Goal: Task Accomplishment & Management: Complete application form

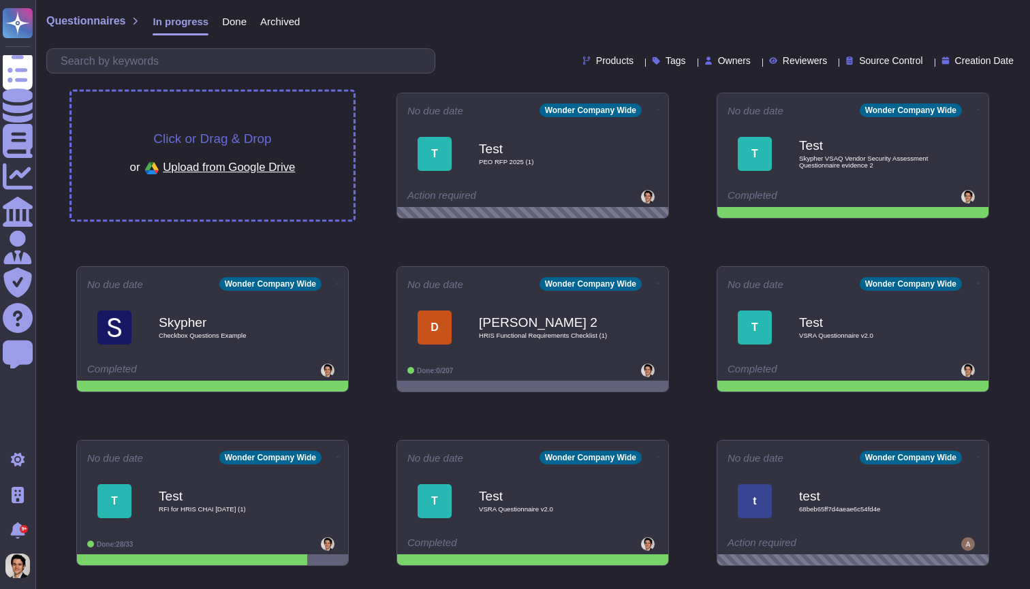
click at [309, 127] on div "Click or Drag & Drop or Upload from Google Drive" at bounding box center [213, 156] width 282 height 128
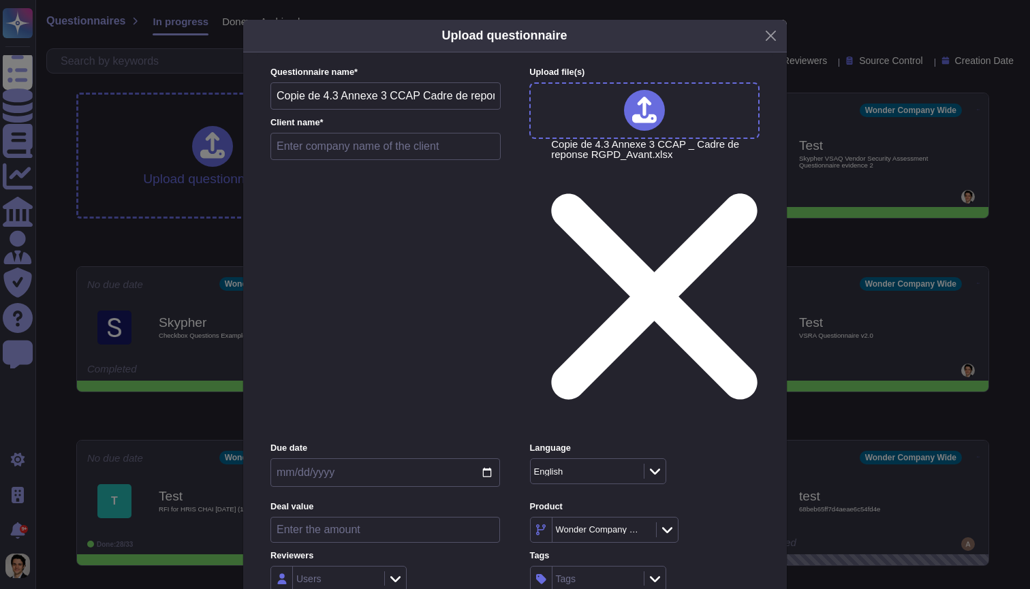
click at [437, 159] on input "text" at bounding box center [386, 146] width 230 height 27
click at [835, 109] on div "Upload questionnaire Questionnaire name * Copie de 4.3 Annexe 3 CCAP Cadre de r…" at bounding box center [515, 294] width 1030 height 589
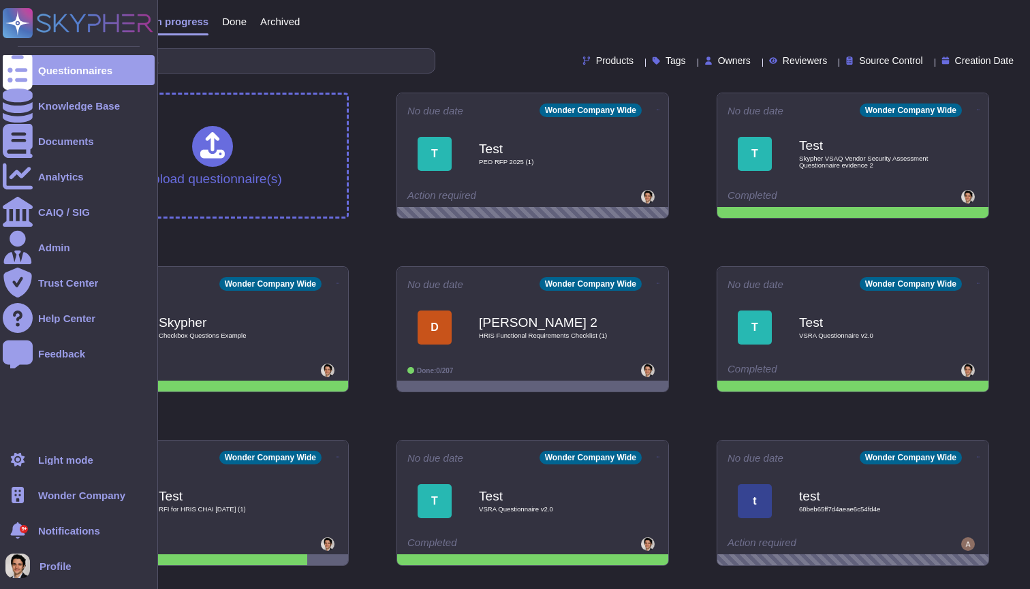
click at [70, 493] on span "Wonder Company" at bounding box center [81, 496] width 87 height 10
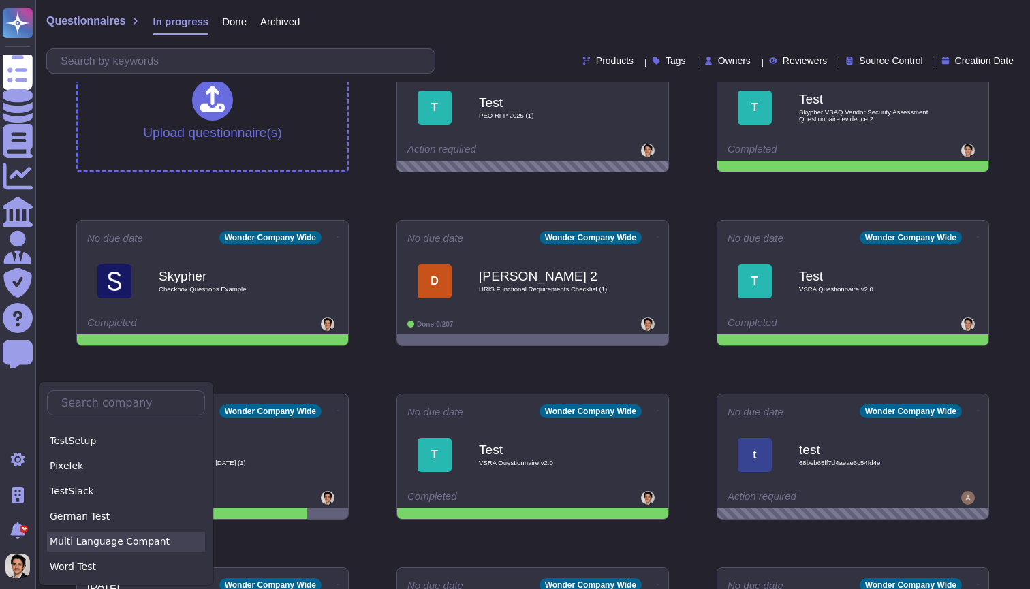
scroll to position [443, 0]
click at [101, 547] on div "Multi Language Compant" at bounding box center [126, 546] width 158 height 20
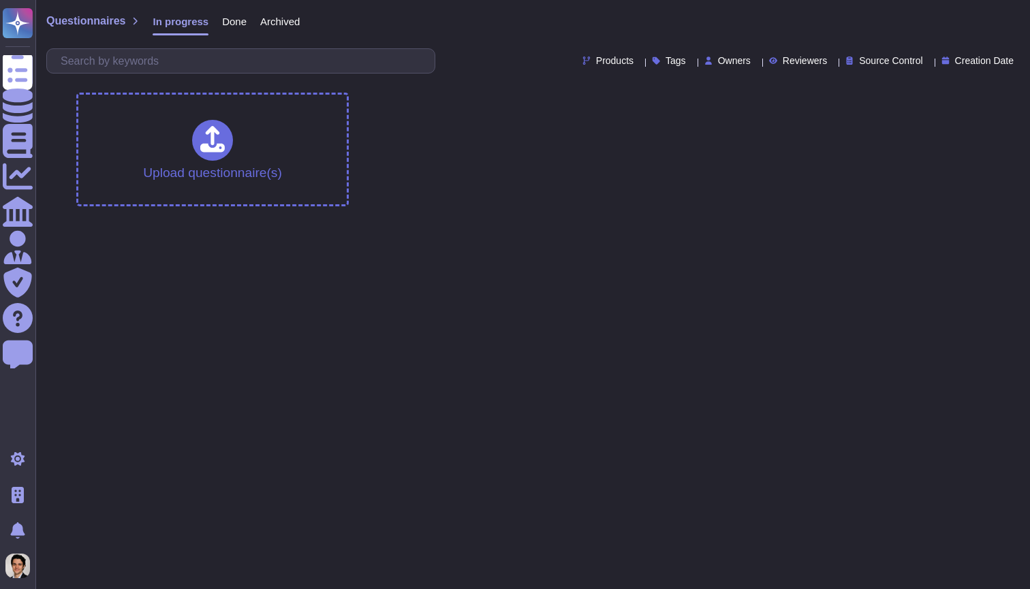
click at [232, 16] on span "Done" at bounding box center [234, 21] width 25 height 10
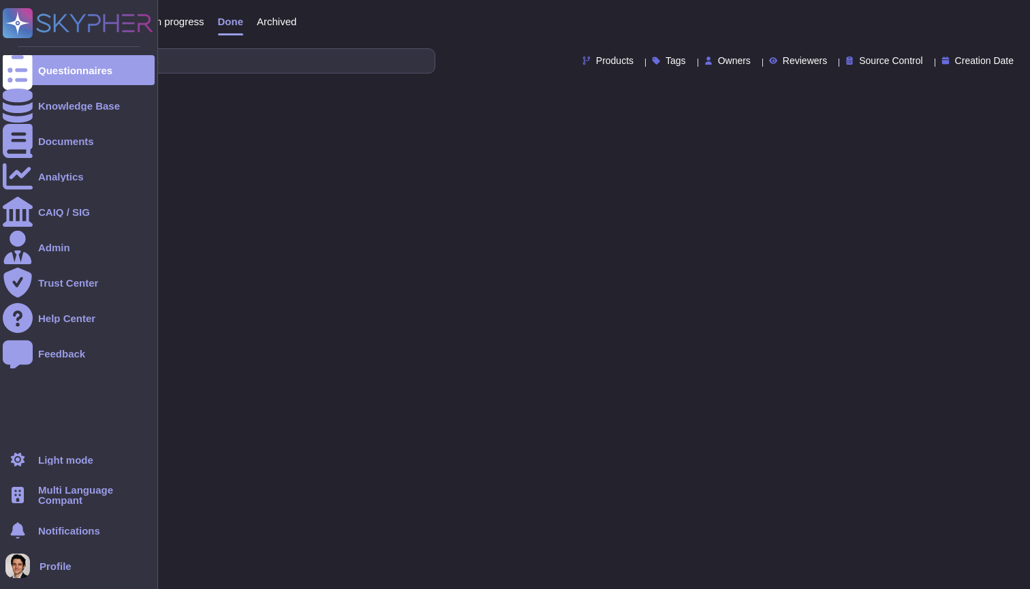
click at [96, 495] on span "Multi Language Compant" at bounding box center [96, 495] width 117 height 20
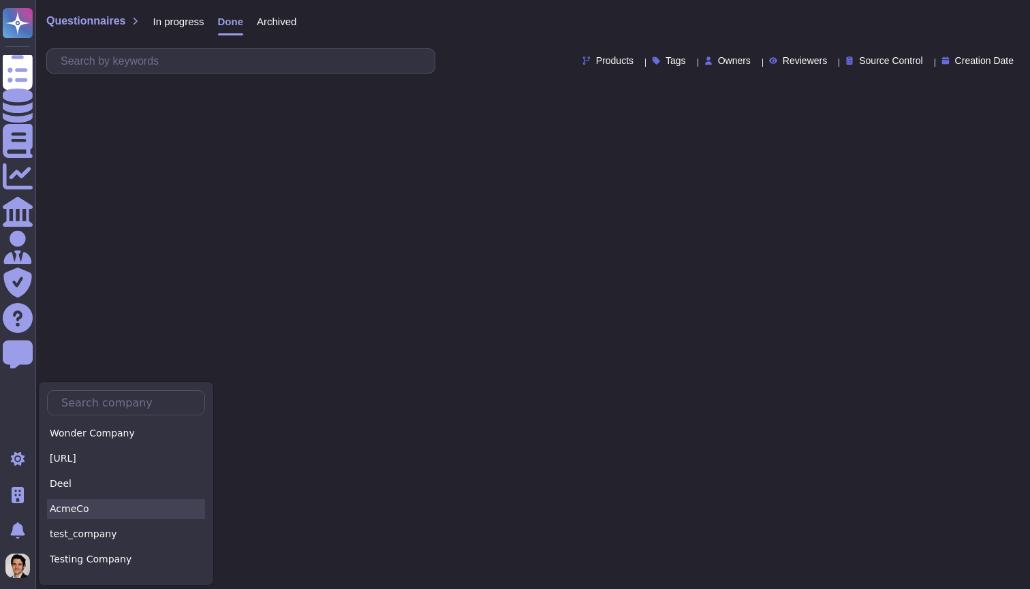
click at [185, 508] on div "AcmeCo" at bounding box center [126, 509] width 158 height 20
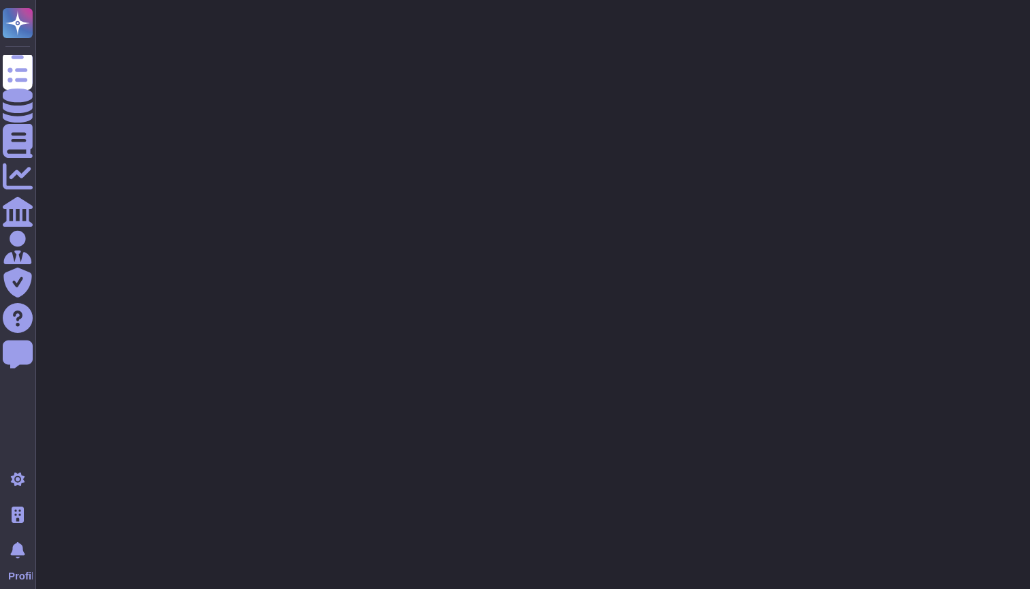
click at [245, 68] on html "Questionnaires Knowledge Base Documents Analytics CAIQ / SIG Admin Trust Center…" at bounding box center [515, 34] width 1030 height 68
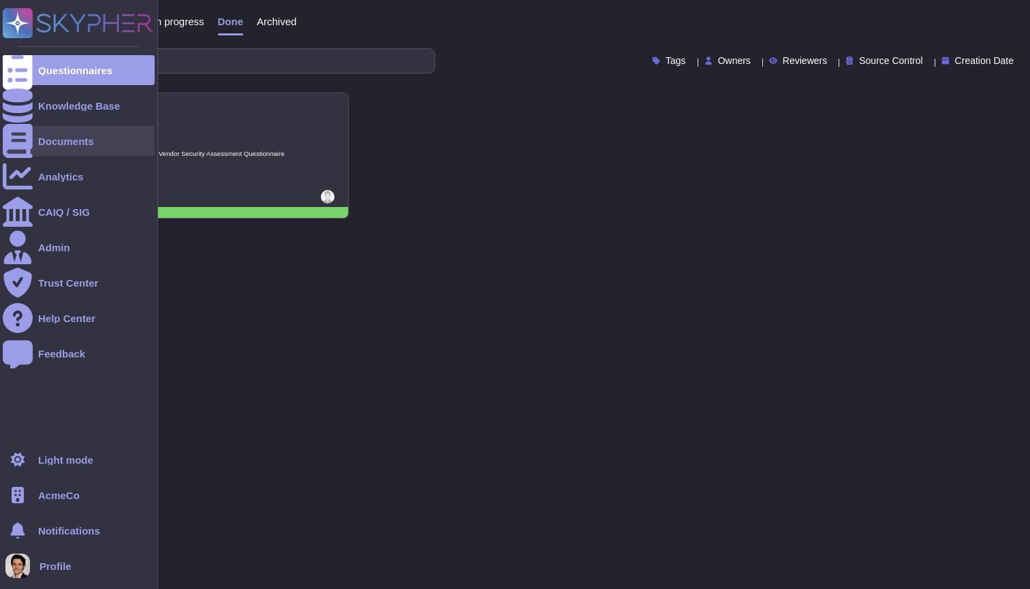
click at [42, 127] on div "Documents" at bounding box center [79, 141] width 152 height 30
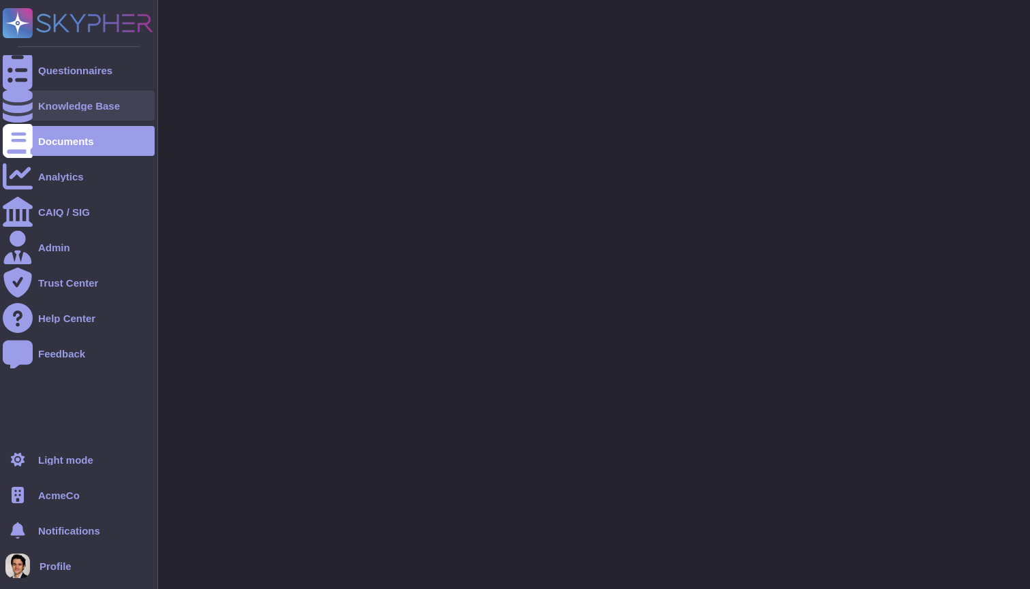
click at [52, 101] on div "Knowledge Base" at bounding box center [79, 106] width 82 height 10
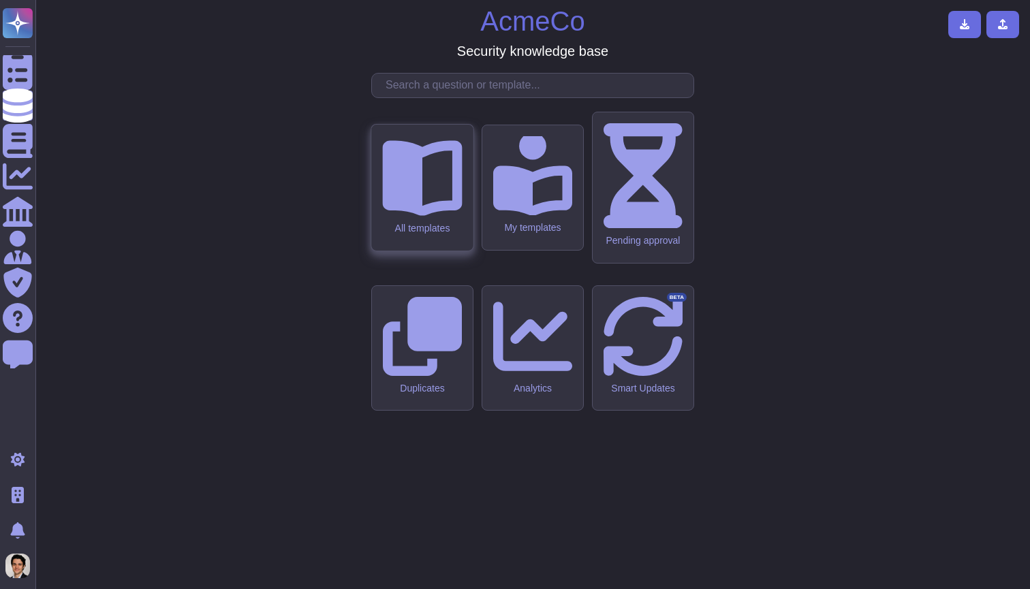
click at [401, 251] on div "All templates" at bounding box center [422, 188] width 102 height 126
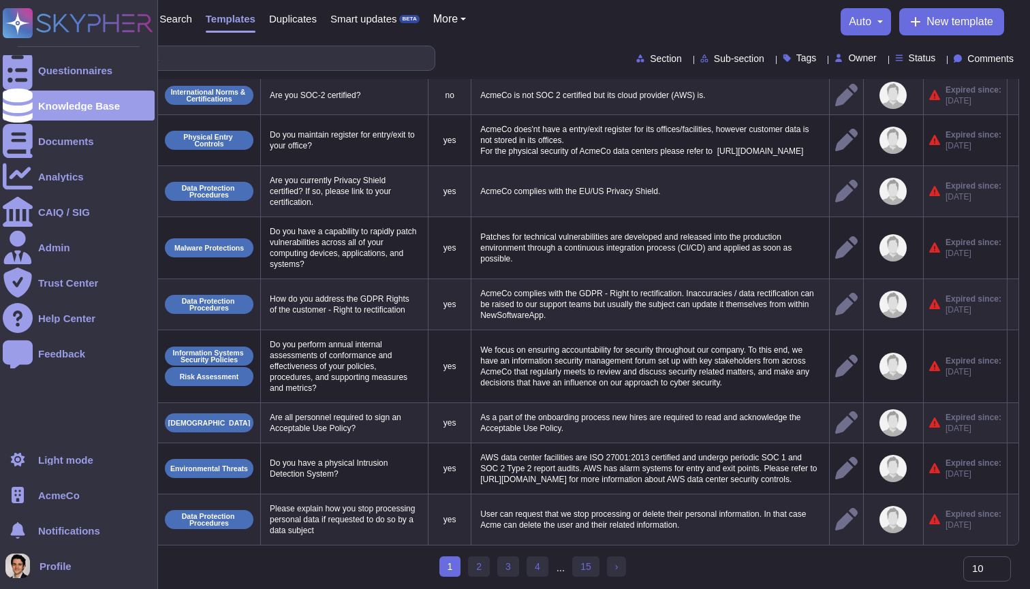
scroll to position [110, 0]
click at [41, 493] on span "AcmeCo" at bounding box center [59, 496] width 42 height 10
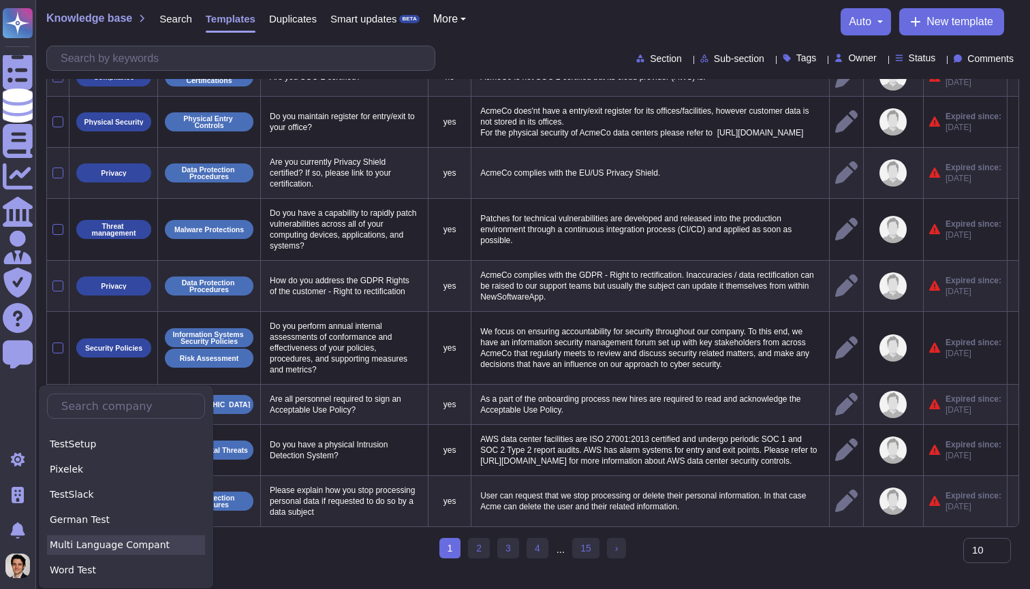
scroll to position [446, 0]
click at [122, 543] on div "Multi Language Compant" at bounding box center [126, 546] width 158 height 20
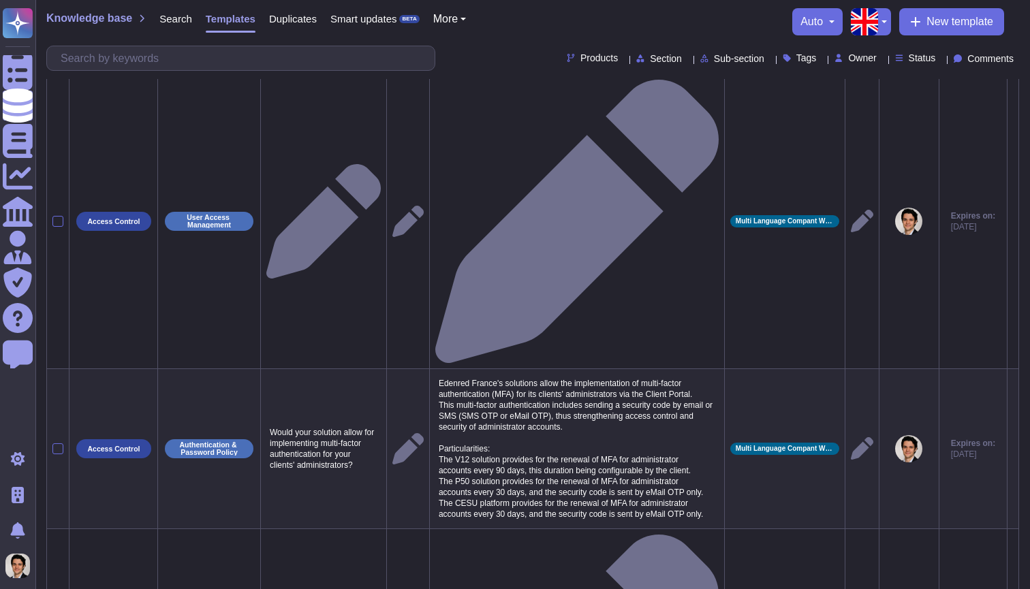
scroll to position [613, 0]
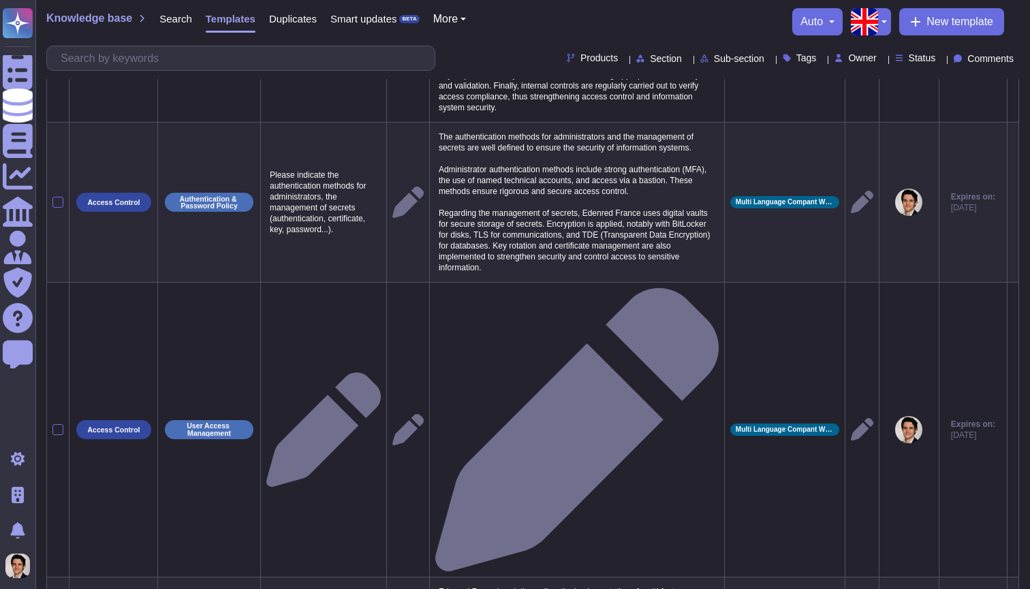
click at [172, 14] on span "Search" at bounding box center [175, 19] width 33 height 10
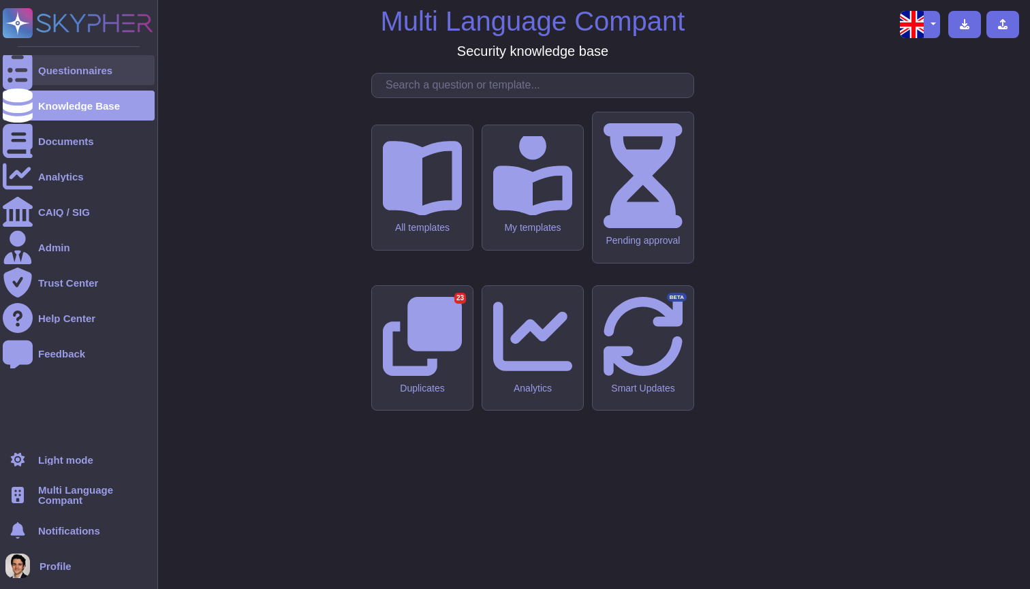
click at [54, 76] on div "Questionnaires" at bounding box center [79, 70] width 152 height 30
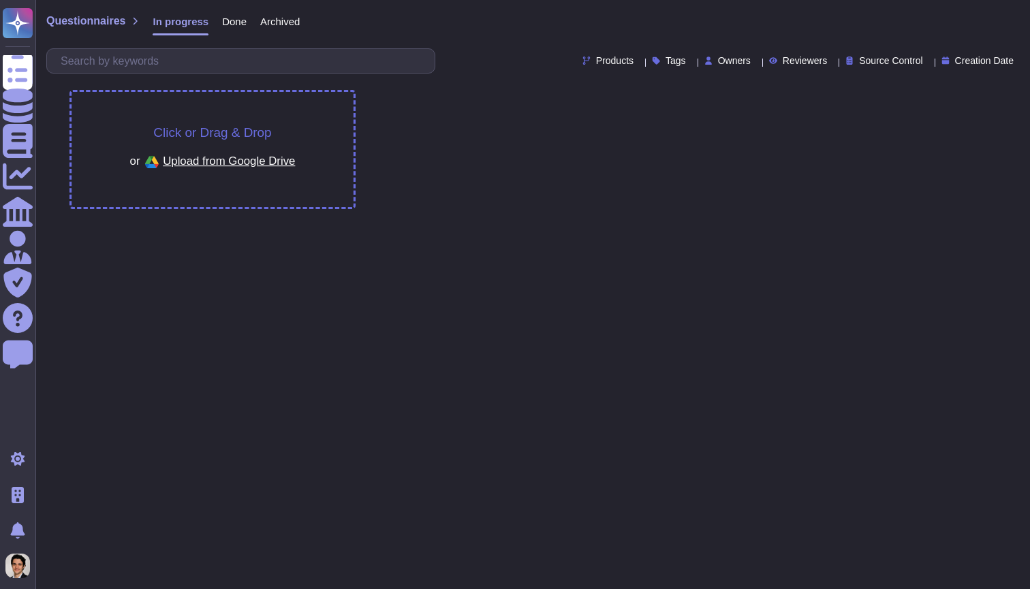
click at [275, 133] on div "Click or Drag & Drop or Upload from Google Drive" at bounding box center [213, 149] width 166 height 47
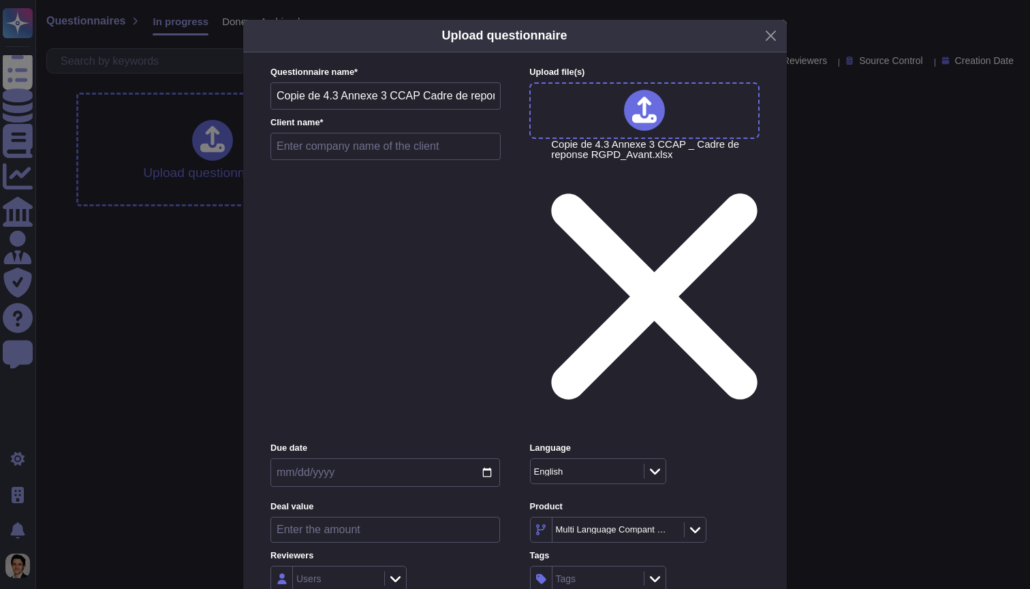
click at [404, 160] on input "text" at bounding box center [386, 146] width 230 height 27
type input "CCAP"
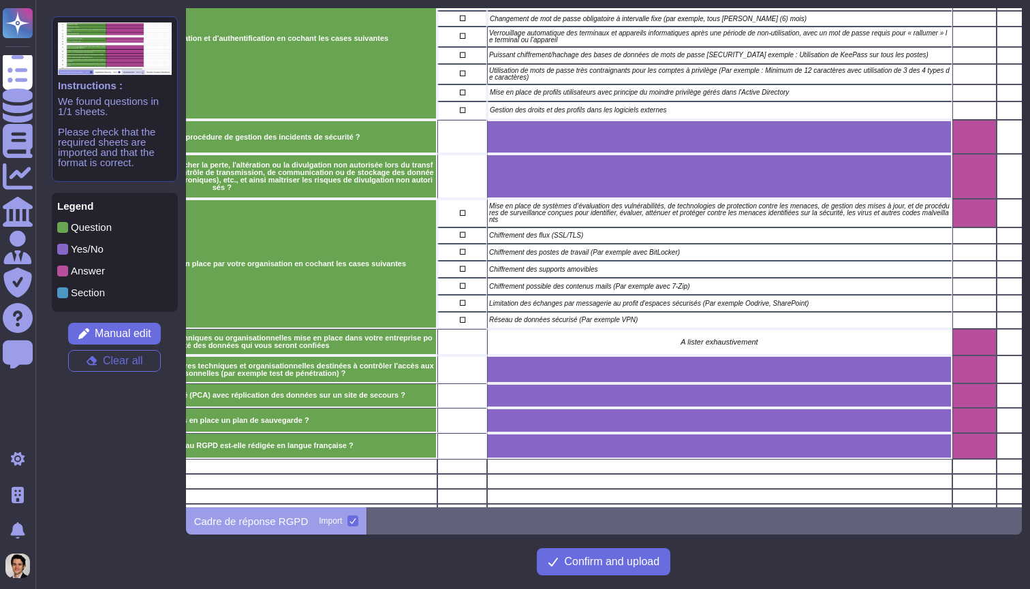
scroll to position [885, 382]
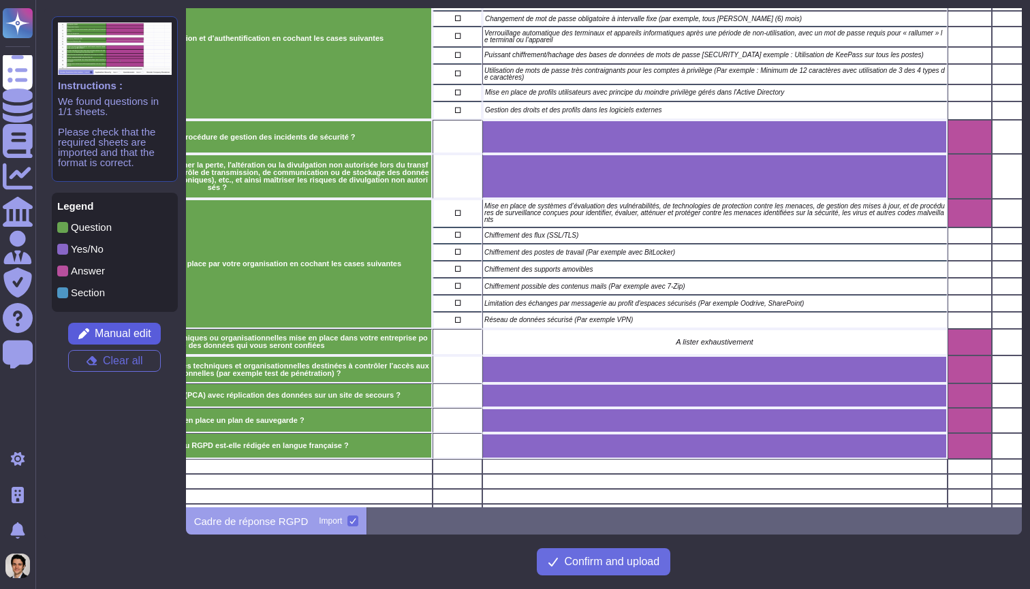
click at [113, 339] on span "Manual edit" at bounding box center [123, 333] width 57 height 11
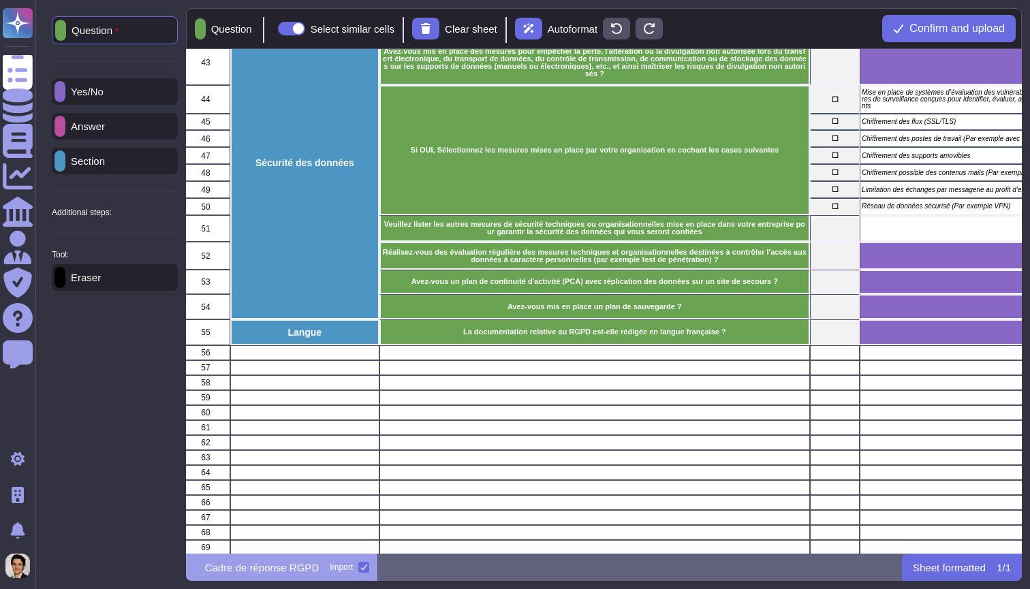
scroll to position [1041, 6]
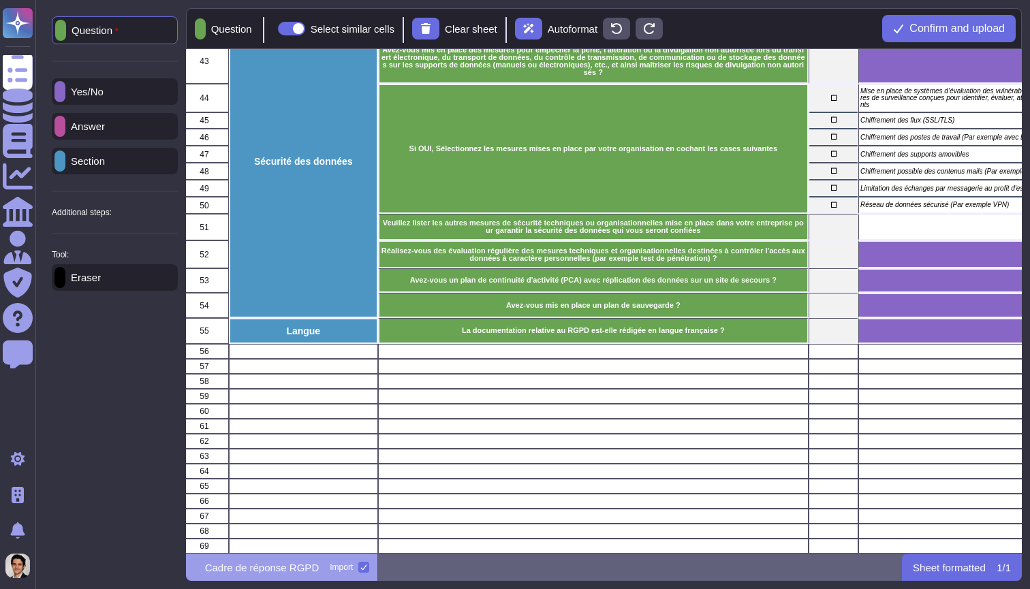
click at [105, 217] on p "Additional steps:" at bounding box center [82, 213] width 60 height 8
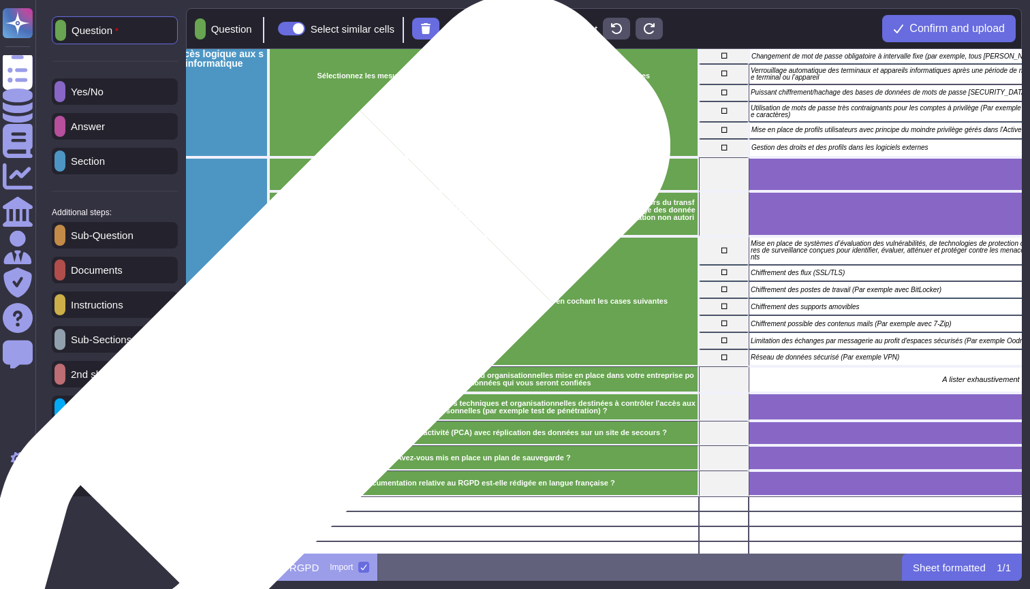
scroll to position [955, 116]
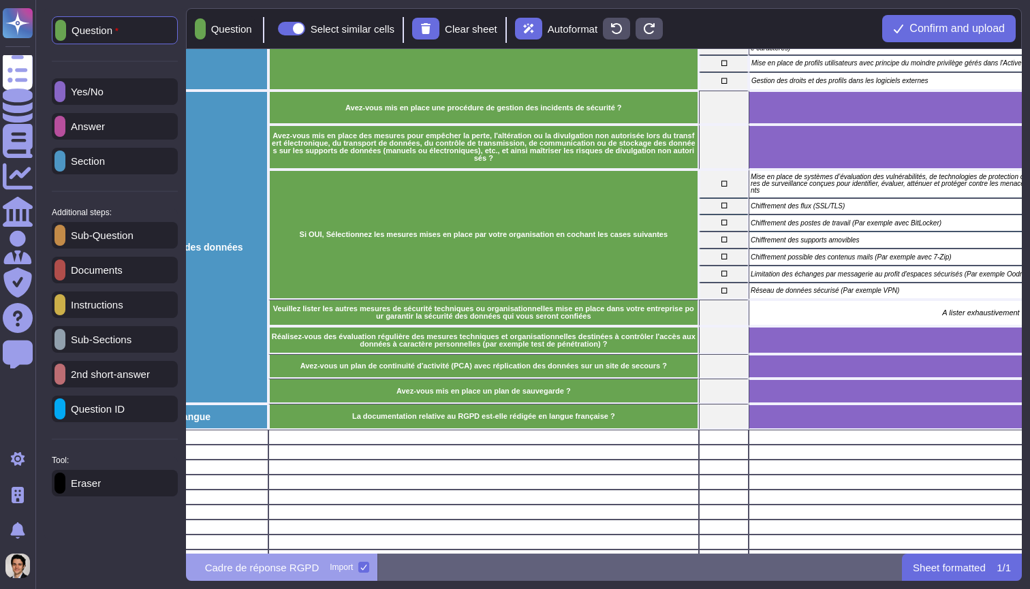
click at [129, 374] on p "2nd short-answer" at bounding box center [107, 374] width 84 height 10
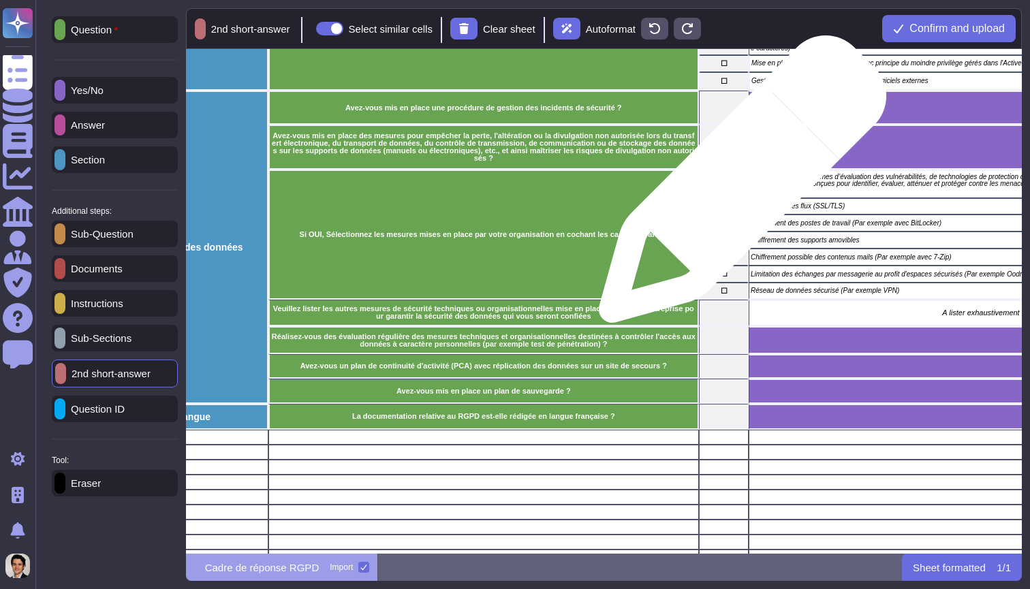
click at [736, 185] on span "☐" at bounding box center [724, 184] width 44 height 7
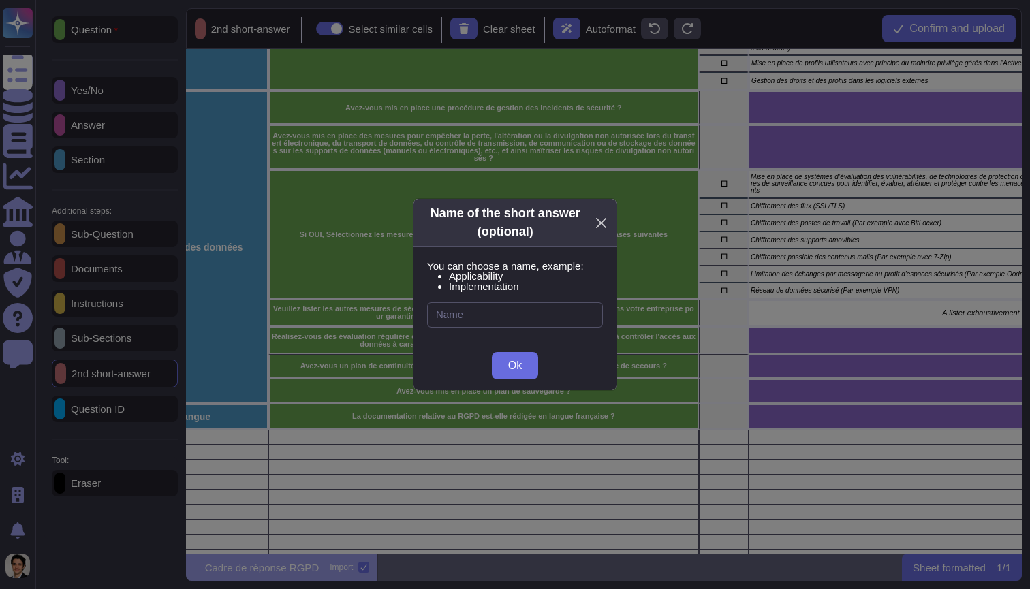
click at [602, 226] on button "Close" at bounding box center [601, 223] width 19 height 21
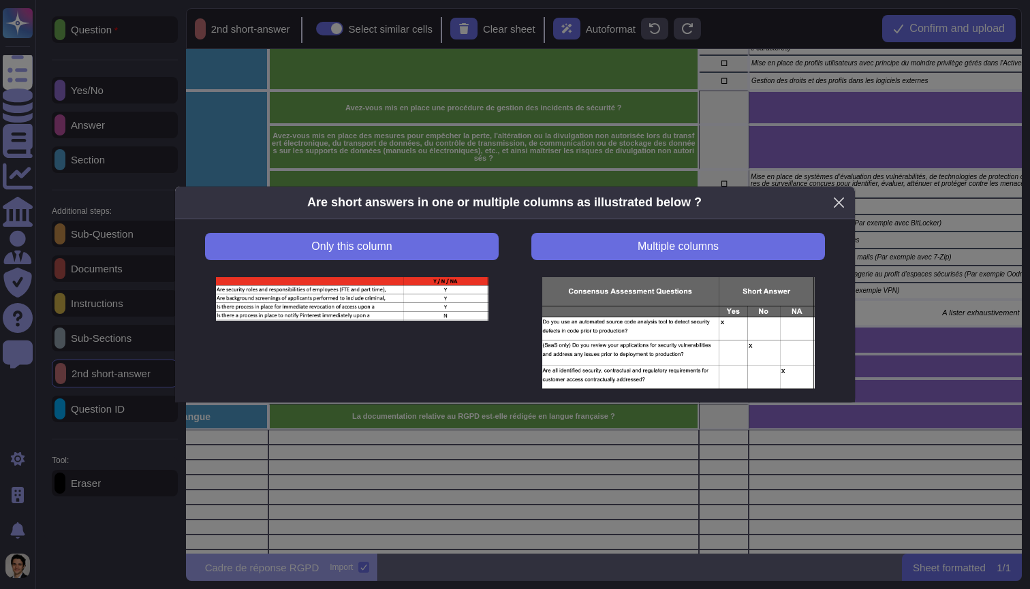
click at [840, 204] on button "Close" at bounding box center [839, 202] width 21 height 21
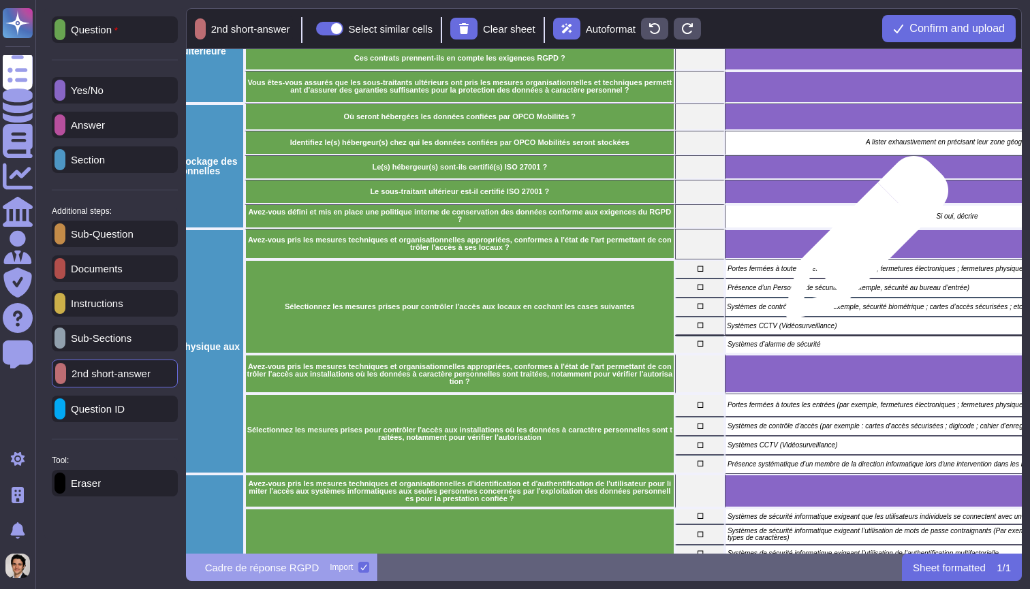
scroll to position [373, 145]
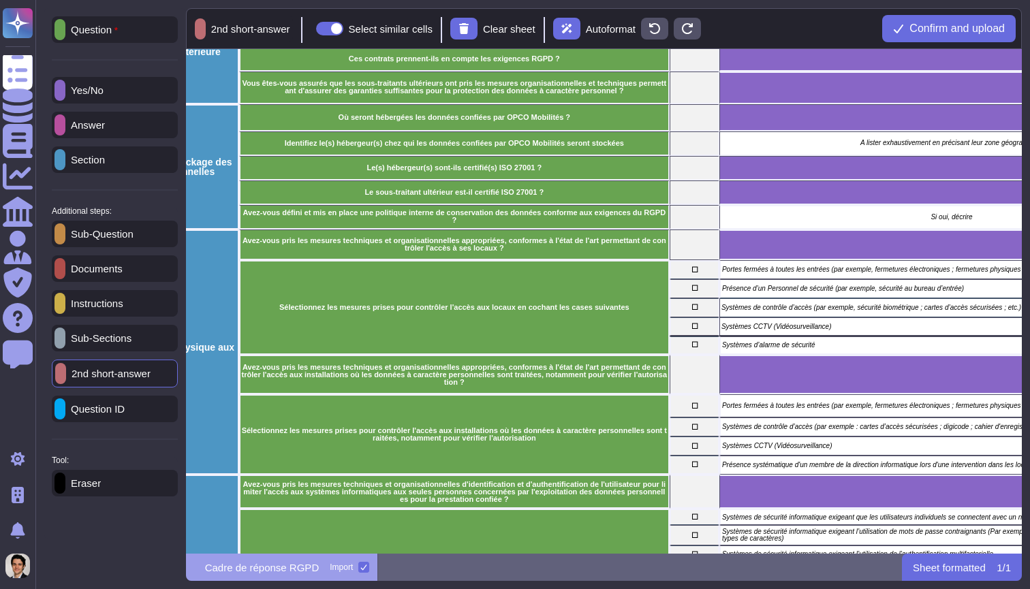
click at [119, 94] on div "Yes/No" at bounding box center [115, 90] width 126 height 27
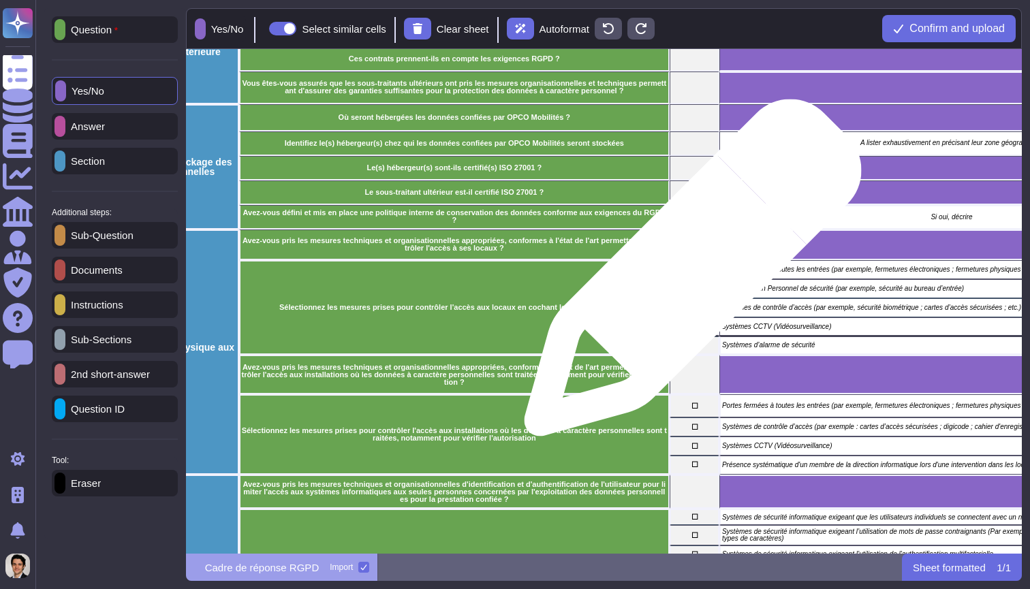
click at [688, 275] on div "☐" at bounding box center [695, 269] width 50 height 19
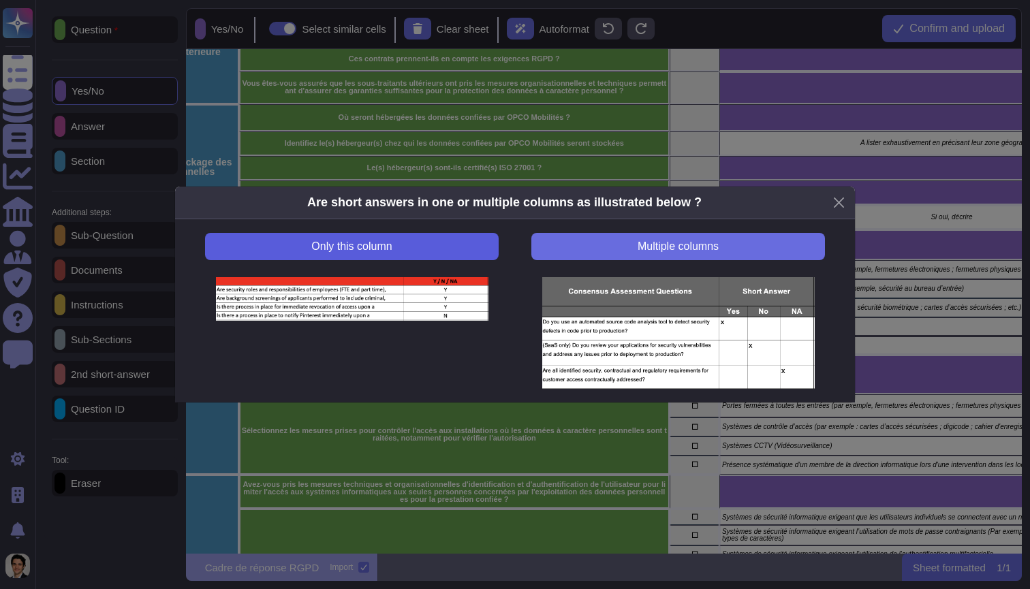
click at [412, 238] on button "Only this column" at bounding box center [352, 246] width 294 height 27
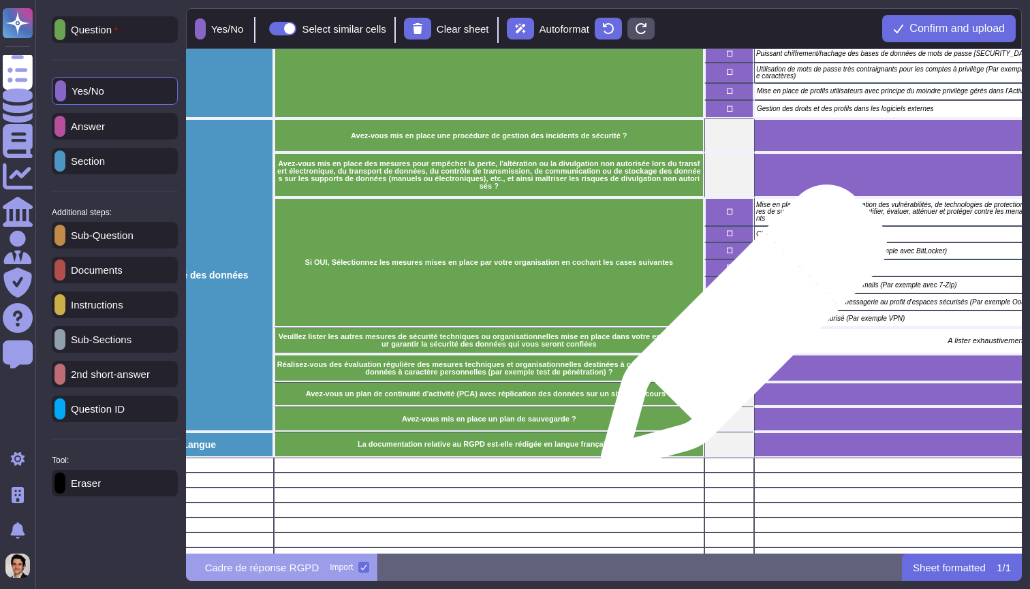
scroll to position [927, 112]
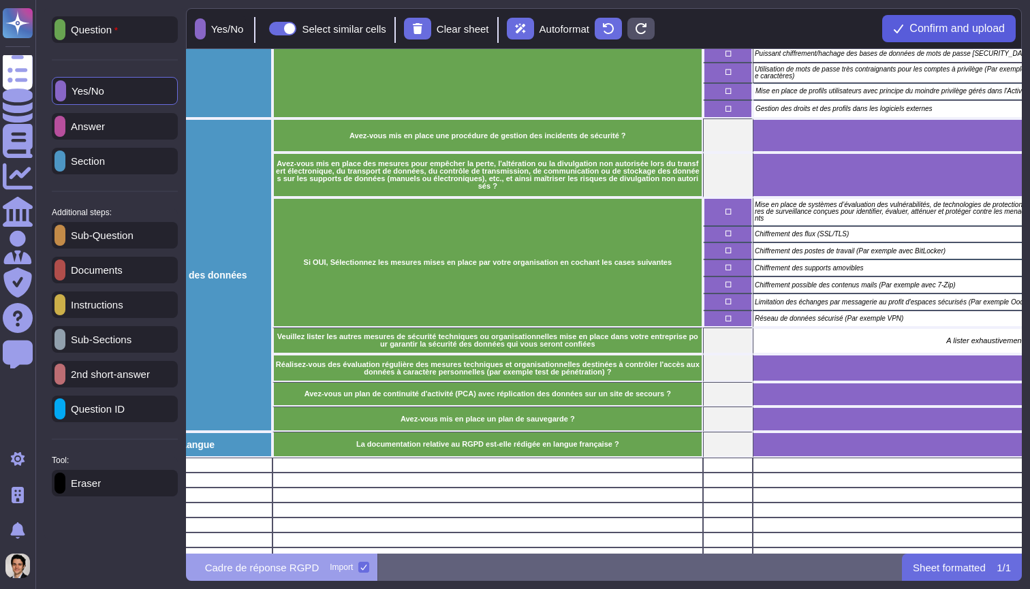
click at [961, 23] on span "Confirm and upload" at bounding box center [957, 28] width 95 height 11
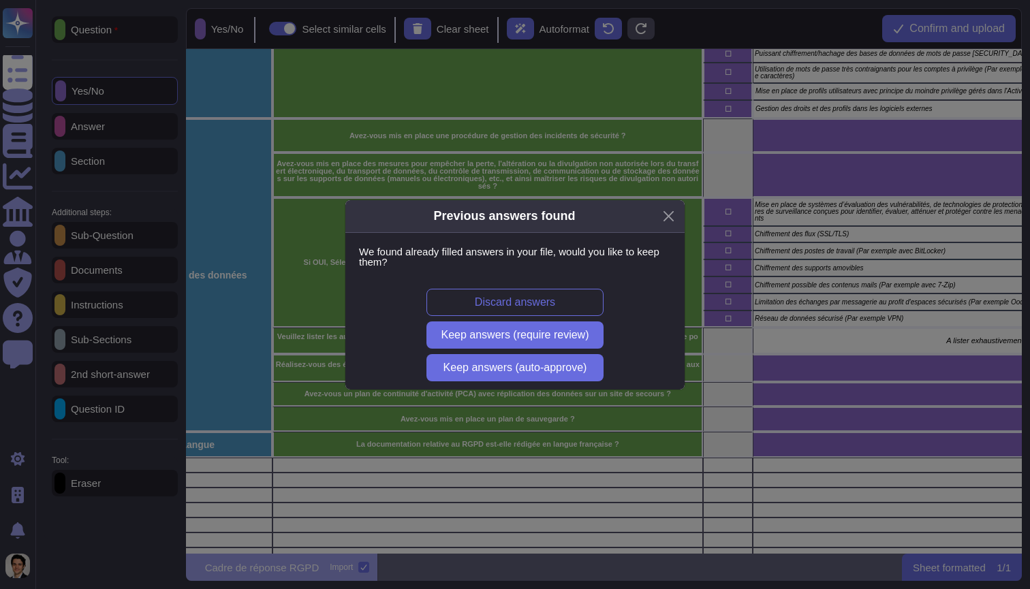
click at [161, 436] on div "Previous answers found We found already filled answers in your file, would you …" at bounding box center [515, 294] width 1030 height 589
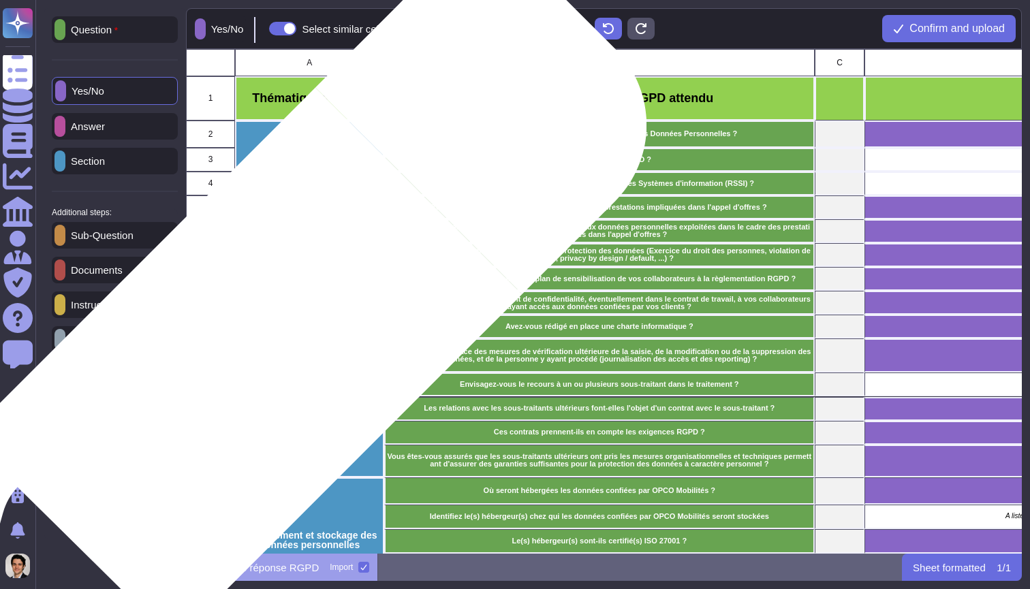
scroll to position [0, 0]
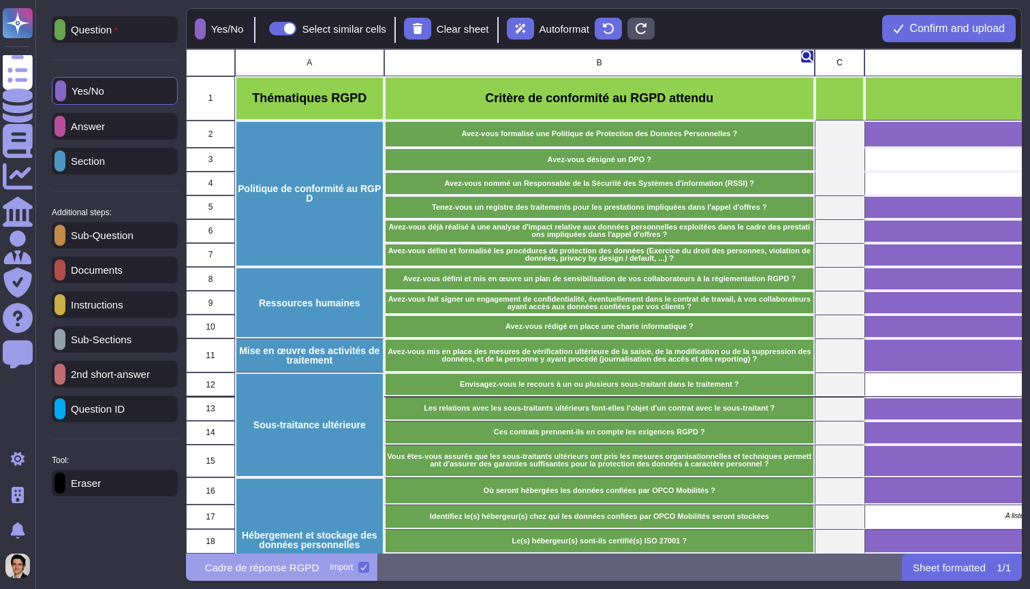
click at [810, 59] on icon "grid" at bounding box center [807, 56] width 12 height 12
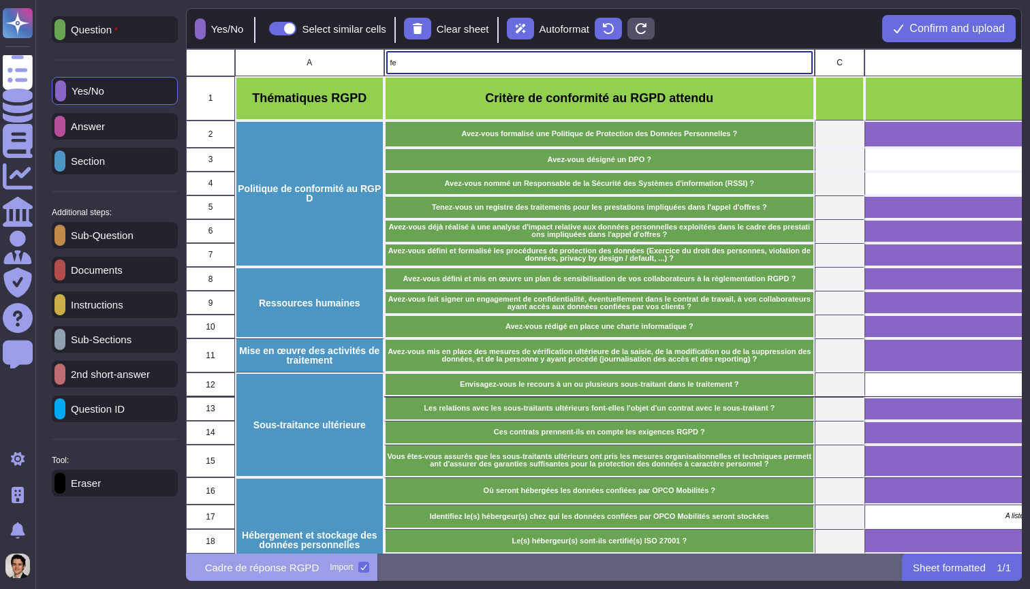
type input "f"
type input "Tene"
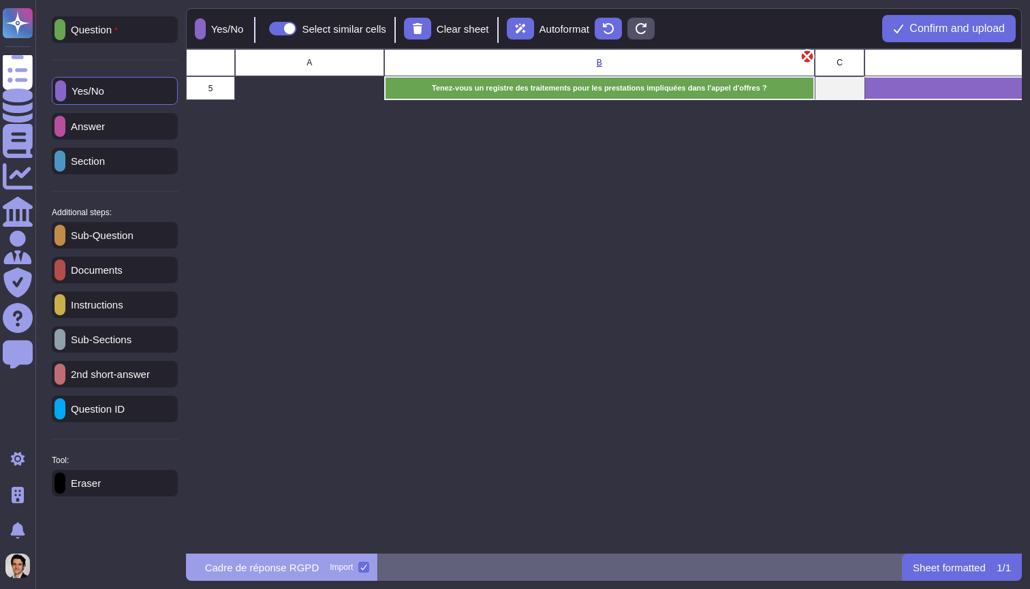
click at [805, 57] on icon "grid" at bounding box center [807, 56] width 12 height 15
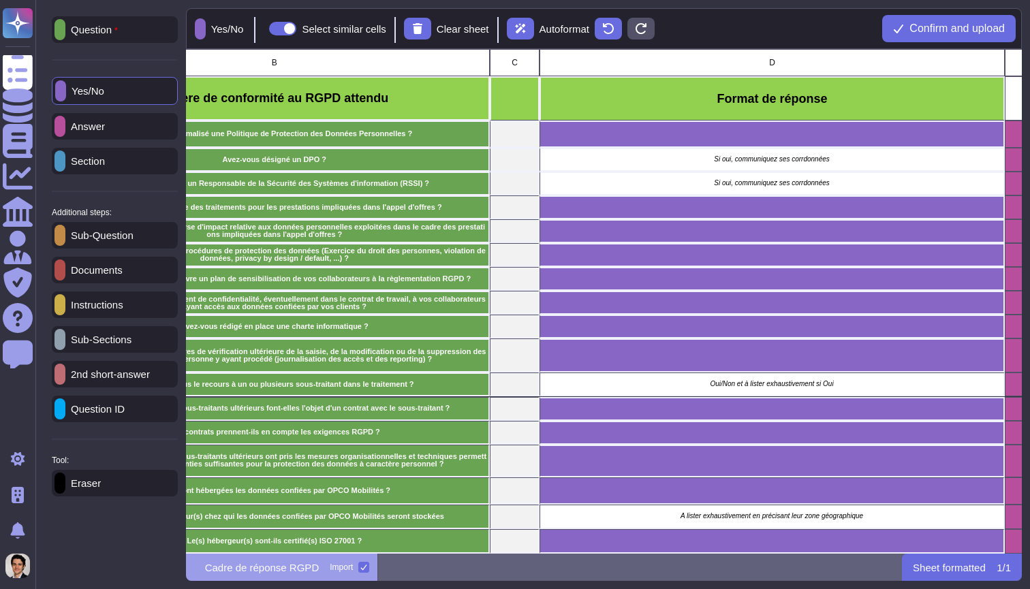
scroll to position [0, 325]
click at [827, 54] on div "D" at bounding box center [772, 62] width 465 height 27
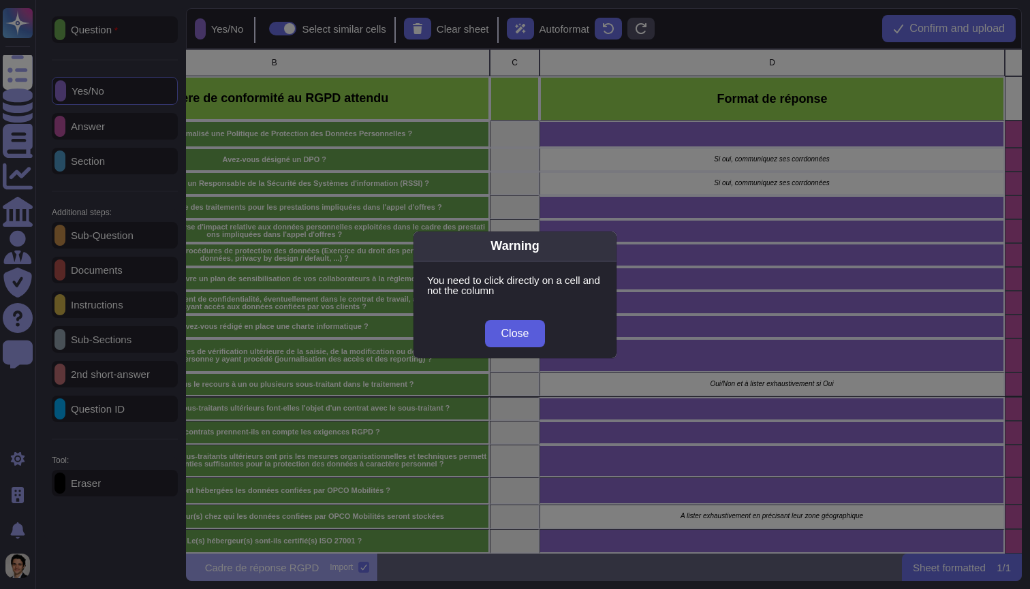
click at [525, 323] on button "Close" at bounding box center [515, 333] width 61 height 27
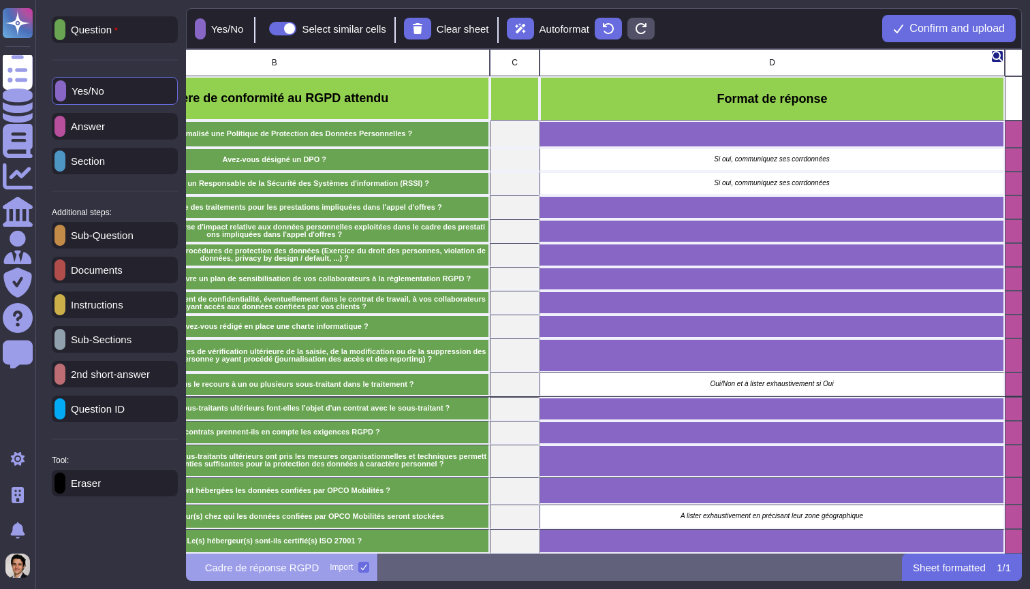
click at [765, 60] on div "D" at bounding box center [772, 62] width 465 height 27
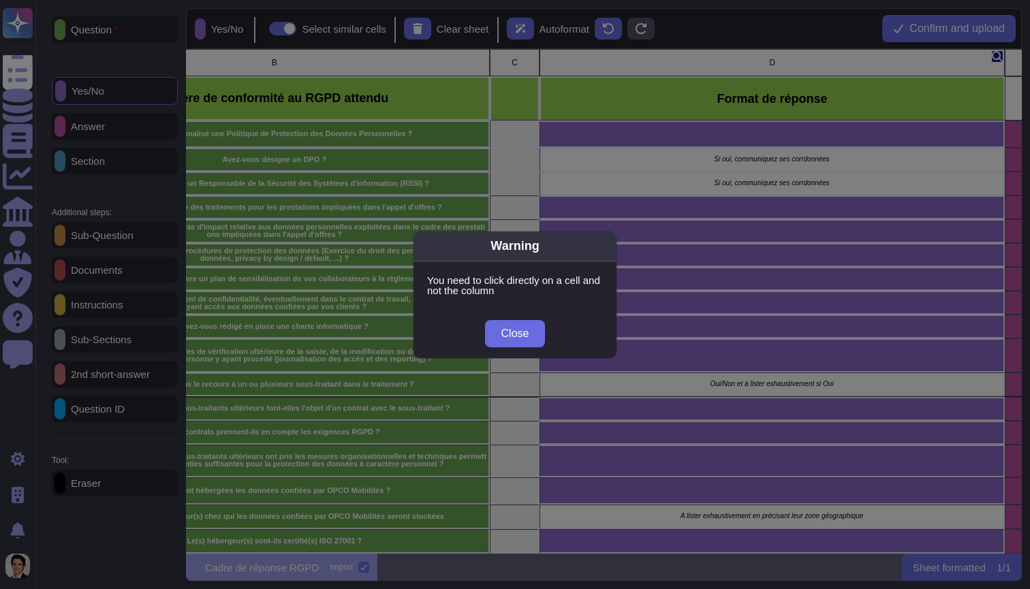
click at [765, 60] on div "Warning You need to click directly on a cell and not the column Close" at bounding box center [515, 294] width 1030 height 589
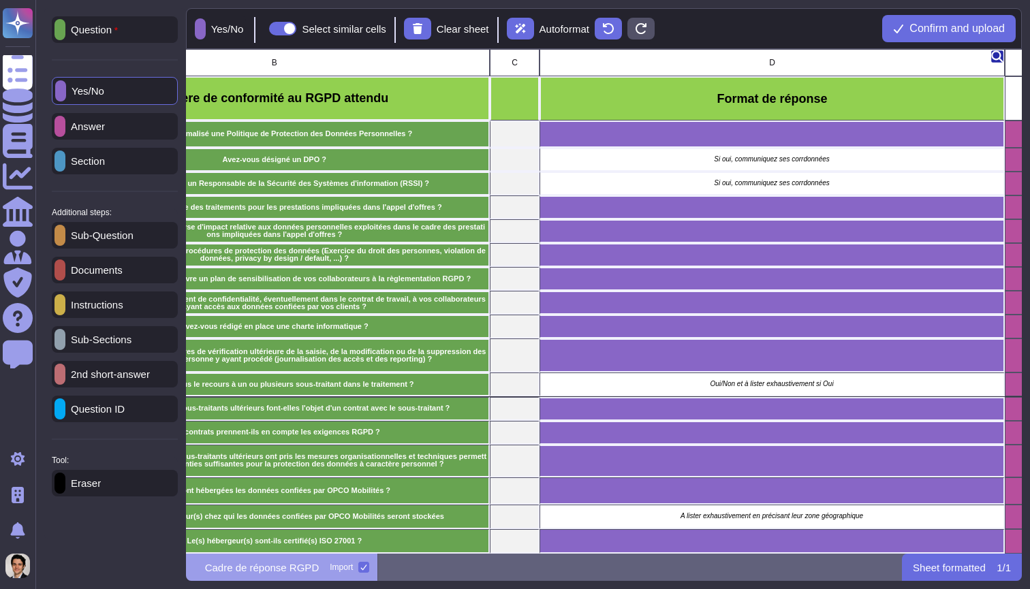
click at [1000, 58] on icon "grid" at bounding box center [997, 56] width 12 height 12
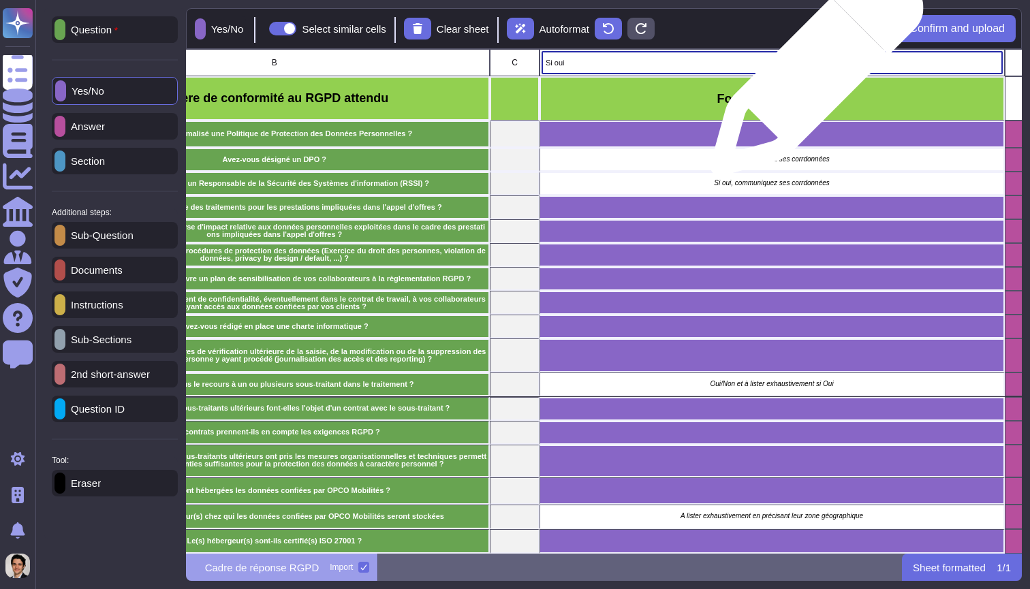
type input "Si oui,"
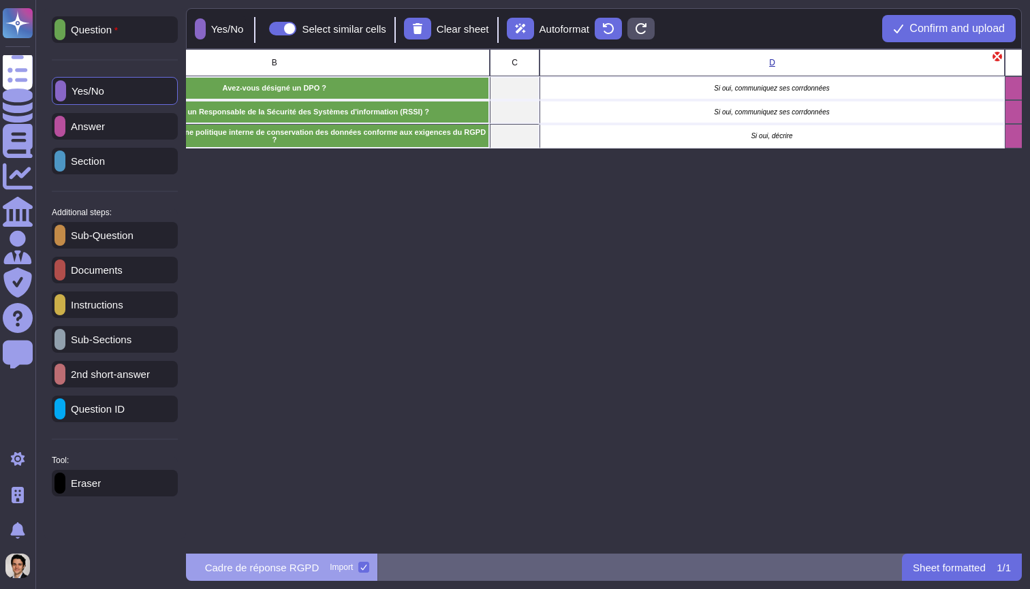
click at [104, 316] on div "Instructions" at bounding box center [115, 305] width 126 height 27
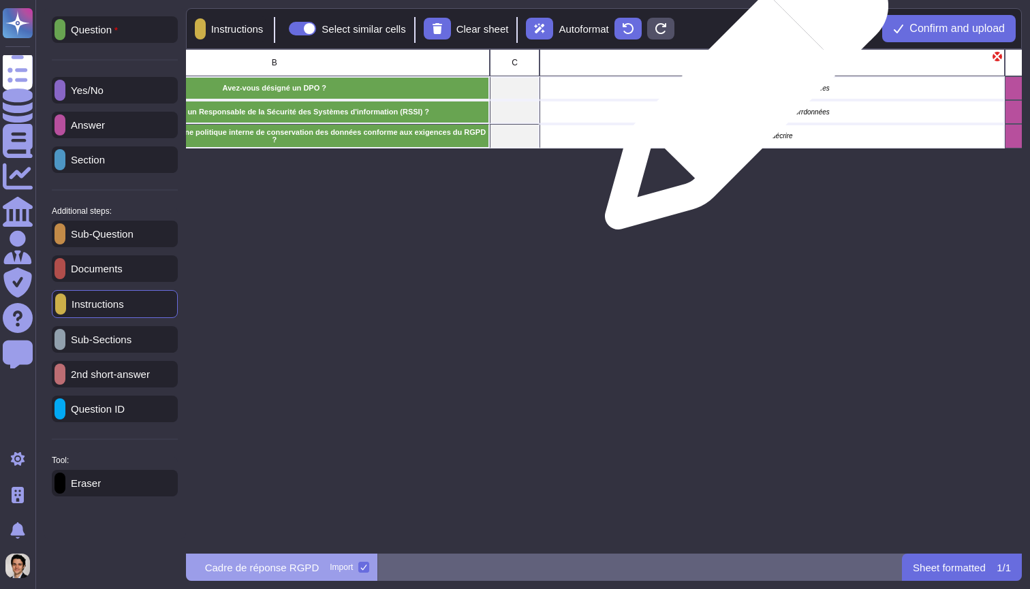
click at [741, 95] on div "Si oui, communiquez ses corrdonnées" at bounding box center [772, 88] width 465 height 24
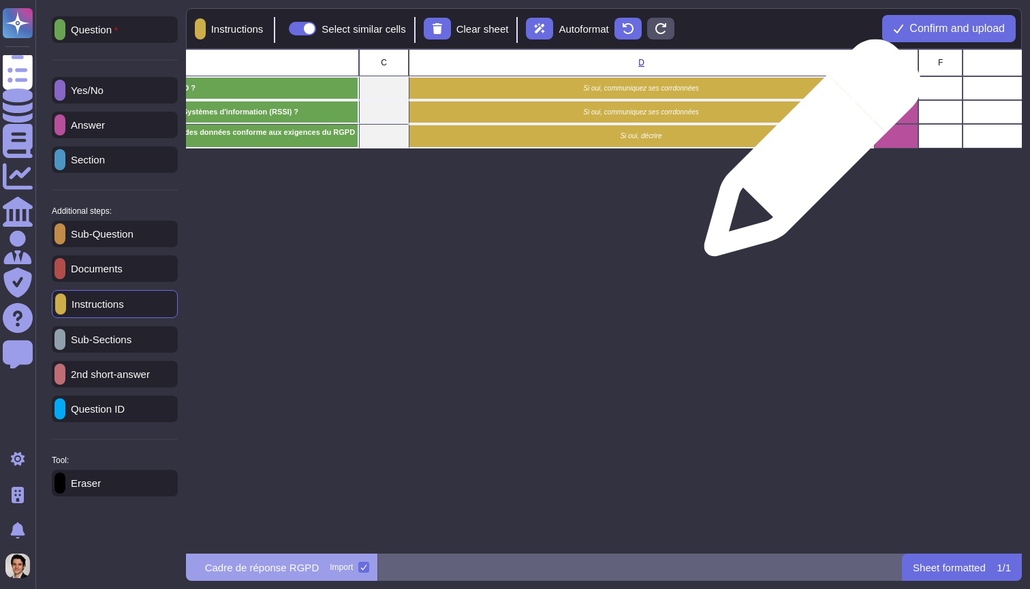
scroll to position [0, 461]
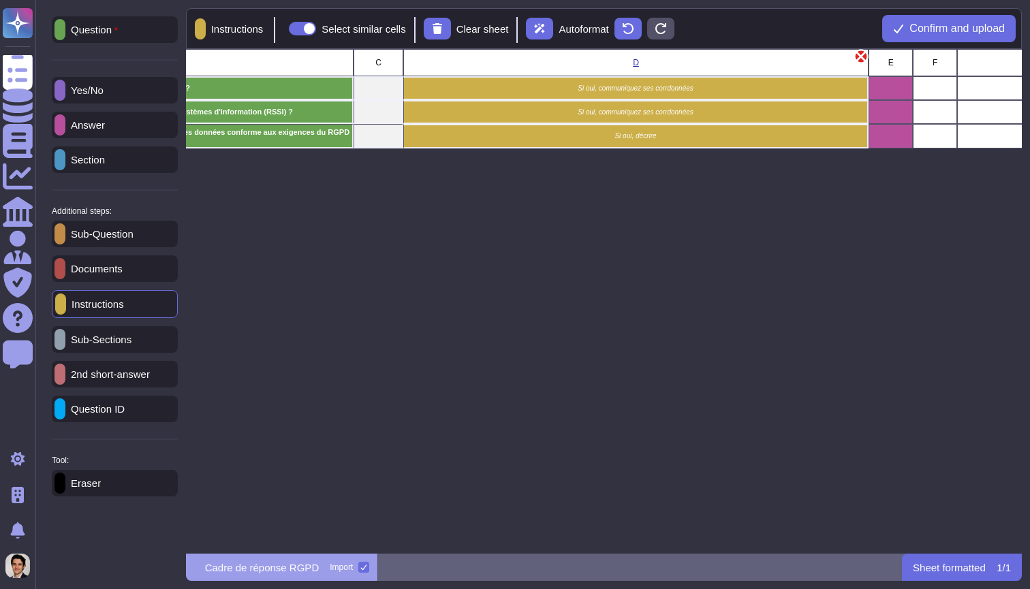
click at [861, 57] on icon "grid" at bounding box center [861, 57] width 12 height 12
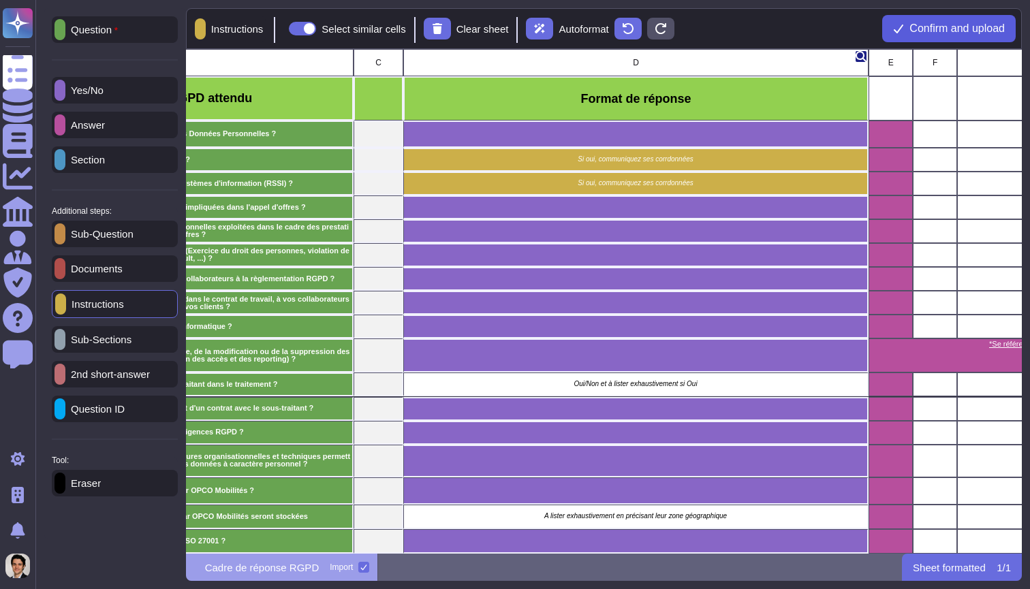
click at [942, 25] on span "Confirm and upload" at bounding box center [957, 28] width 95 height 11
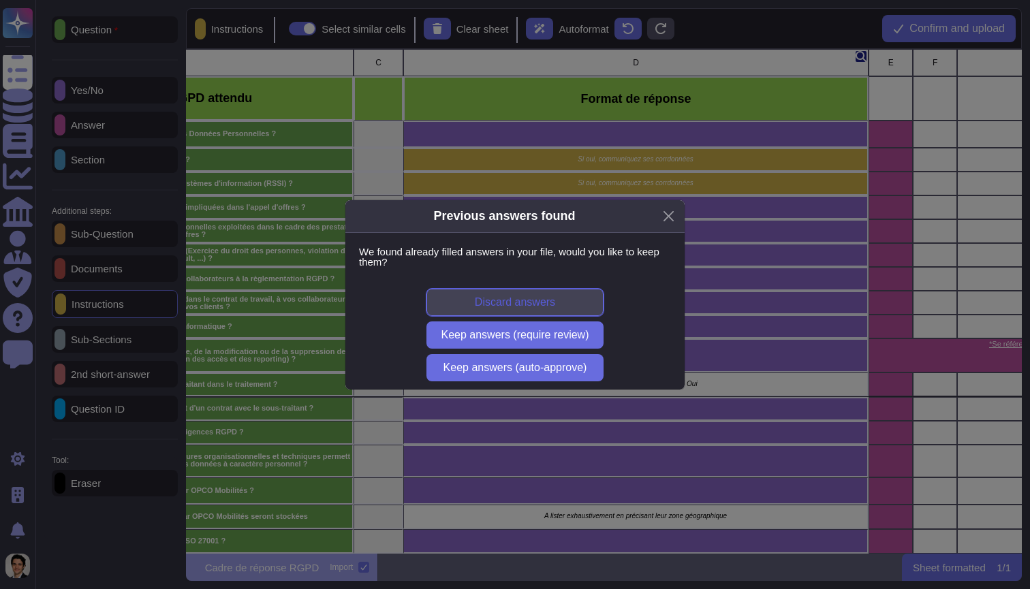
click at [546, 305] on span "Discard answers" at bounding box center [515, 302] width 80 height 11
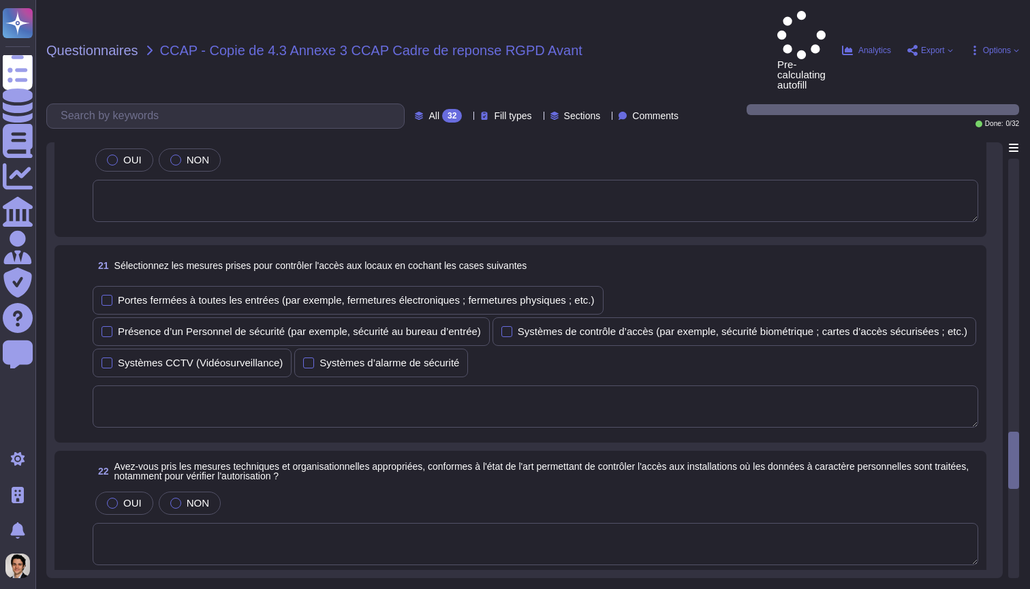
scroll to position [2484, 0]
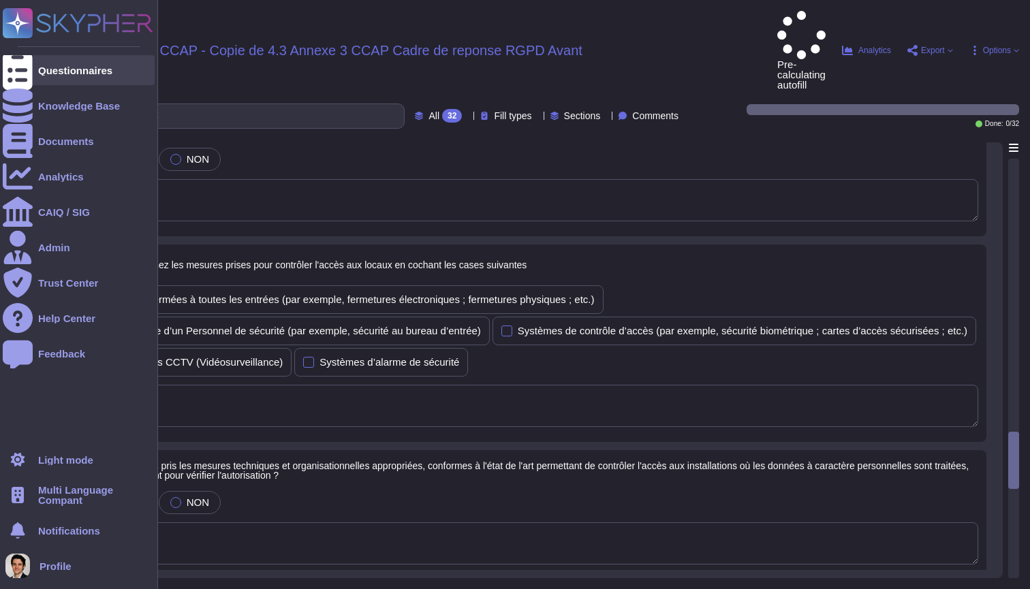
click at [22, 80] on div at bounding box center [18, 70] width 30 height 30
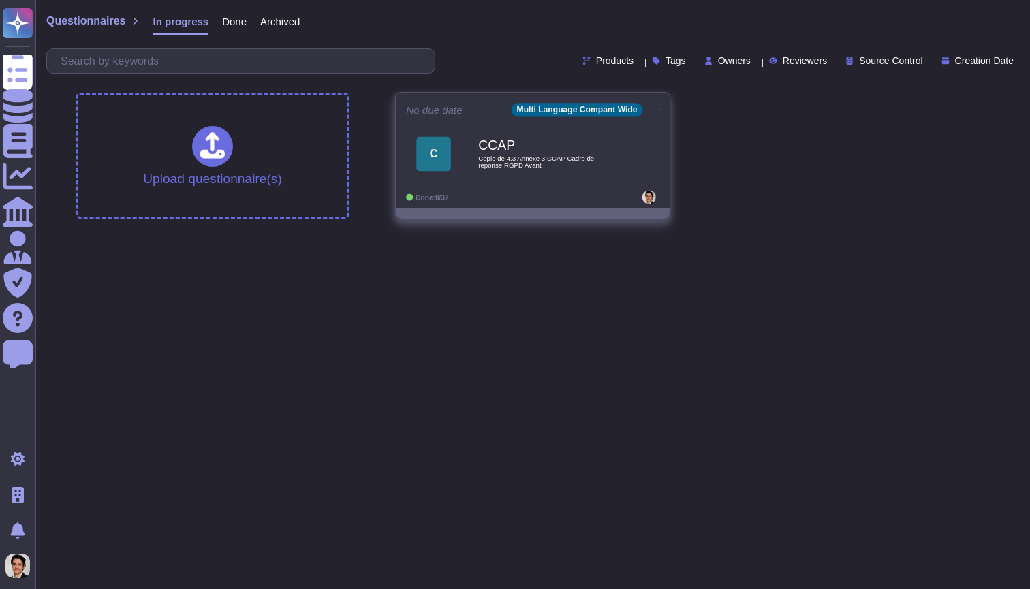
click at [658, 111] on icon at bounding box center [659, 109] width 3 height 3
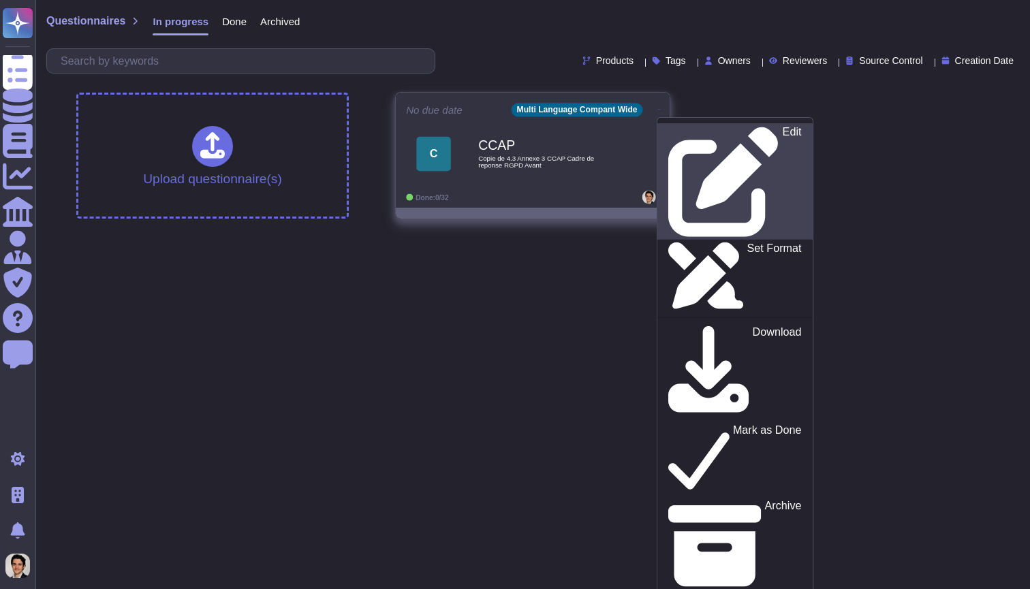
click at [783, 129] on p "Edit" at bounding box center [792, 182] width 19 height 110
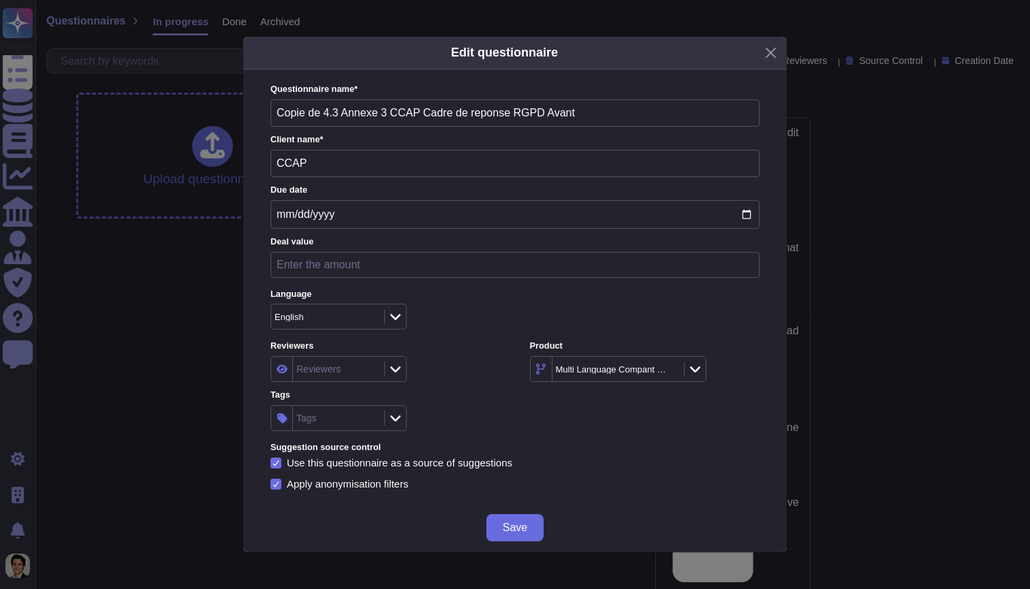
click at [399, 318] on icon at bounding box center [395, 317] width 10 height 14
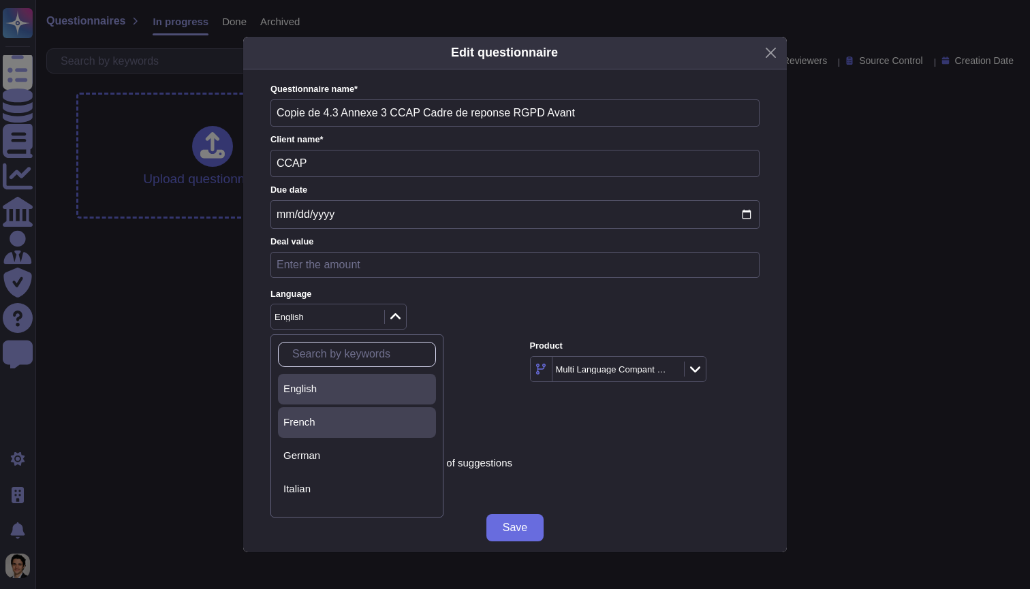
click at [380, 422] on div "French" at bounding box center [356, 422] width 147 height 12
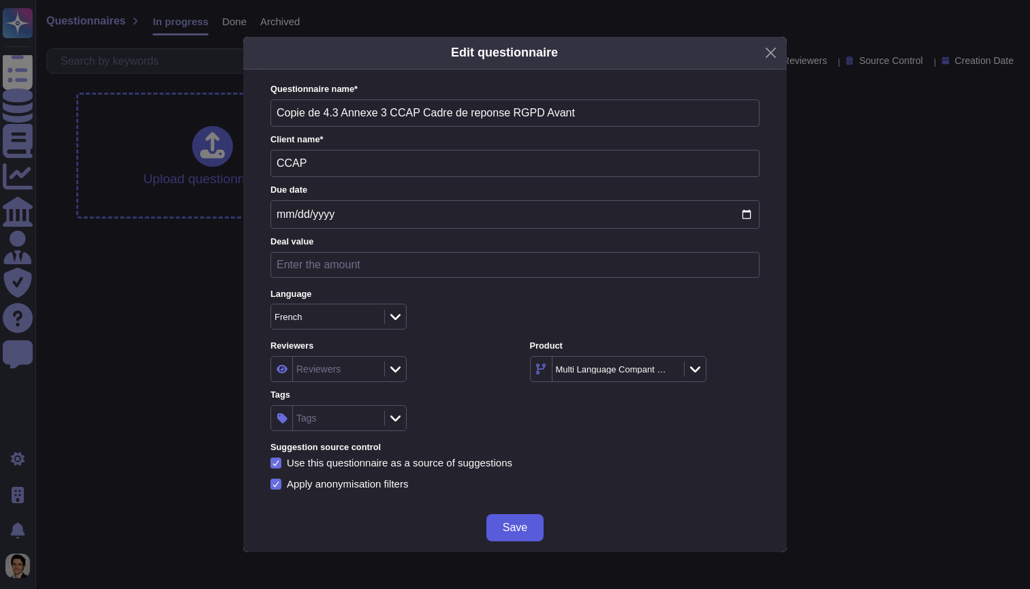
click at [529, 529] on button "Save" at bounding box center [515, 527] width 57 height 27
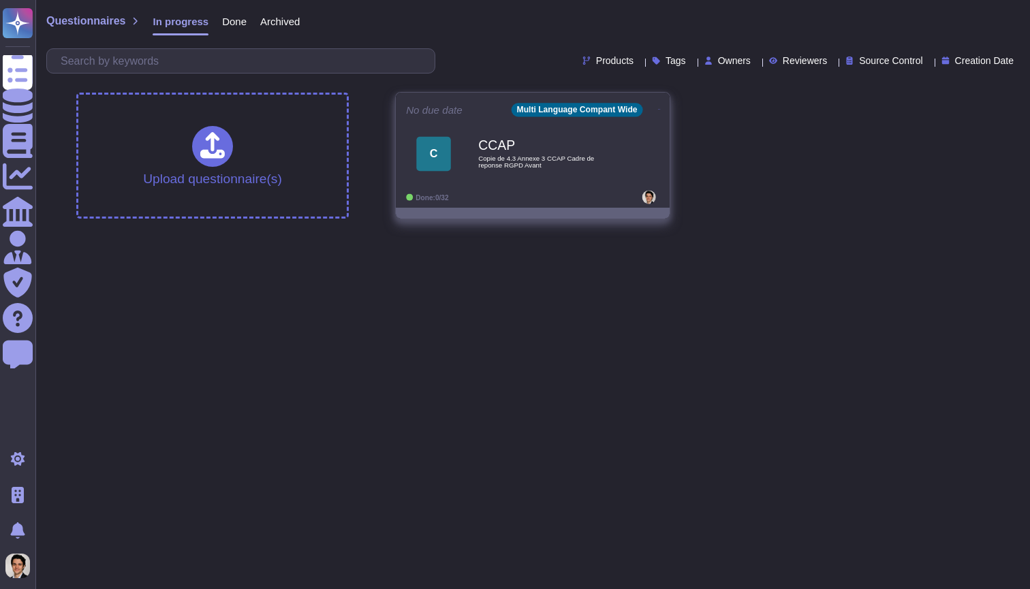
click at [538, 187] on div "C CCAP Copie de 4.3 Annexe 3 CCAP Cadre de reponse RGPD Avant" at bounding box center [532, 153] width 253 height 69
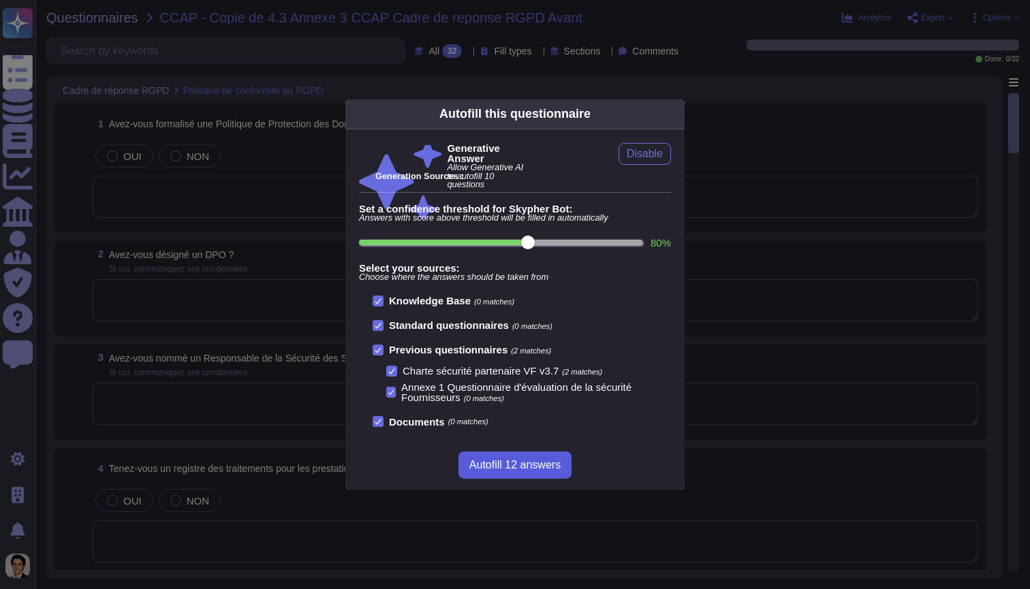
click at [517, 469] on span "Autofill 12 answers" at bounding box center [514, 465] width 91 height 11
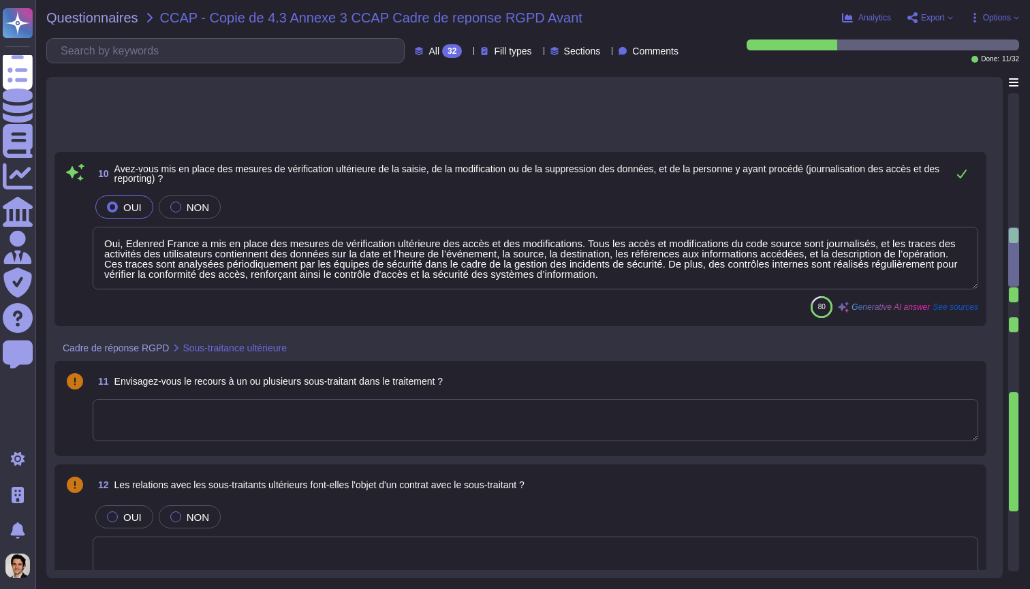
type textarea "Oui, Edenred France a mis en place des mesures de vérification ultérieure des a…"
type textarea "Edenred France a mis en place des mesures de gestion des droits et habilitation…"
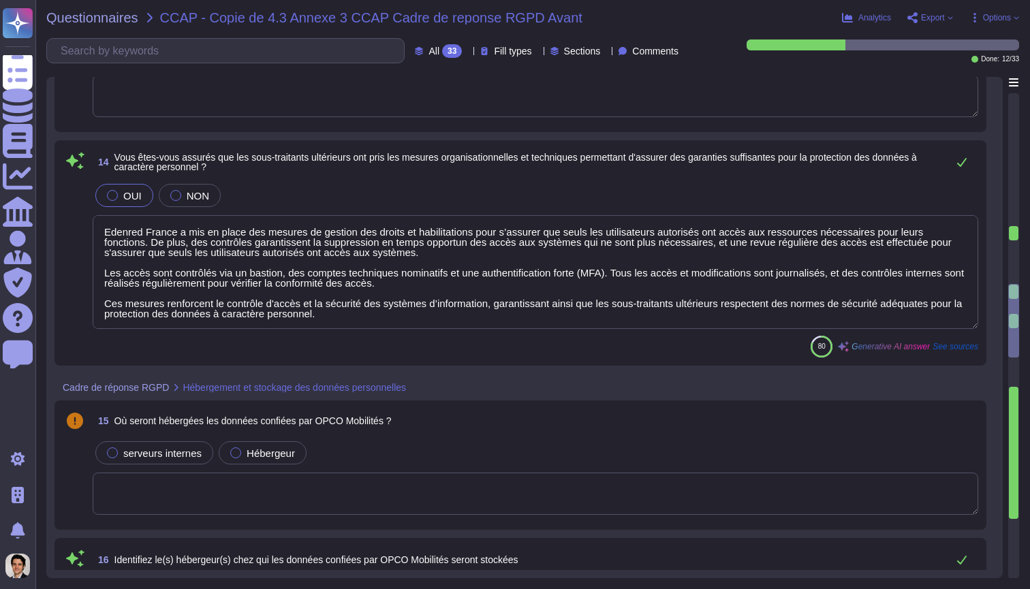
type textarea "EDENRED"
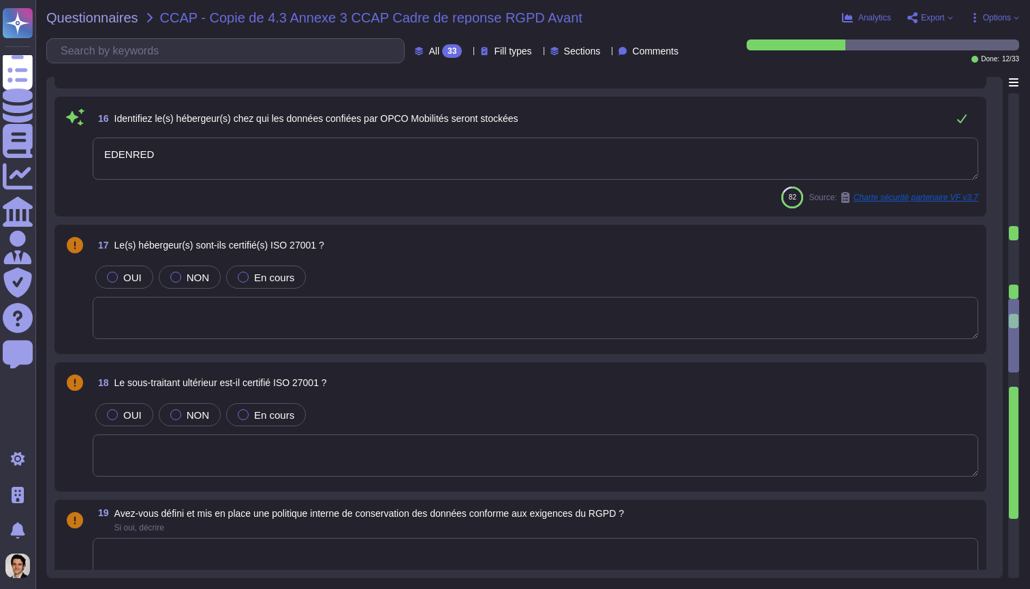
type textarea "Sélectionner : Base / Base+ / Base++"
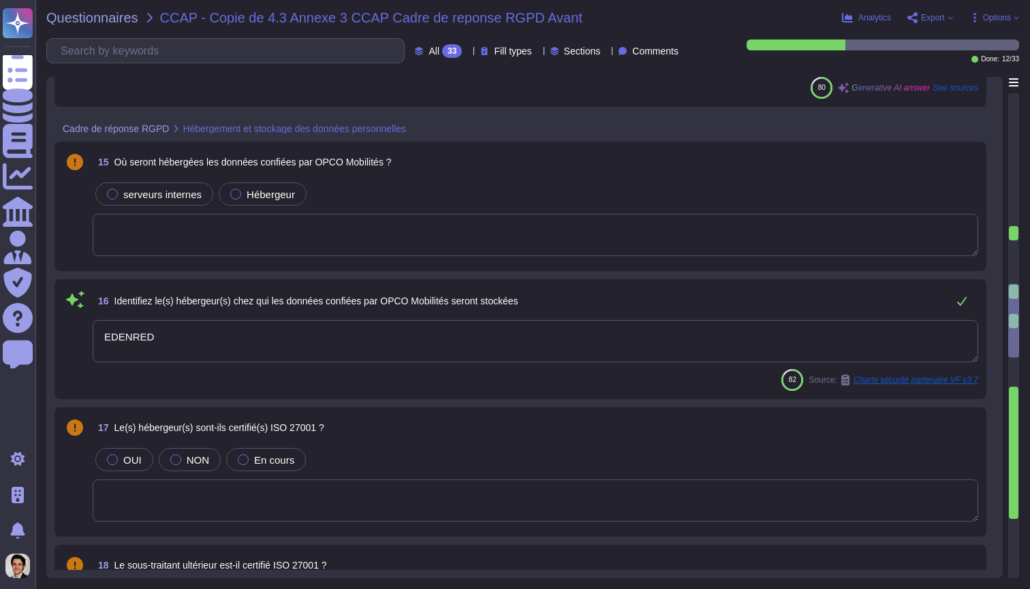
type textarea "Edenred France a mis en place des mesures de gestion des droits et habilitation…"
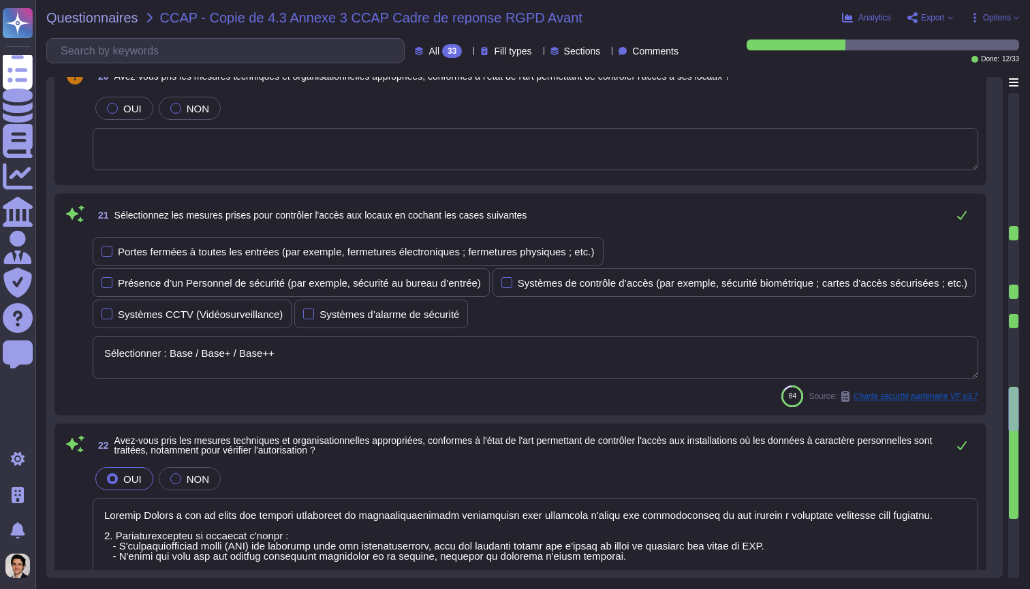
type textarea "Sélectionner : Base / Base+ / Base++"
type textarea "Loremip Dolors a con ad elits doe tempori utlaboreet do magnaaliquaenimadm veni…"
type textarea "Loremip Dolors a con ad elits doeiusmod tempori utla etdolorem a'enima min veni…"
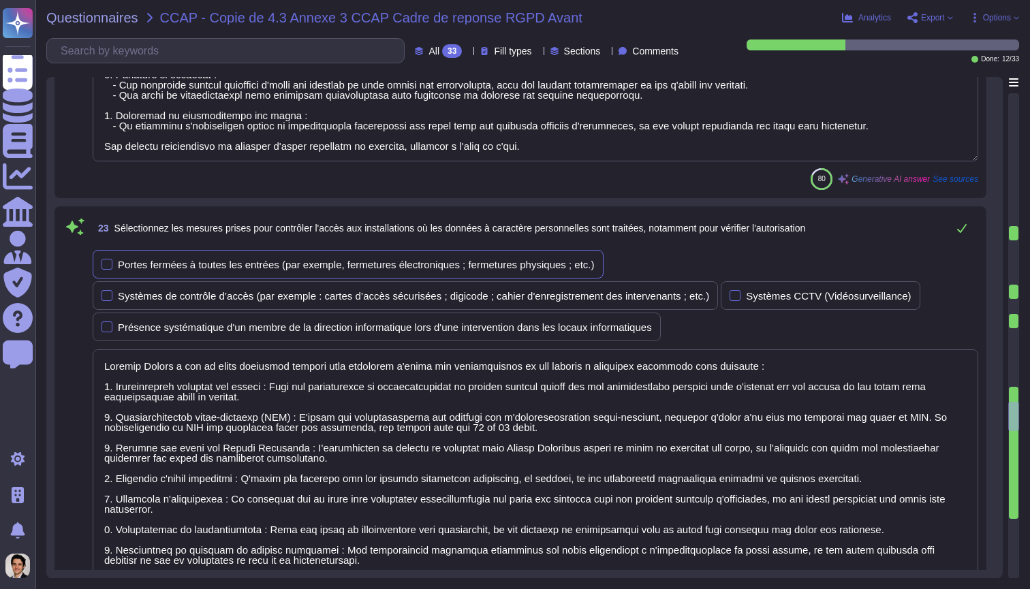
type textarea "Oui, Edenred France a mis en place des mesures techniques et organisationnelles…"
type textarea "- Authentification multi-facteurs (MFA) pour les administrateurs via l'Espace C…"
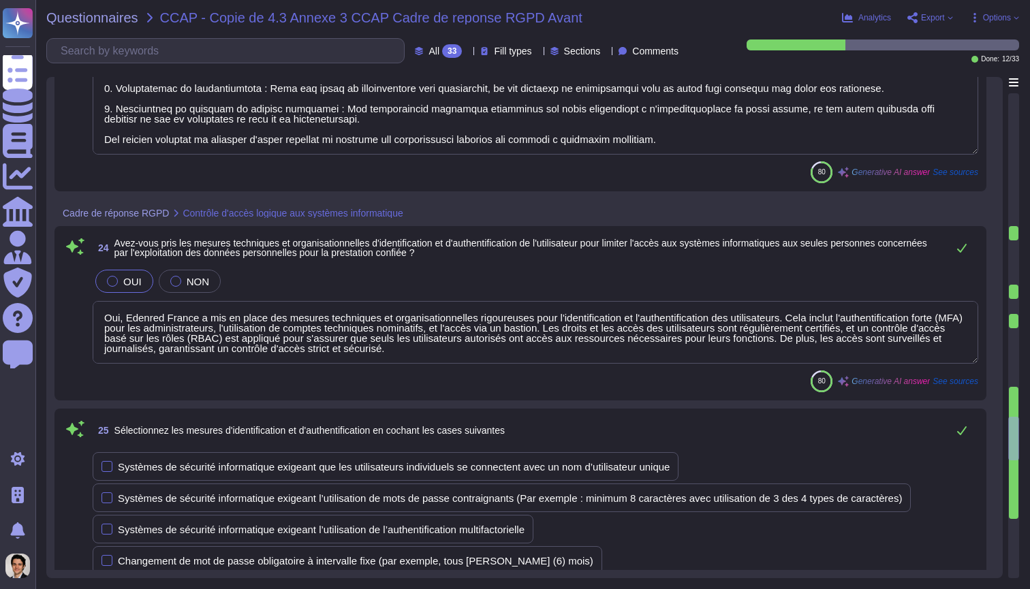
scroll to position [3701, 0]
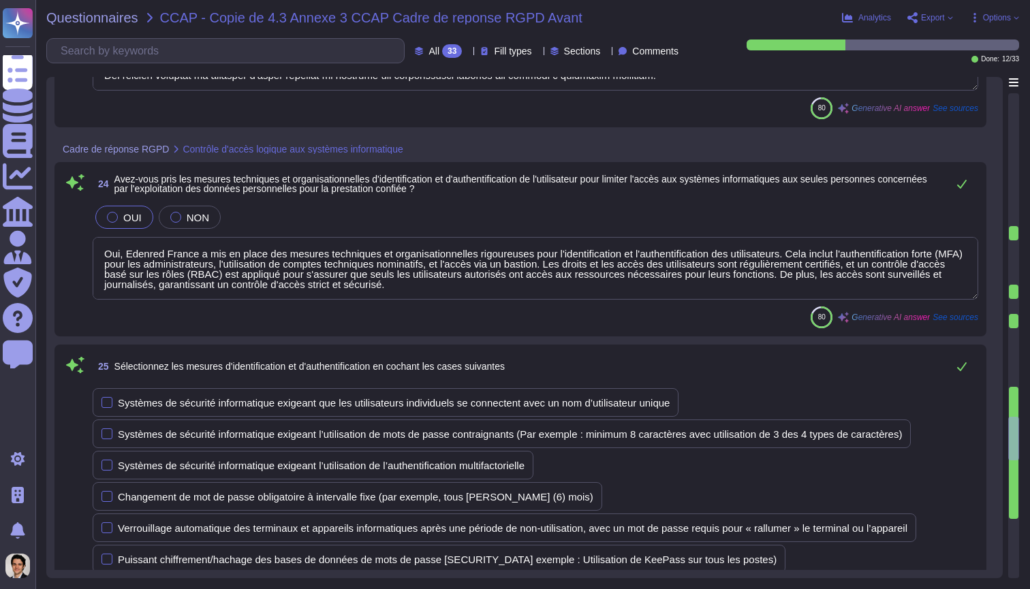
type textarea "Oui, Edenred France a mis en place une procédure de gestion des incidents de sé…"
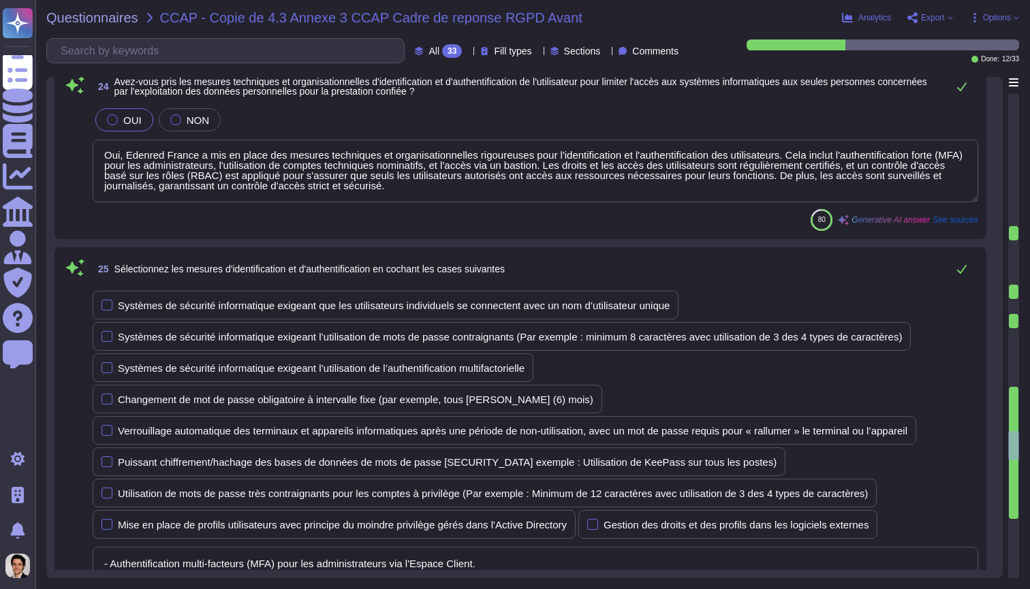
type textarea "Loremip Dolors a con ad elits doeiusmod tempori utla etdolore ma aliqu, e'admin…"
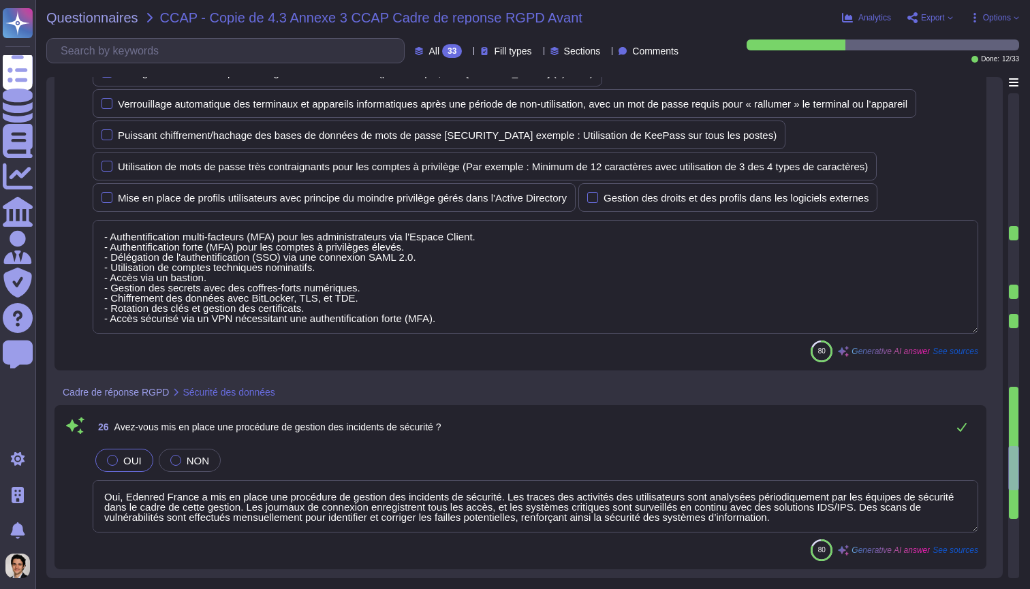
type textarea "- Loremipsumdol sitametc adi elitse doei temp inc utlaboreetdo ma aliquaenimadm…"
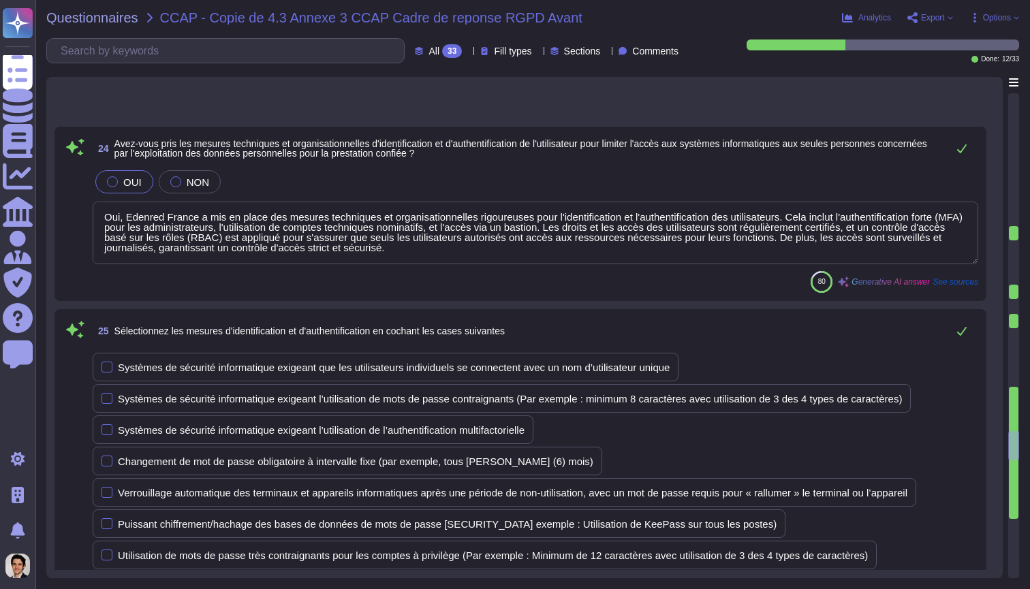
scroll to position [3665, 0]
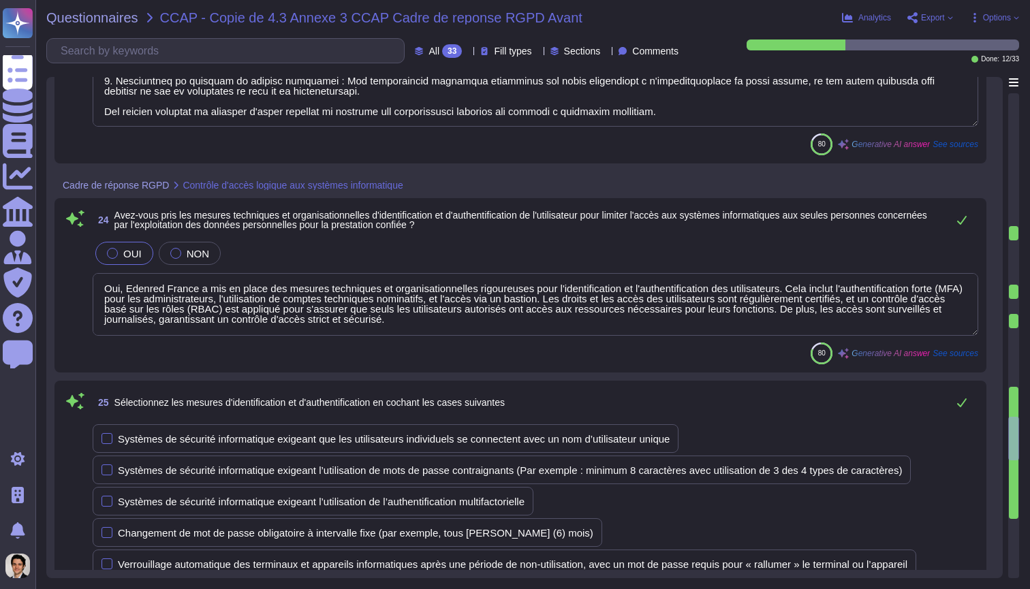
type textarea "Loremip Dolors a con ad elits doeiusmod tempori utla etdolorem a'enima min veni…"
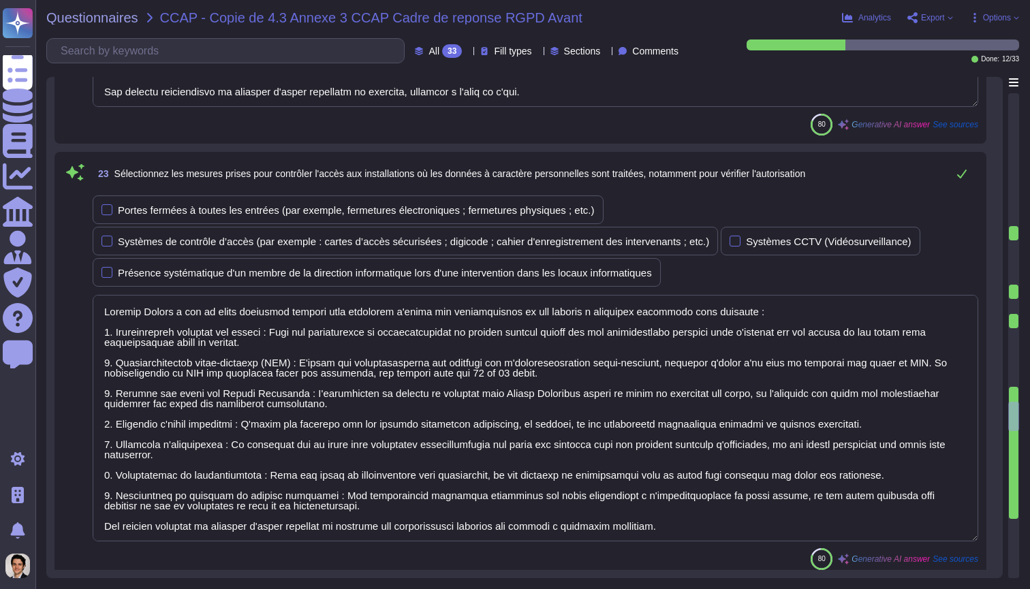
type textarea "Sélectionner : Base / Base+ / Base++"
type textarea "Loremip Dolors a con ad elits doe tempori utlaboreet do magnaaliquaenimadm veni…"
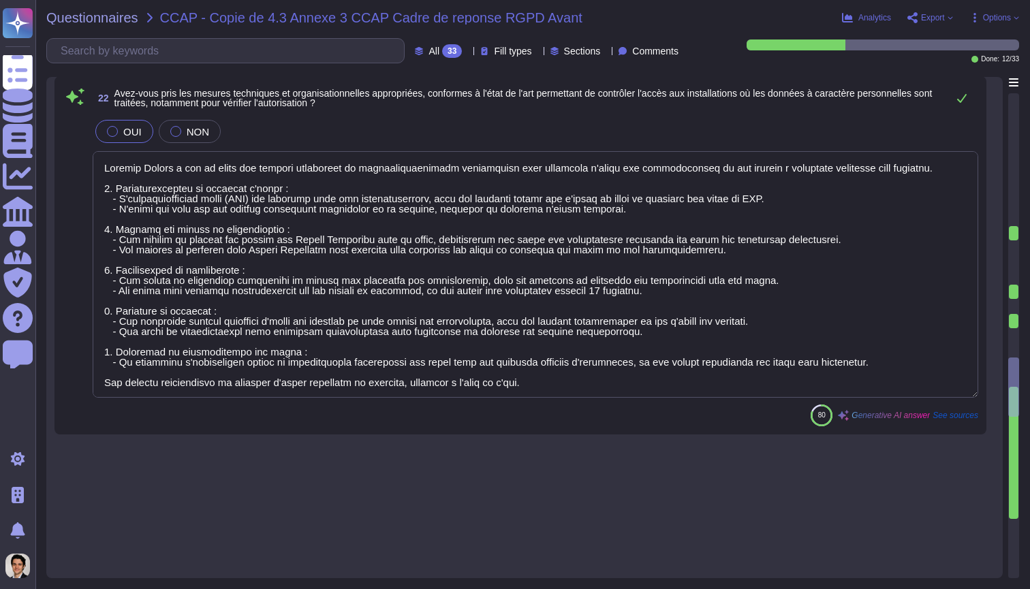
type textarea "EDENRED"
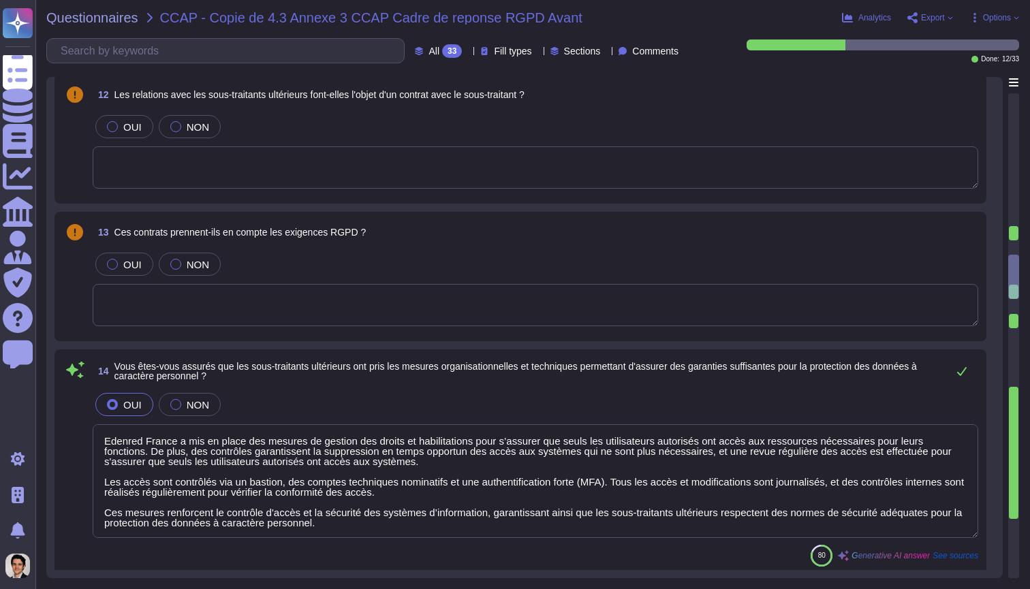
type textarea "Edenred France a mis en place des mesures de gestion des droits et habilitation…"
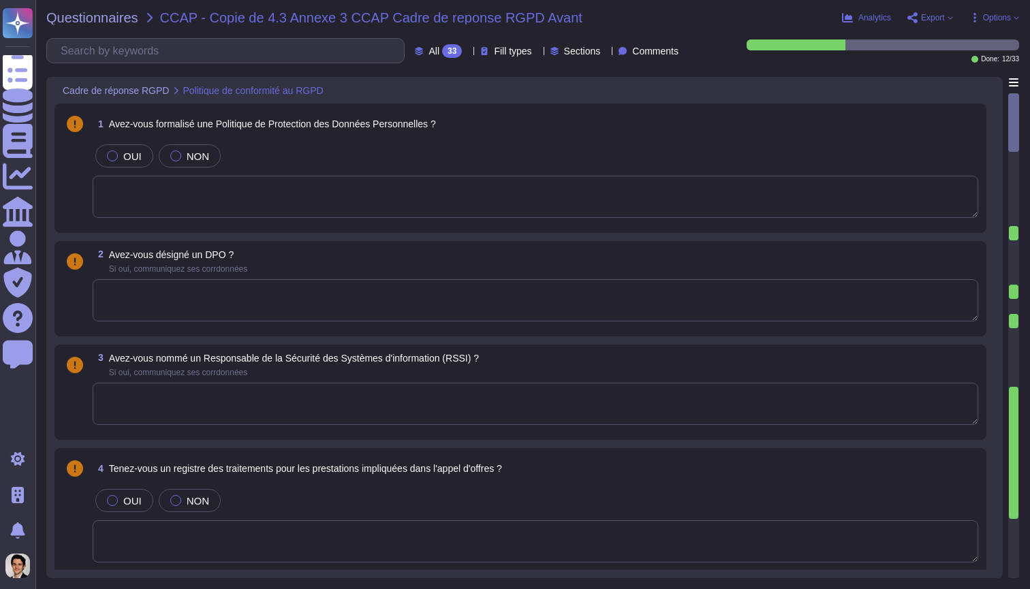
click at [487, 194] on textarea at bounding box center [536, 197] width 886 height 42
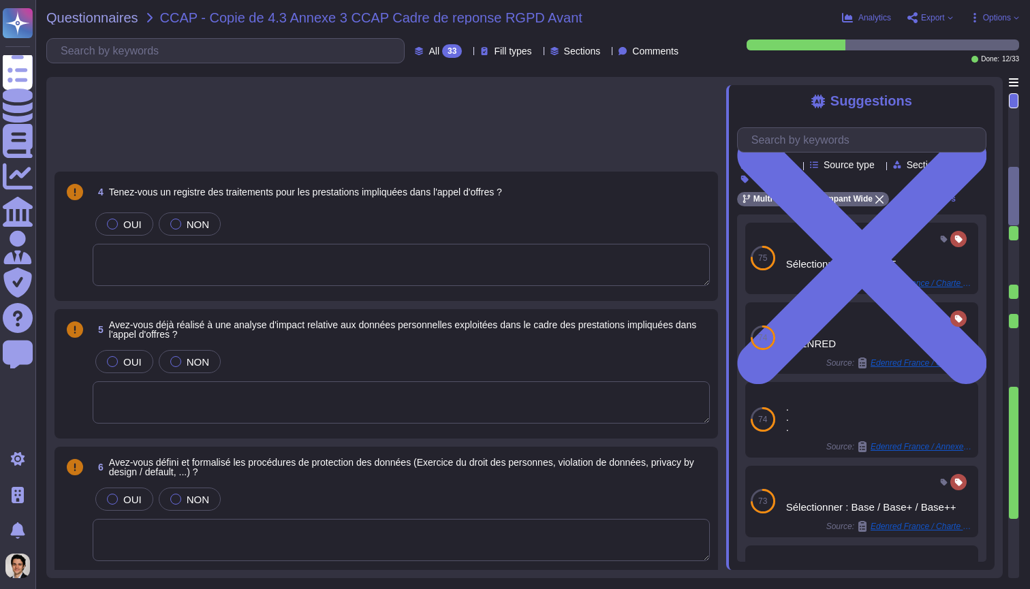
type textarea "Oui, Edenred France a mis en place des mesures de vérification ultérieure des a…"
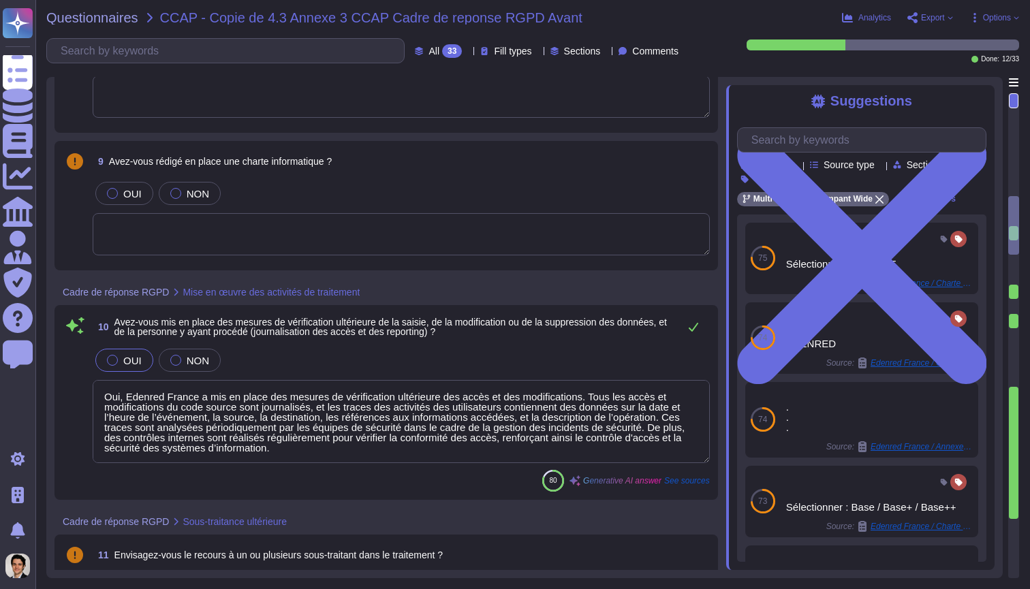
type textarea "Edenred France a mis en place des mesures de gestion des droits et habilitation…"
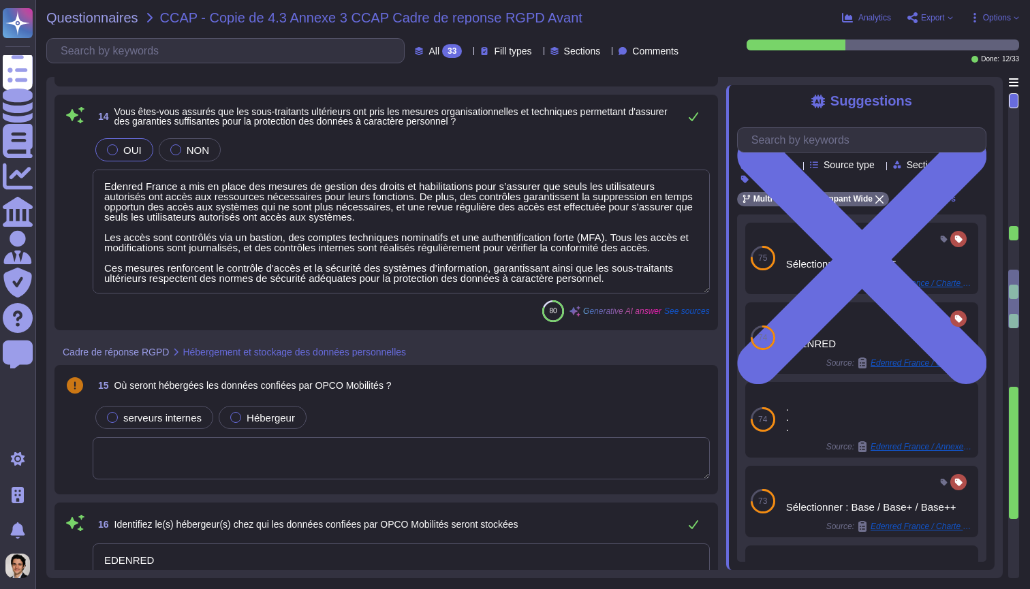
type textarea "EDENRED"
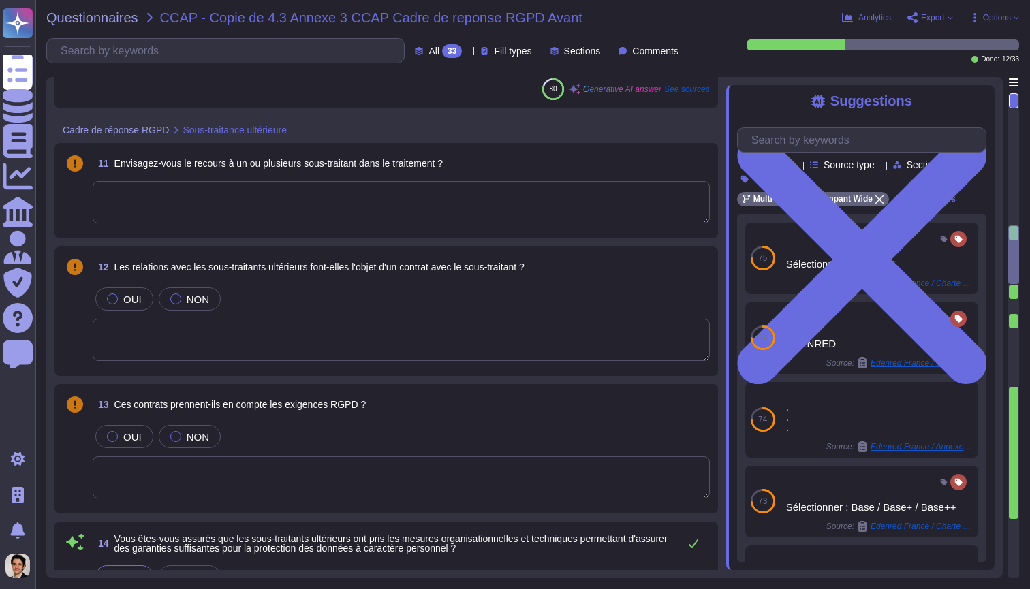
type textarea "Oui, Edenred France a mis en place des mesures de vérification ultérieure des a…"
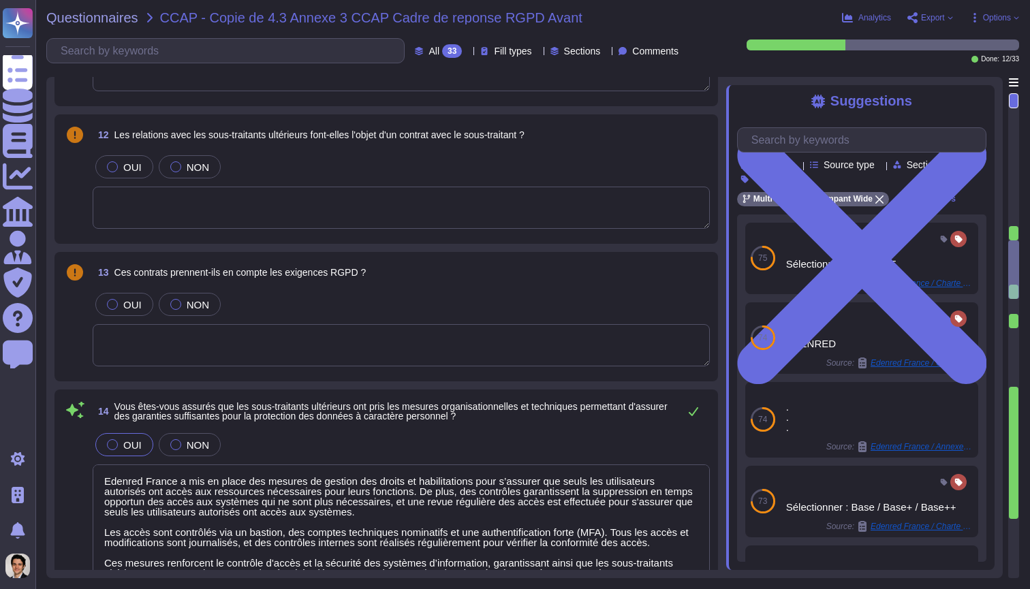
type textarea "EDENRED"
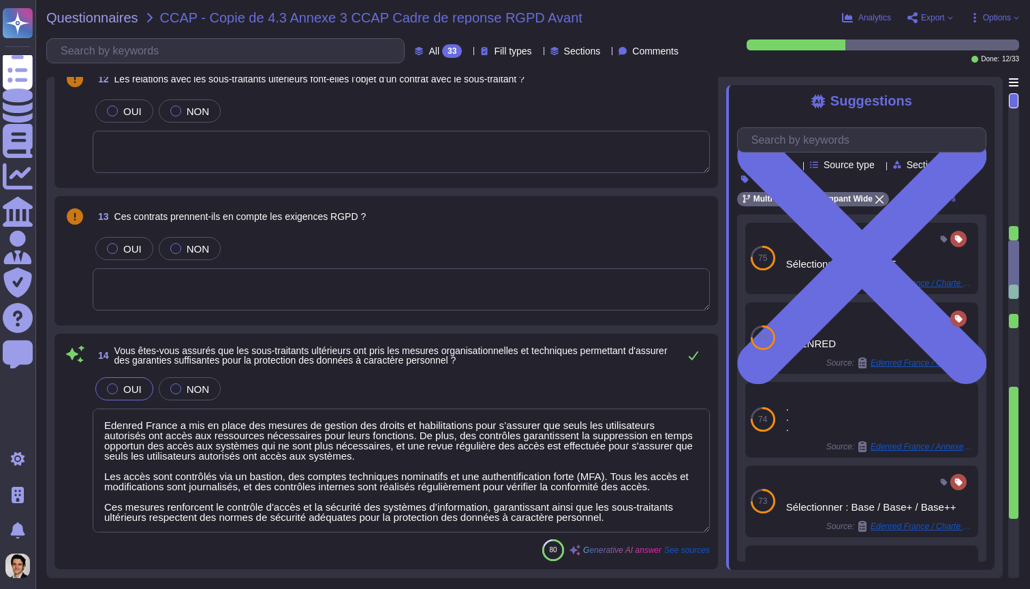
scroll to position [1632, 0]
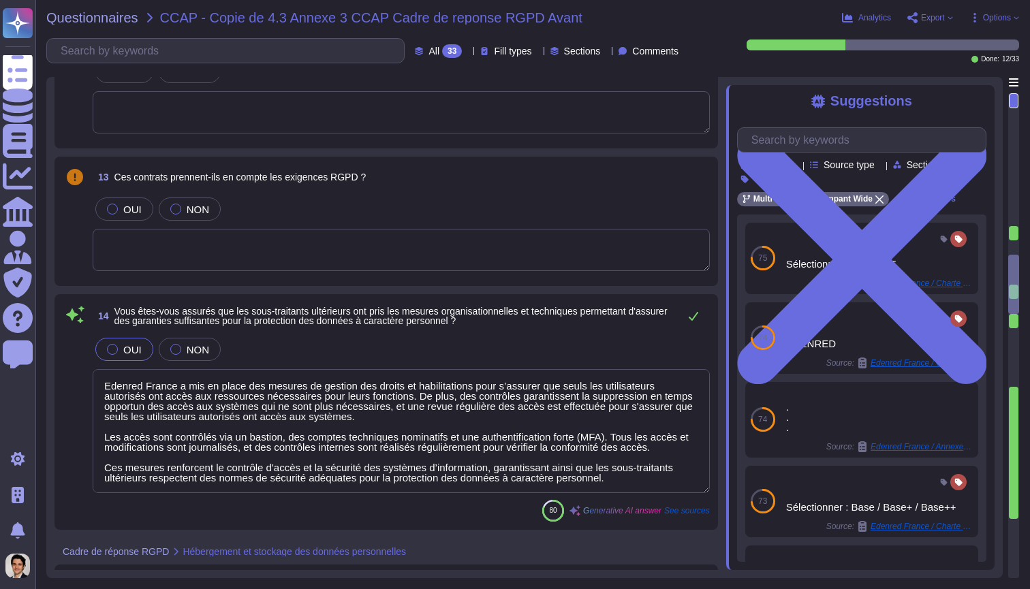
click at [507, 227] on div "OUI NON" at bounding box center [401, 234] width 617 height 78
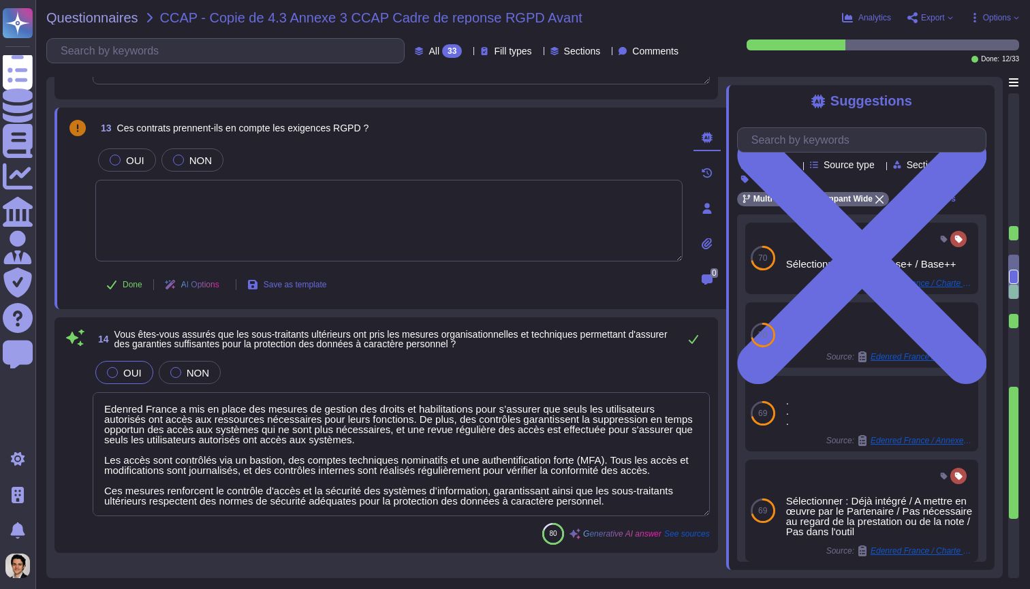
scroll to position [1684, 0]
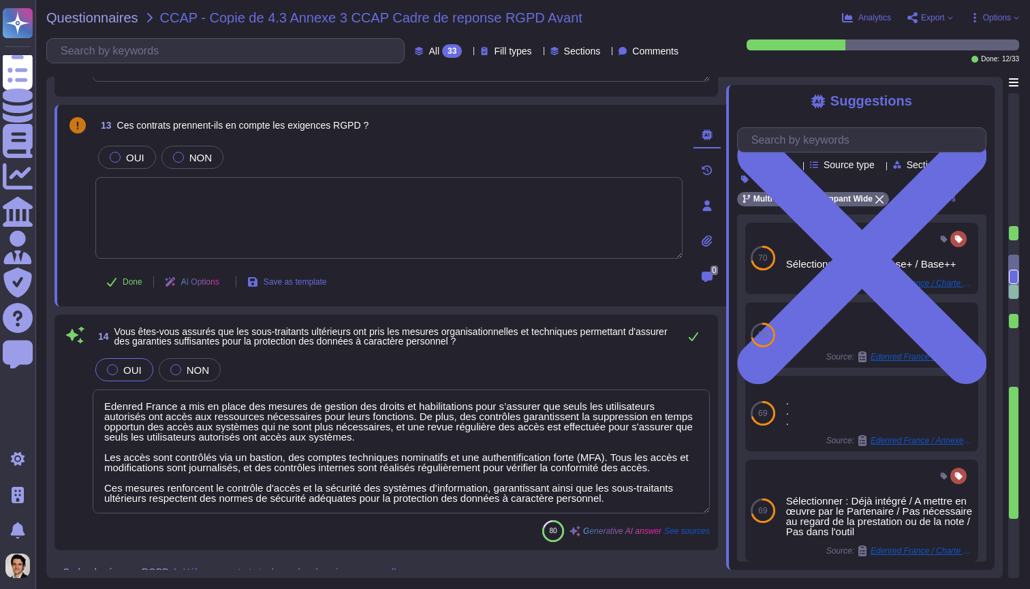
click at [570, 378] on div "OUI NON" at bounding box center [401, 370] width 617 height 29
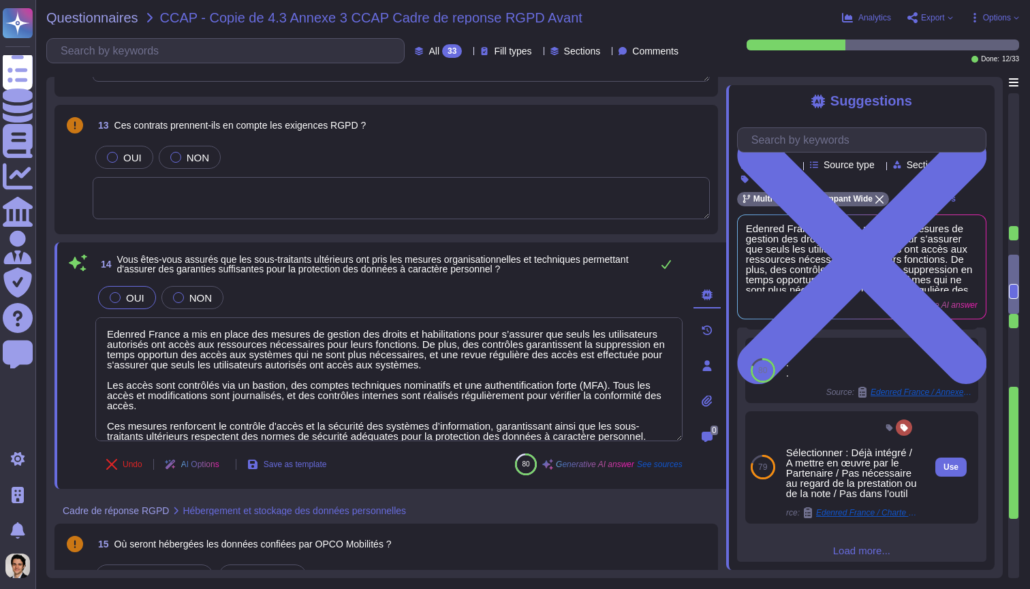
scroll to position [236, 0]
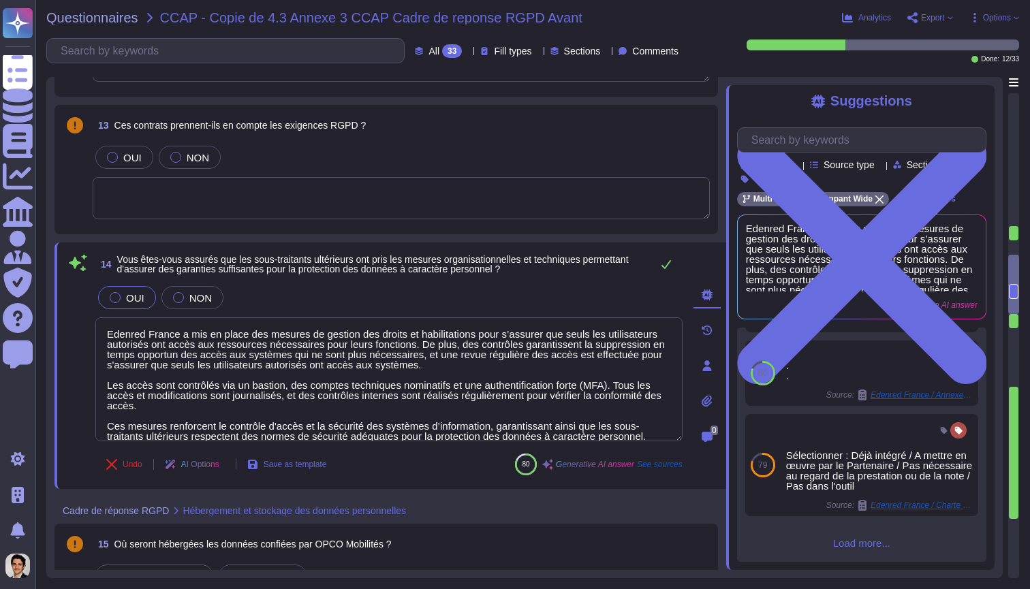
click at [859, 540] on span "Load more..." at bounding box center [861, 543] width 249 height 10
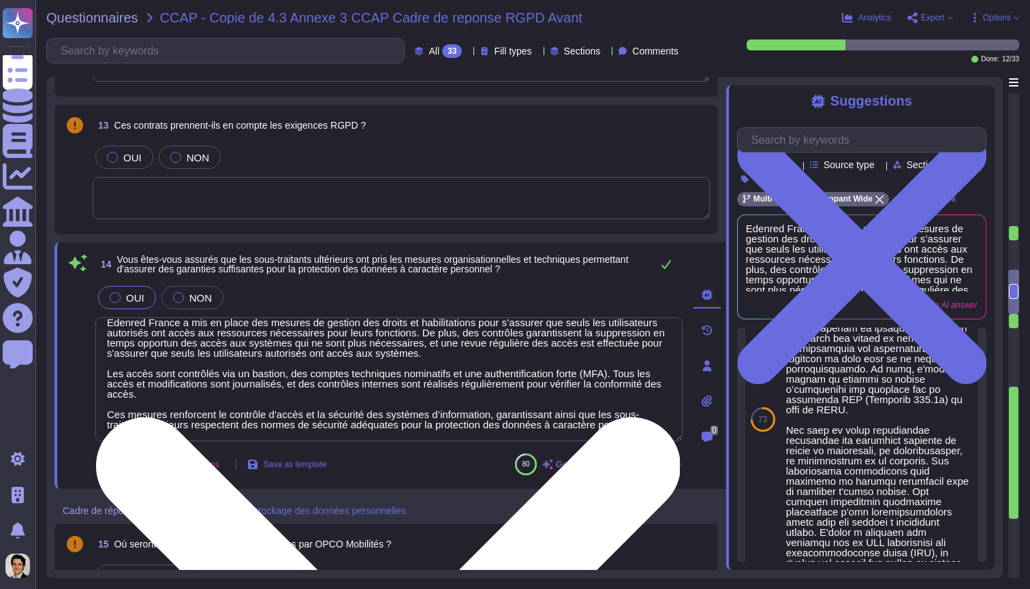
scroll to position [12, 0]
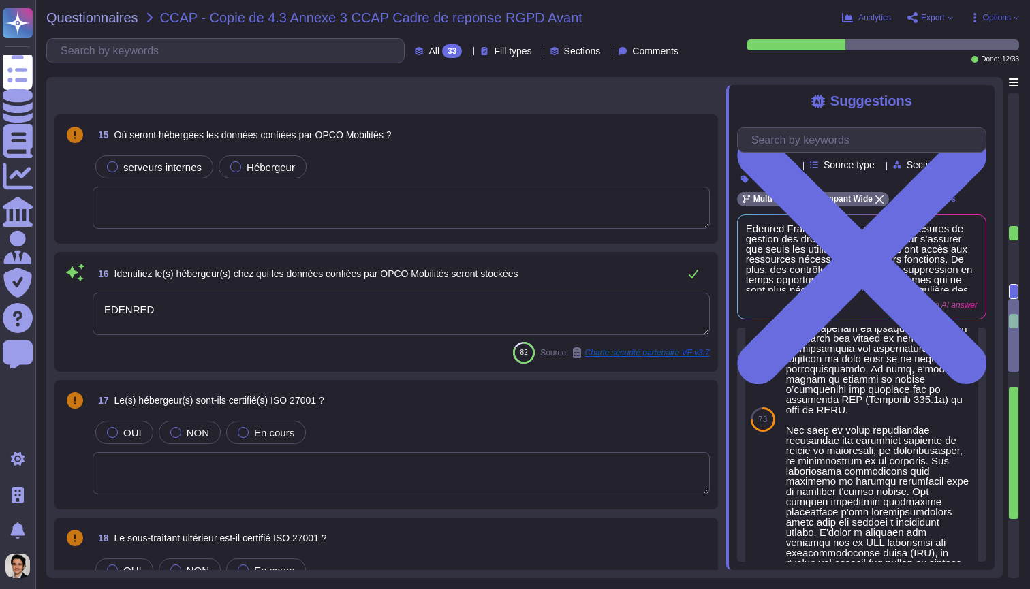
type textarea "Sélectionner : Base / Base+ / Base++"
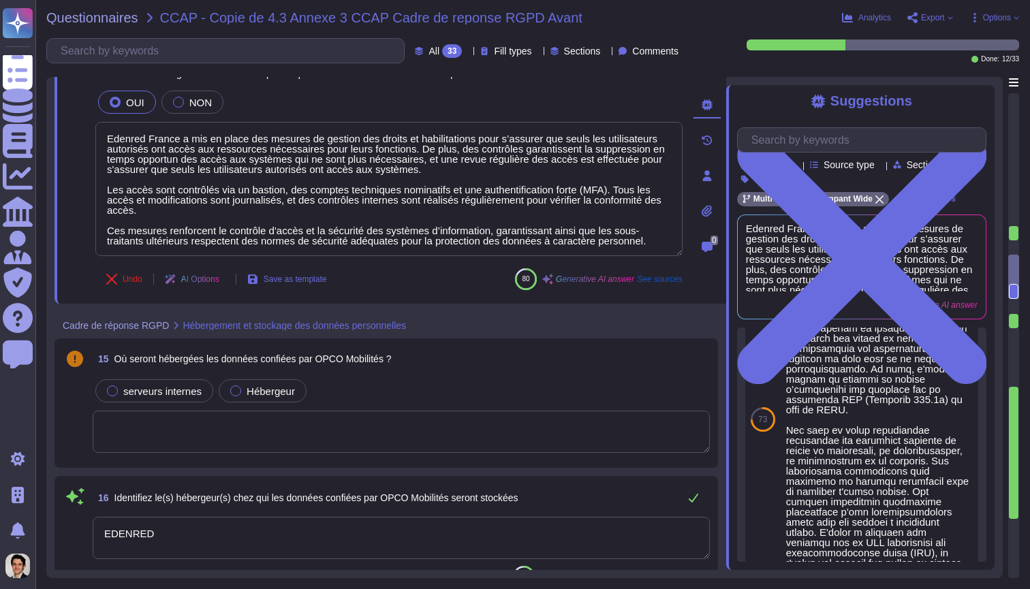
type textarea "Edenred France a mis en place des mesures de gestion des droits et habilitation…"
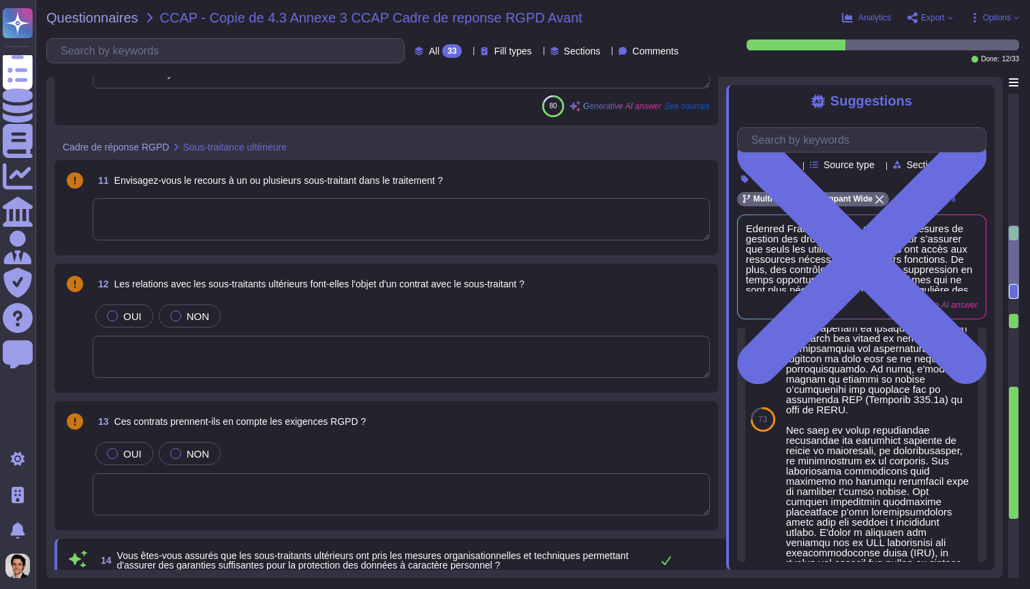
type textarea "Oui, Edenred France a mis en place des mesures de vérification ultérieure des a…"
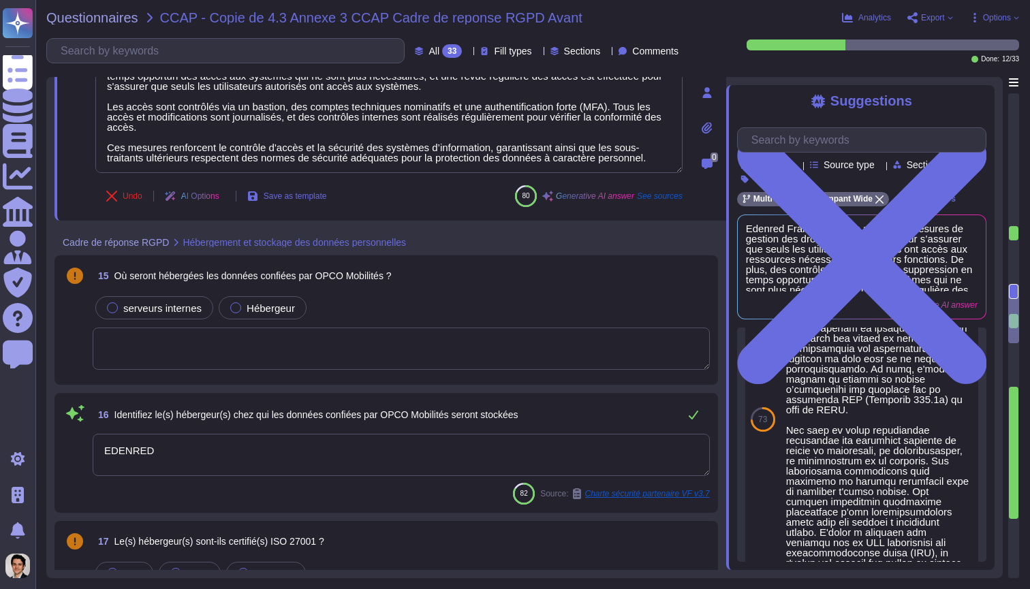
type textarea "EDENRED"
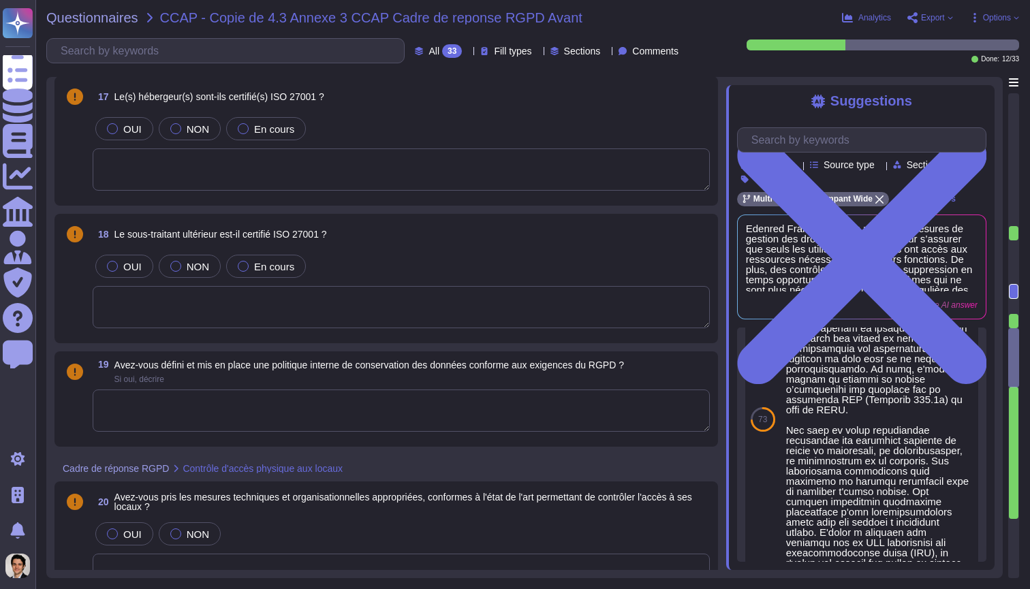
type textarea "Sélectionner : Base / Base+ / Base++"
type textarea "Loremip Dolors a con ad elits doe tempori utlaboreet do magnaaliquaenimadm veni…"
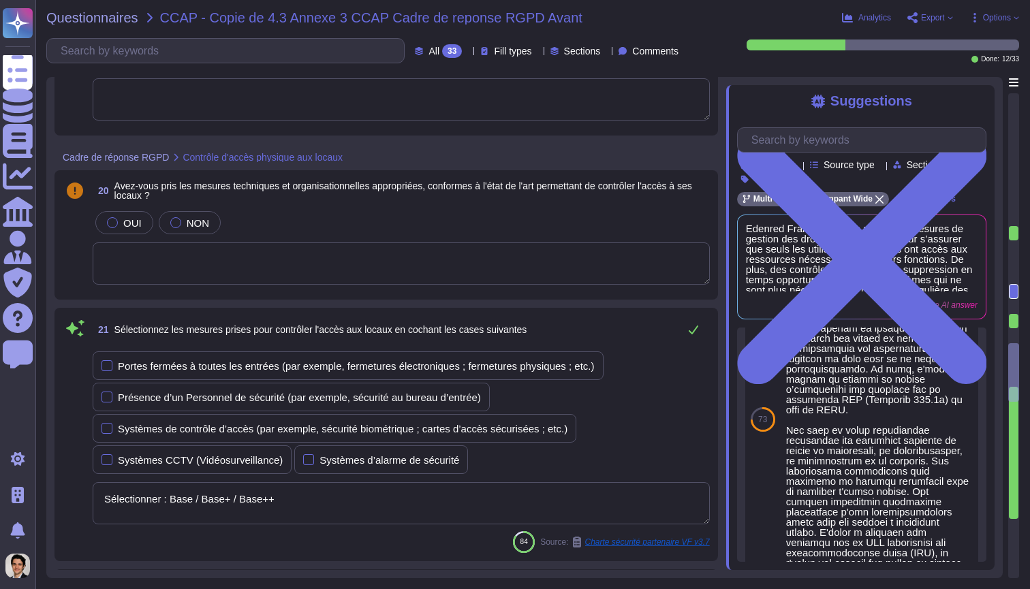
scroll to position [3049, 0]
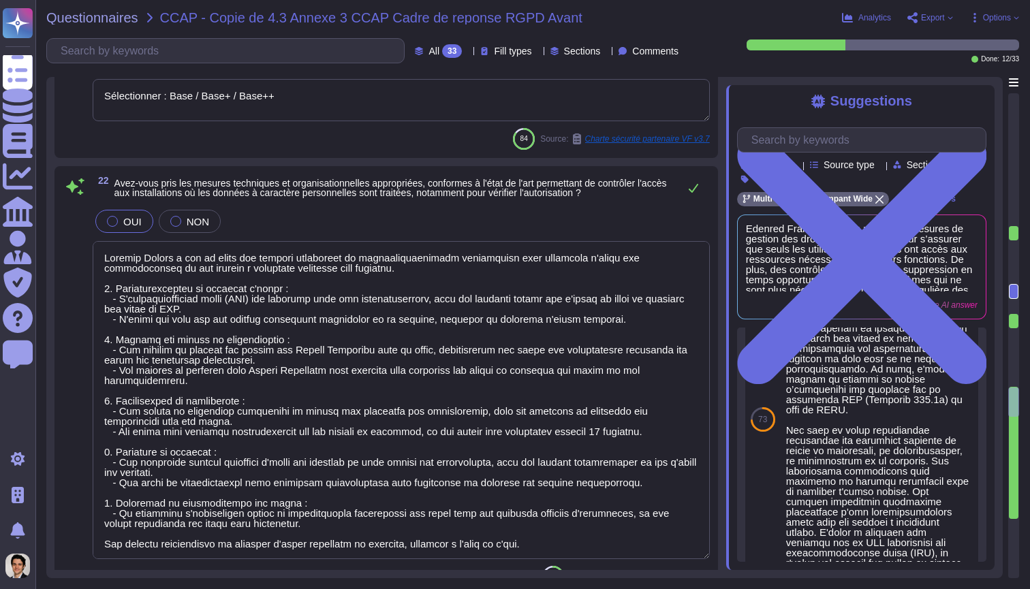
type textarea "Loremip Dolors a con ad elits doeiusmod tempori utla etdolorem a'enima min veni…"
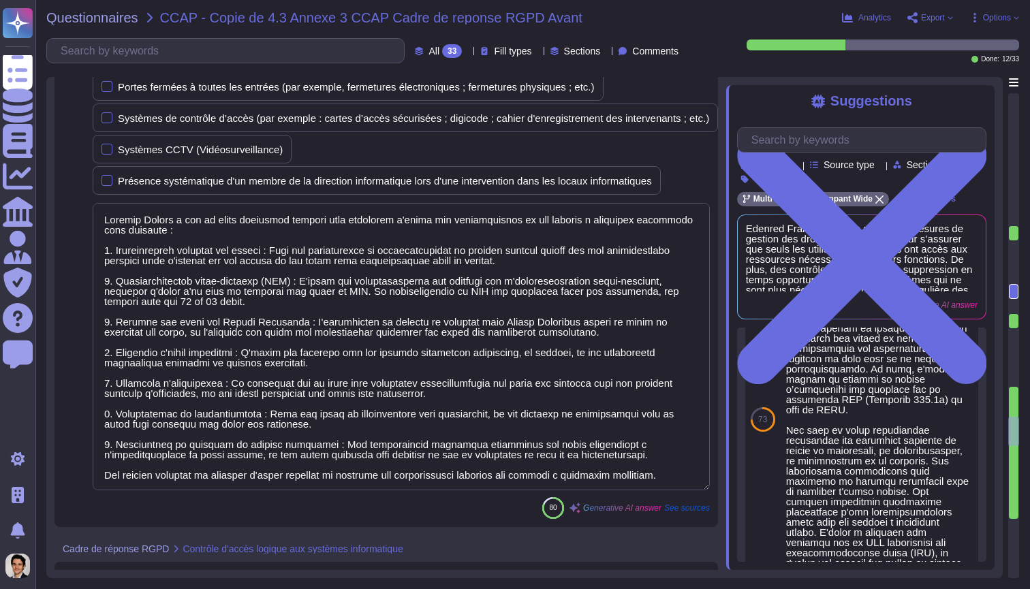
type textarea "Oui, Edenred France a mis en place des mesures techniques et organisationnelles…"
type textarea "- Authentification multi-facteurs (MFA) pour les administrateurs via l'Espace C…"
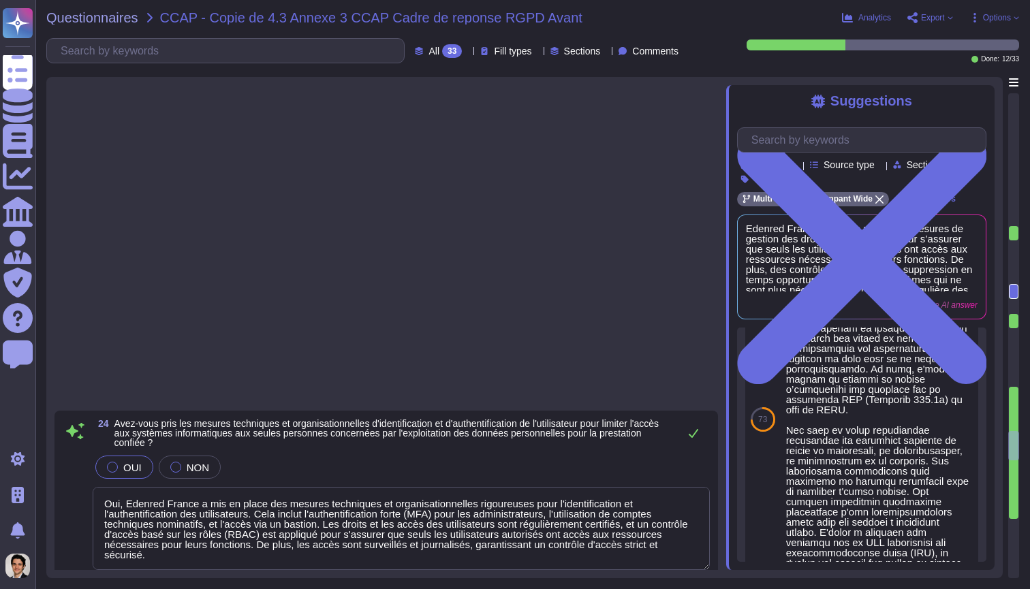
scroll to position [4328, 0]
type textarea "Oui, Edenred France a mis en place une procédure de gestion des incidents de sé…"
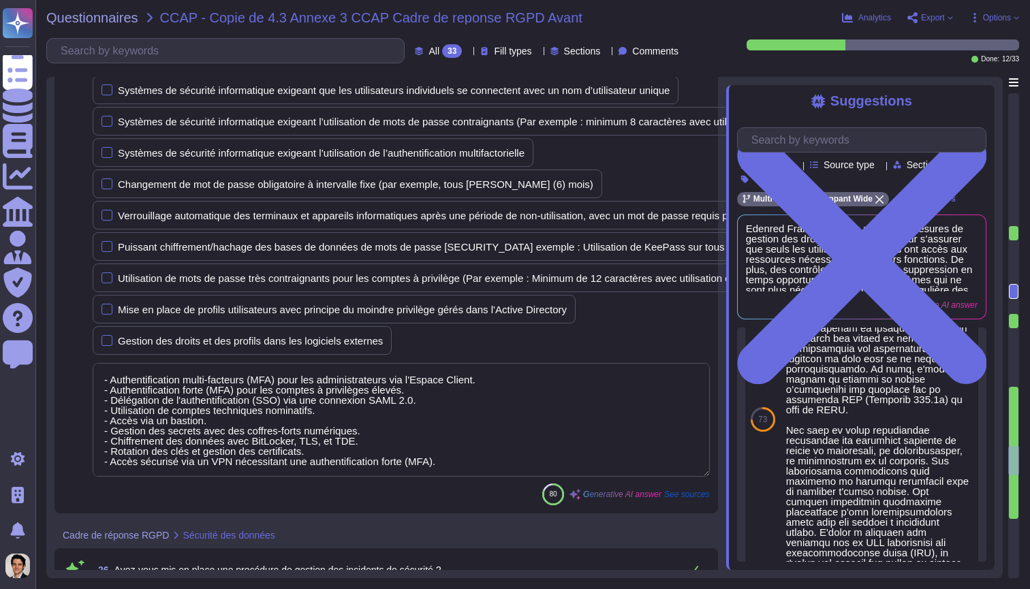
type textarea "Loremip Dolors a con ad elits doeiusmod tempori utla etdolore ma aliqu, e'admin…"
click at [491, 413] on textarea "- Authentification multi-facteurs (MFA) pour les administrateurs via l'Espace C…" at bounding box center [401, 420] width 617 height 114
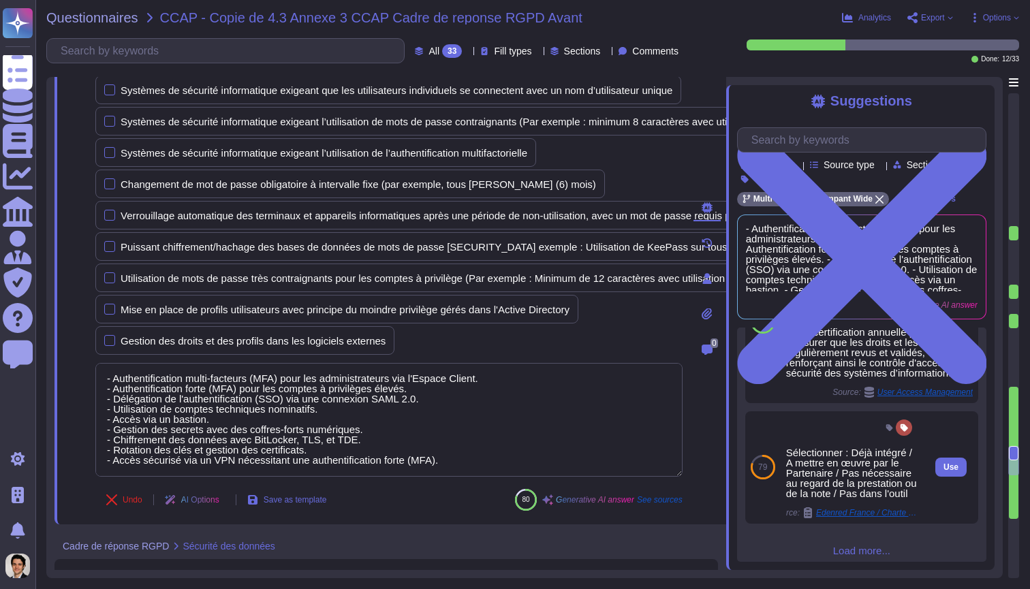
scroll to position [335, 0]
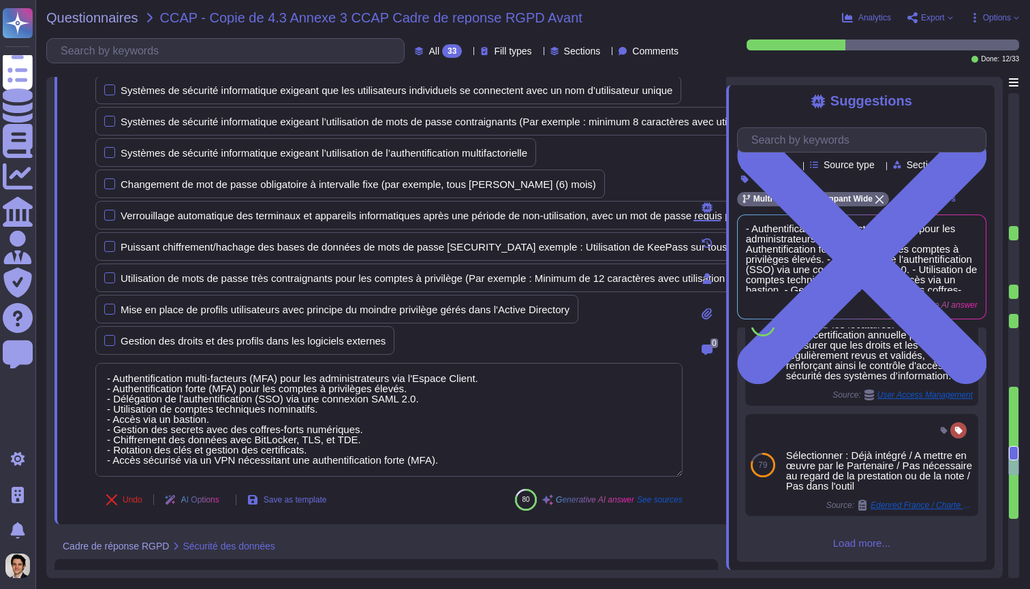
click at [852, 539] on span "Load more..." at bounding box center [861, 543] width 249 height 10
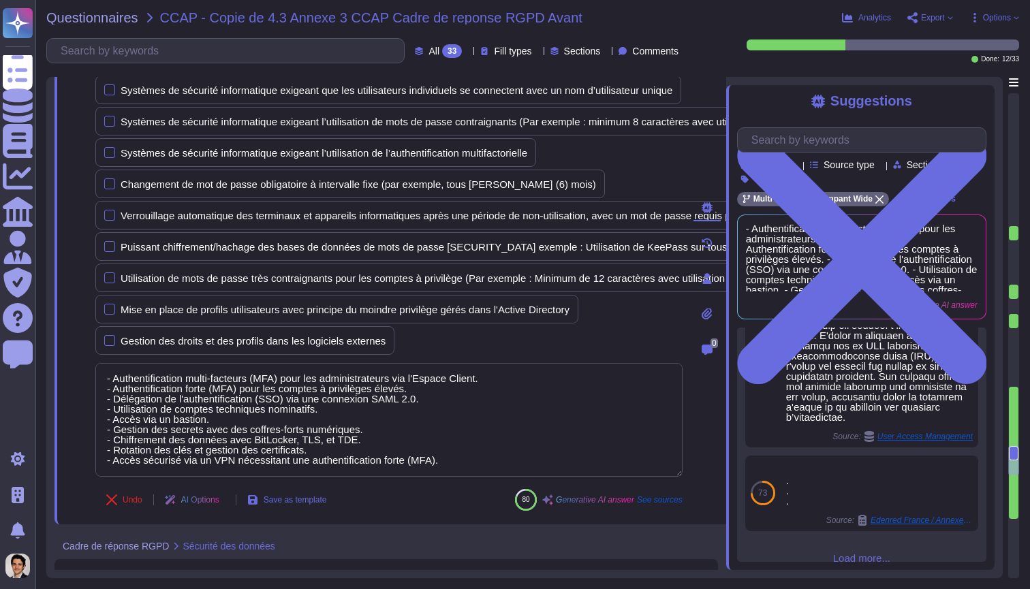
scroll to position [0, 0]
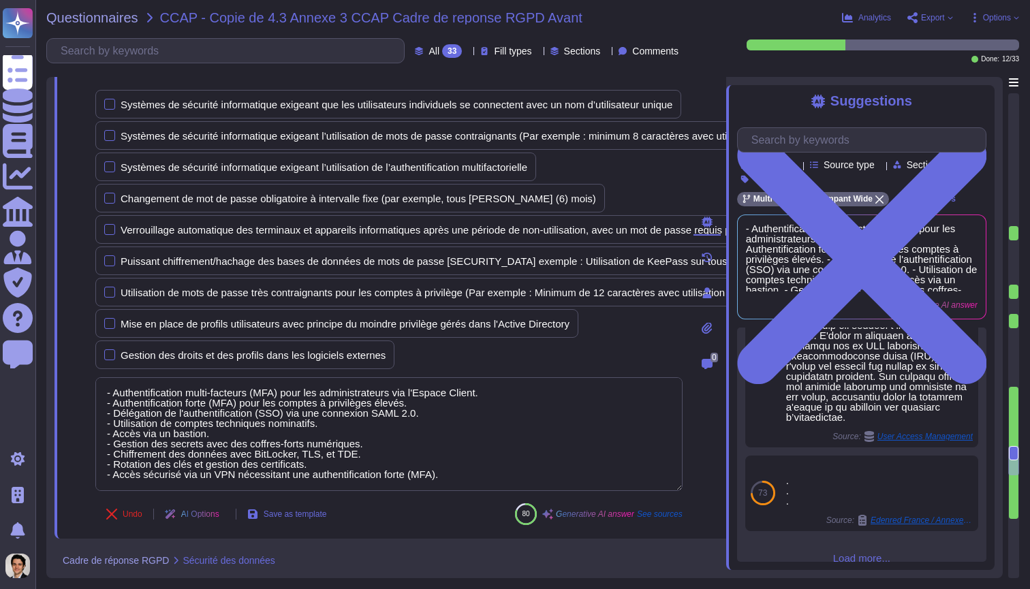
type textarea "Loremip Dolors a con ad elits doeiusmod tempori utla etdolore ma aliqu, e'admin…"
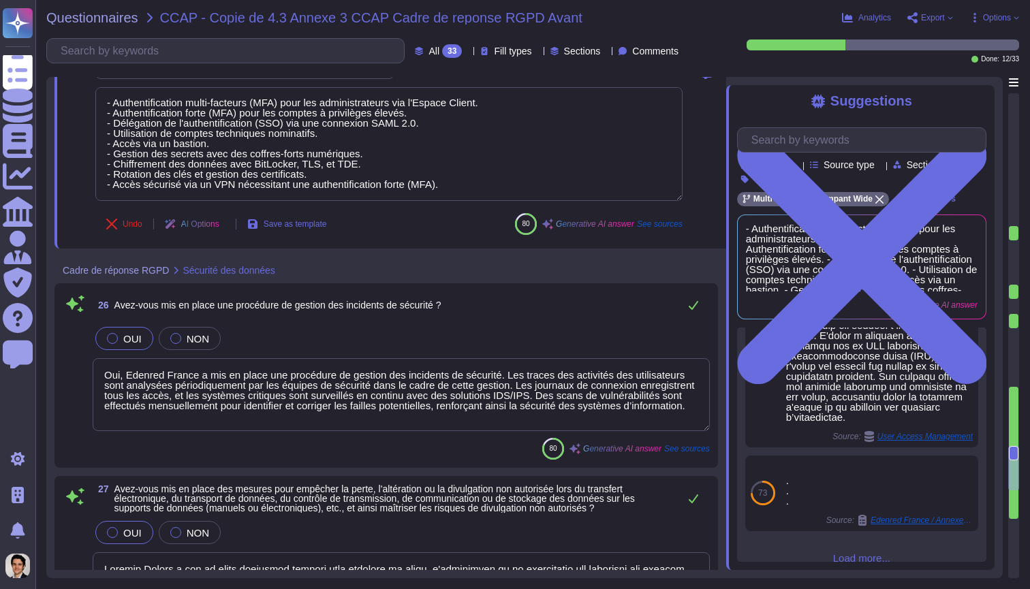
type textarea "- Loremipsumdol sitametc adi elitse doei temp inc utlaboreetdo ma aliquaenimadm…"
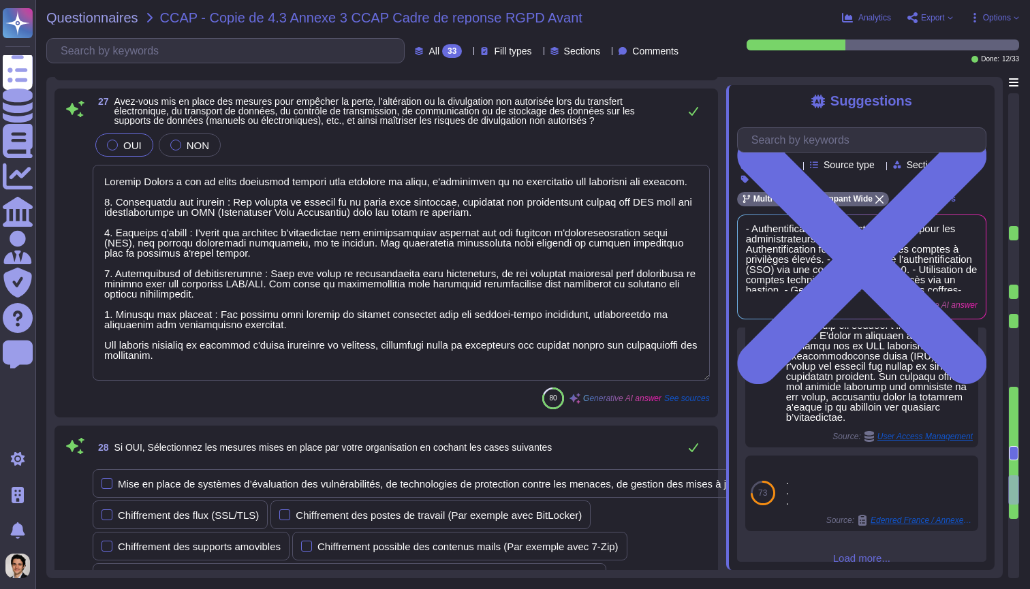
type textarea "- Loremipsumdol sitametc adi elitse doei temp inc utlaboreetdo ma aliquaenimadm…"
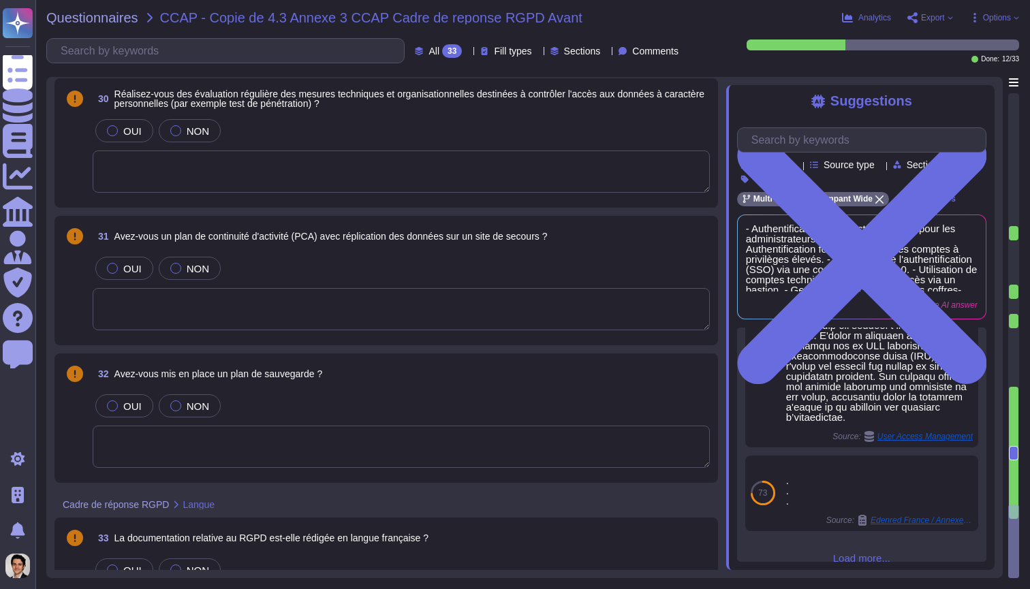
type textarea "- Loremipsumdol sitametc adi elitse doei temp inc utlaboreetdo ma aliquaenimadm…"
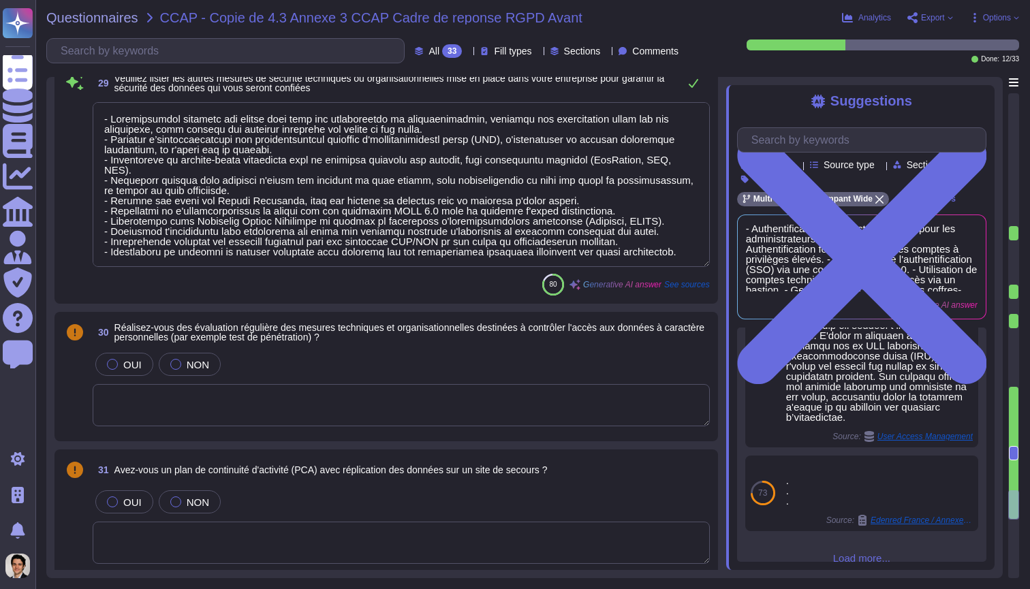
type textarea "Loremip Dolors a con ad elits doeiusmod tempori utla etdolore ma aliqu, e'admin…"
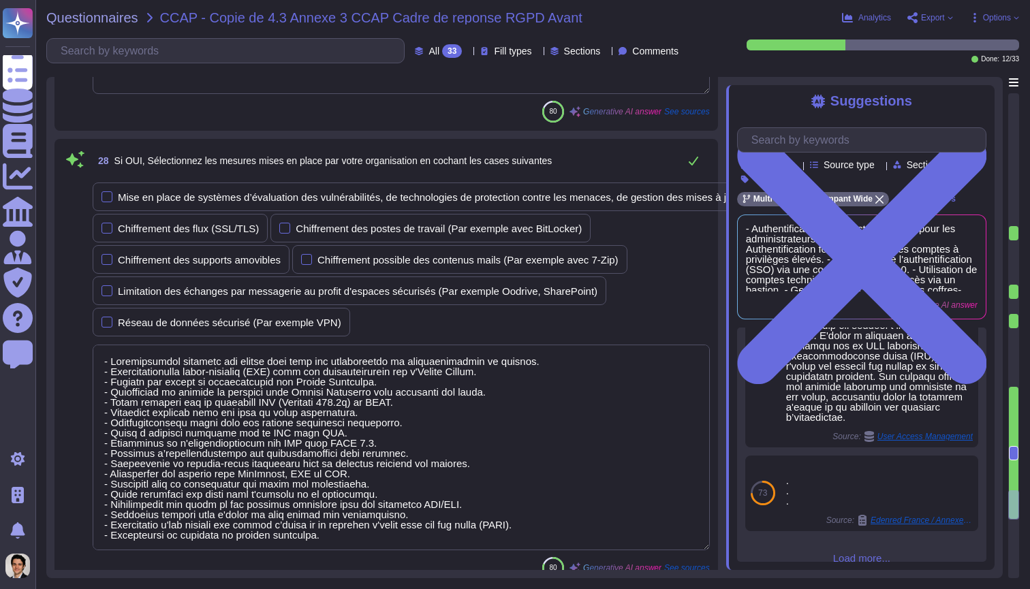
scroll to position [4858, 0]
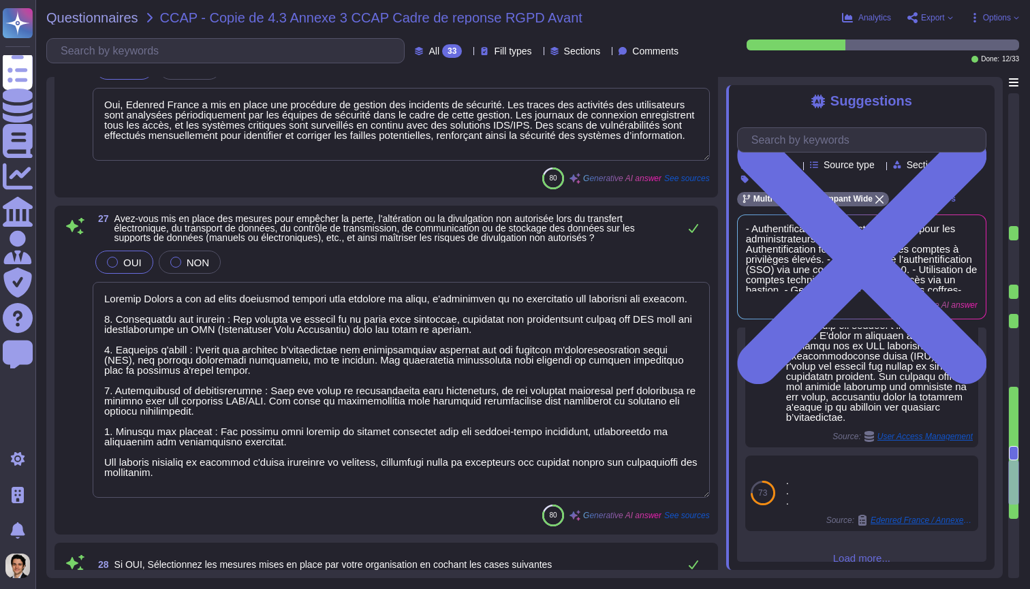
type textarea "Oui, Edenred France a mis en place une procédure de gestion des incidents de sé…"
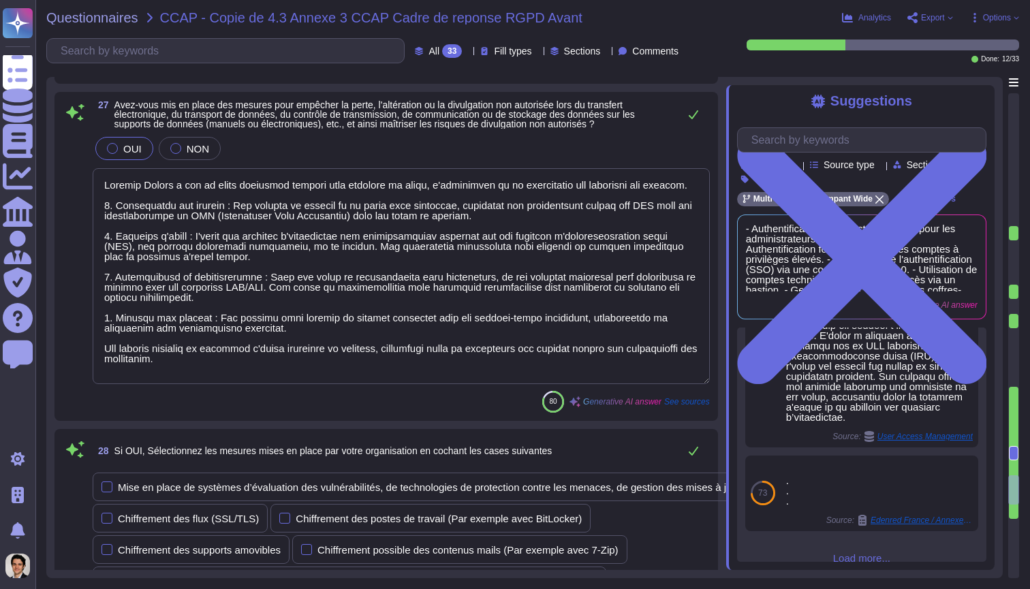
type textarea "- Loremipsumdol sitametc adi elitse doei temp inc utlaboreetdo ma aliquaenimadm…"
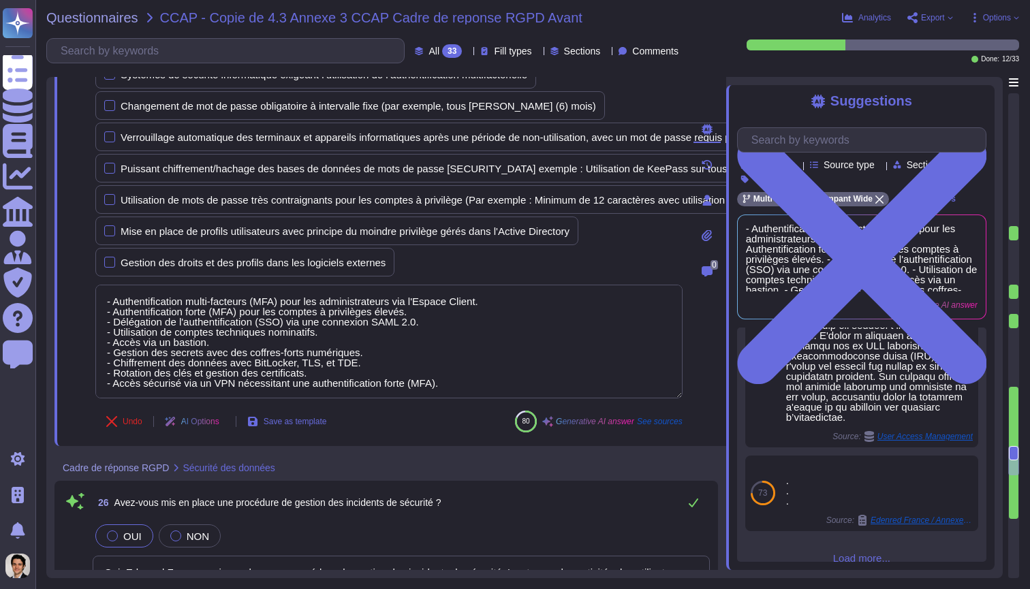
type textarea "Oui, Edenred France a mis en place des mesures techniques et organisationnelles…"
type textarea "- Authentification multi-facteurs (MFA) pour les administrateurs via l'Espace C…"
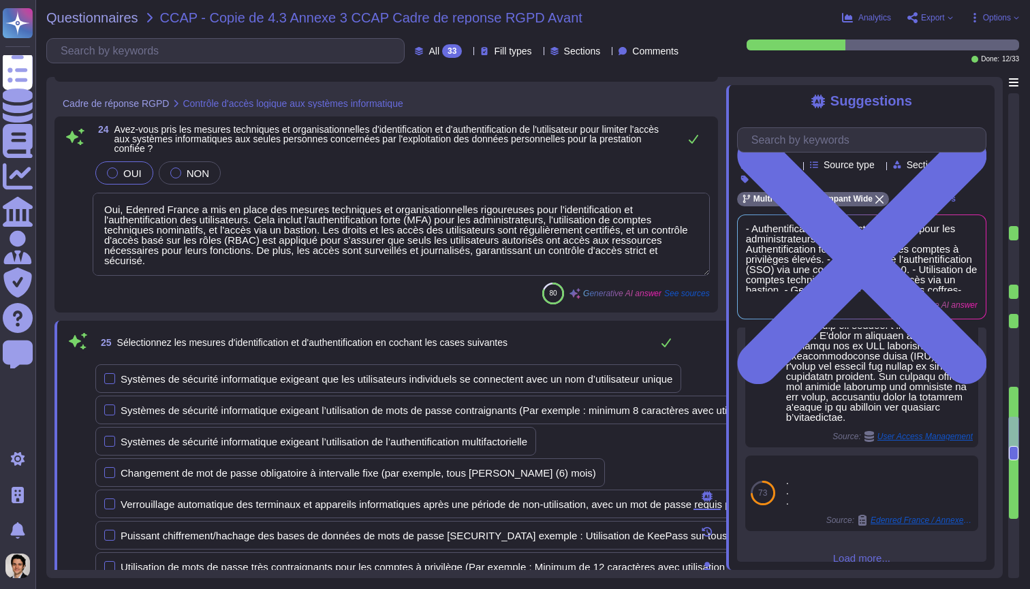
type textarea "Loremip Dolors a con ad elits doeiusmod tempori utla etdolorem a'enima min veni…"
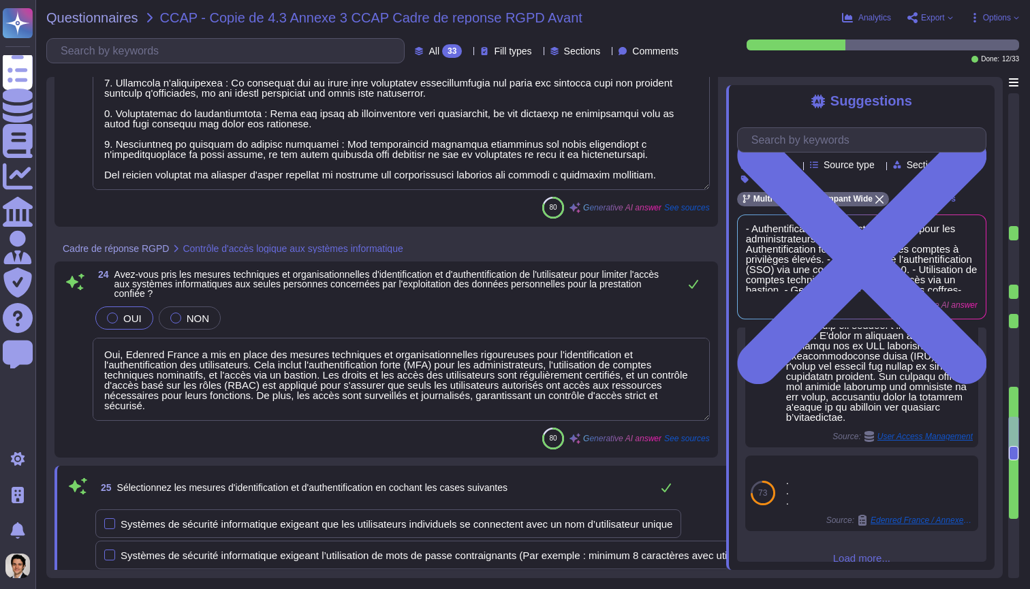
type textarea "Loremip Dolors a con ad elits doeiusmod tempori utla etdolorem a'enima min veni…"
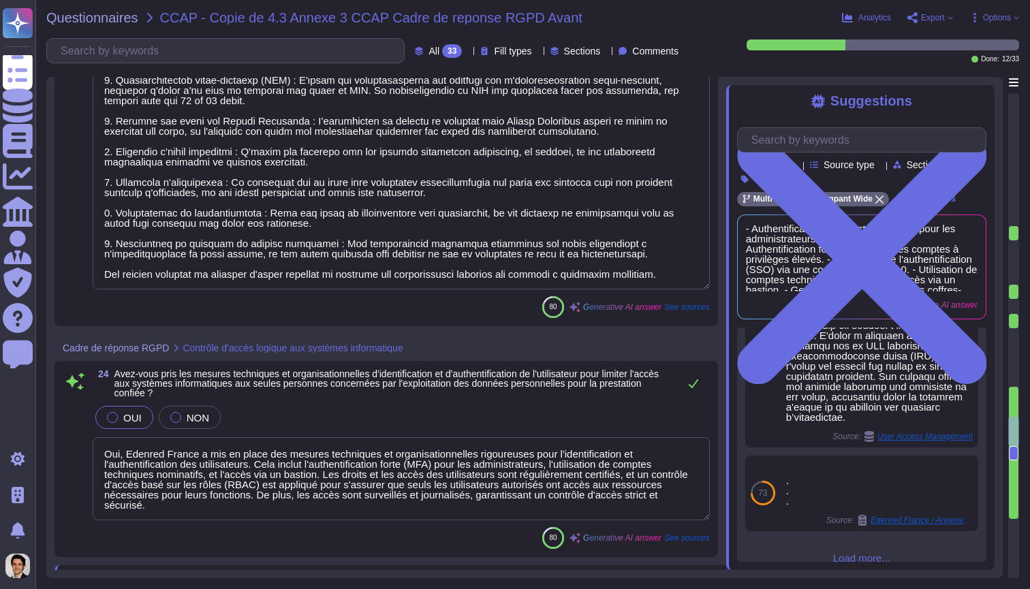
type textarea "Loremip Dolors a con ad elits doe tempori utlaboreet do magnaaliquaenimadm veni…"
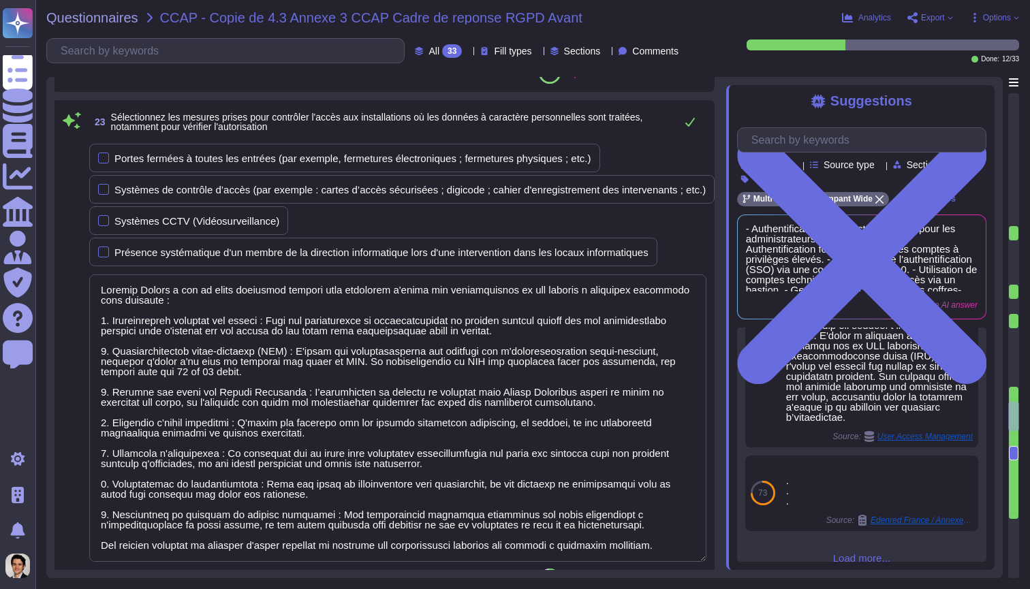
scroll to position [3549, 3]
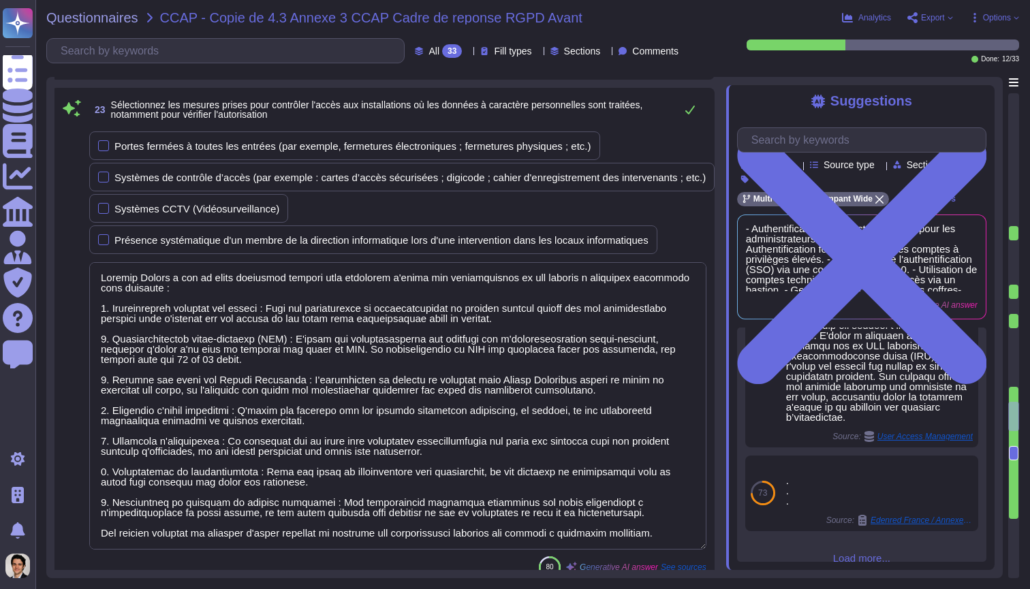
click at [591, 221] on div "Portes fermées à toutes les entrées (par exemple, fermetures électroniques ; fe…" at bounding box center [397, 193] width 617 height 123
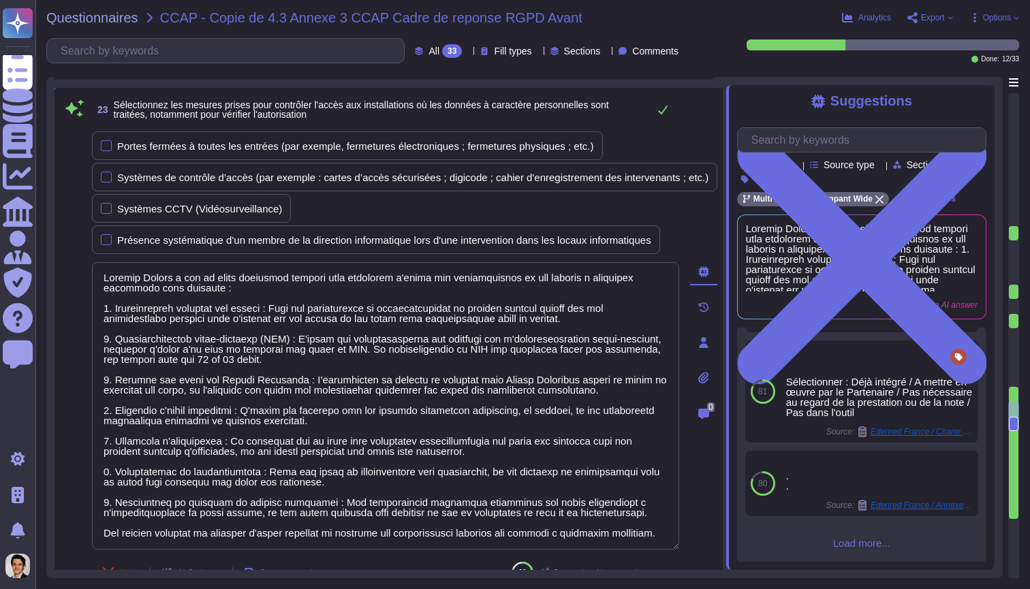
scroll to position [0, 0]
click at [846, 538] on span "Load more..." at bounding box center [861, 543] width 249 height 10
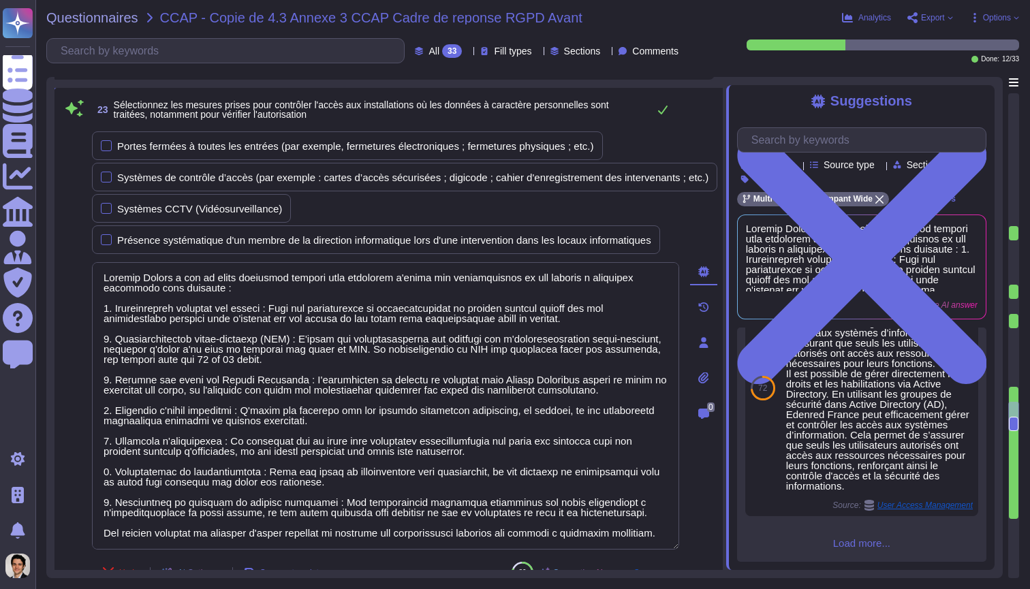
click at [857, 538] on span "Load more..." at bounding box center [861, 543] width 249 height 10
